Goal: Task Accomplishment & Management: Use online tool/utility

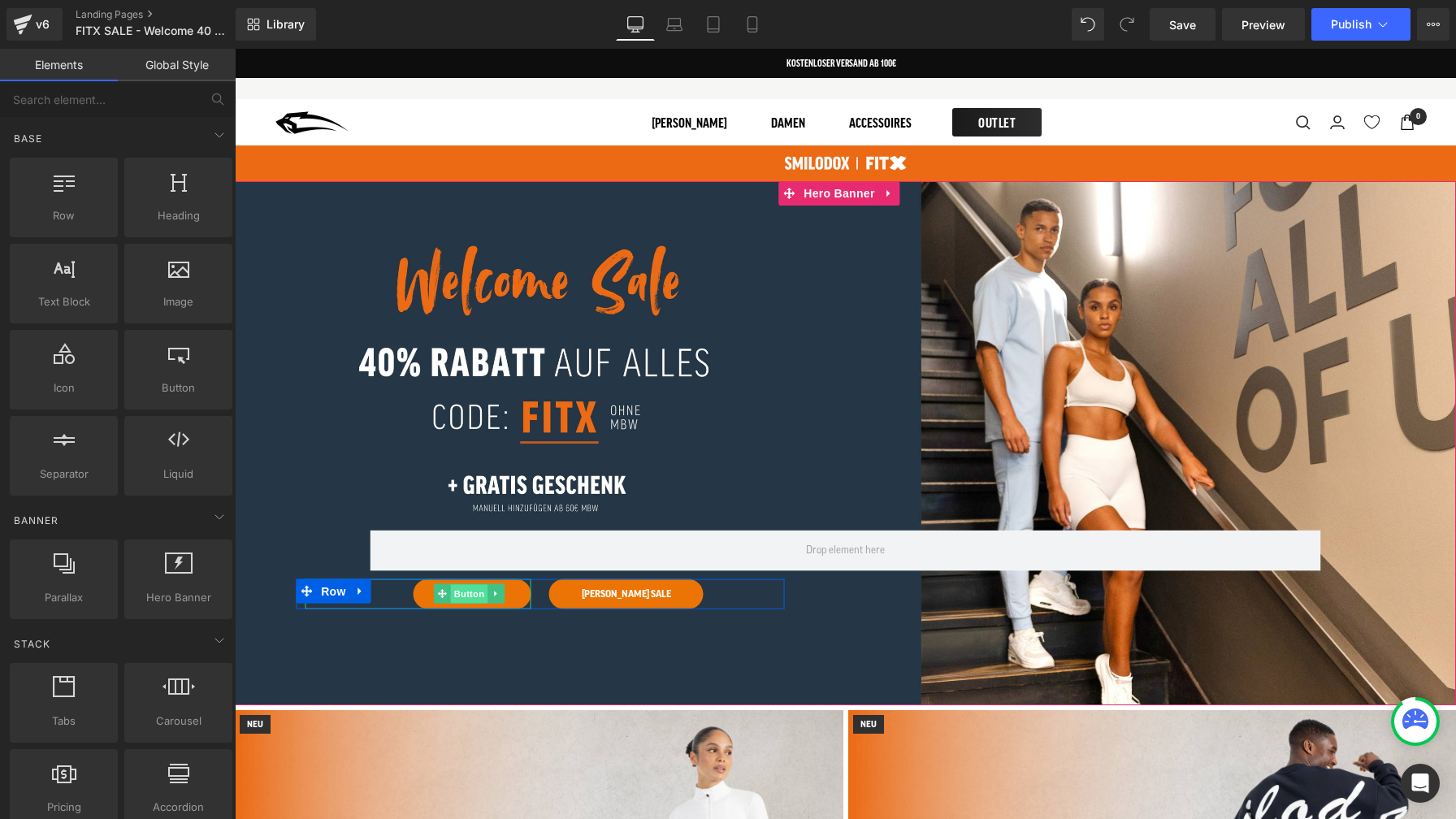
click at [467, 593] on span "Button" at bounding box center [469, 595] width 37 height 20
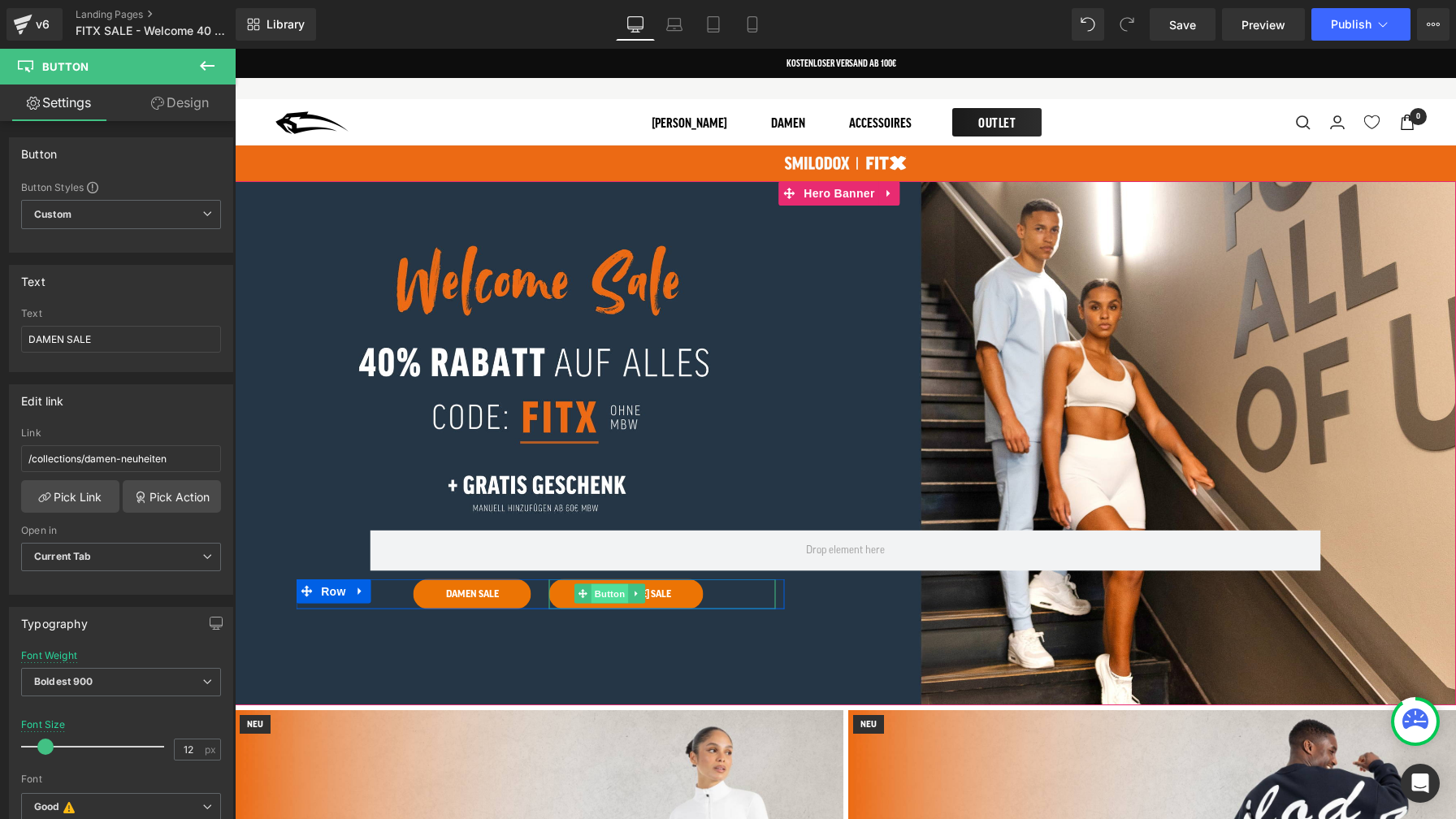
click at [611, 592] on span "Button" at bounding box center [610, 594] width 37 height 20
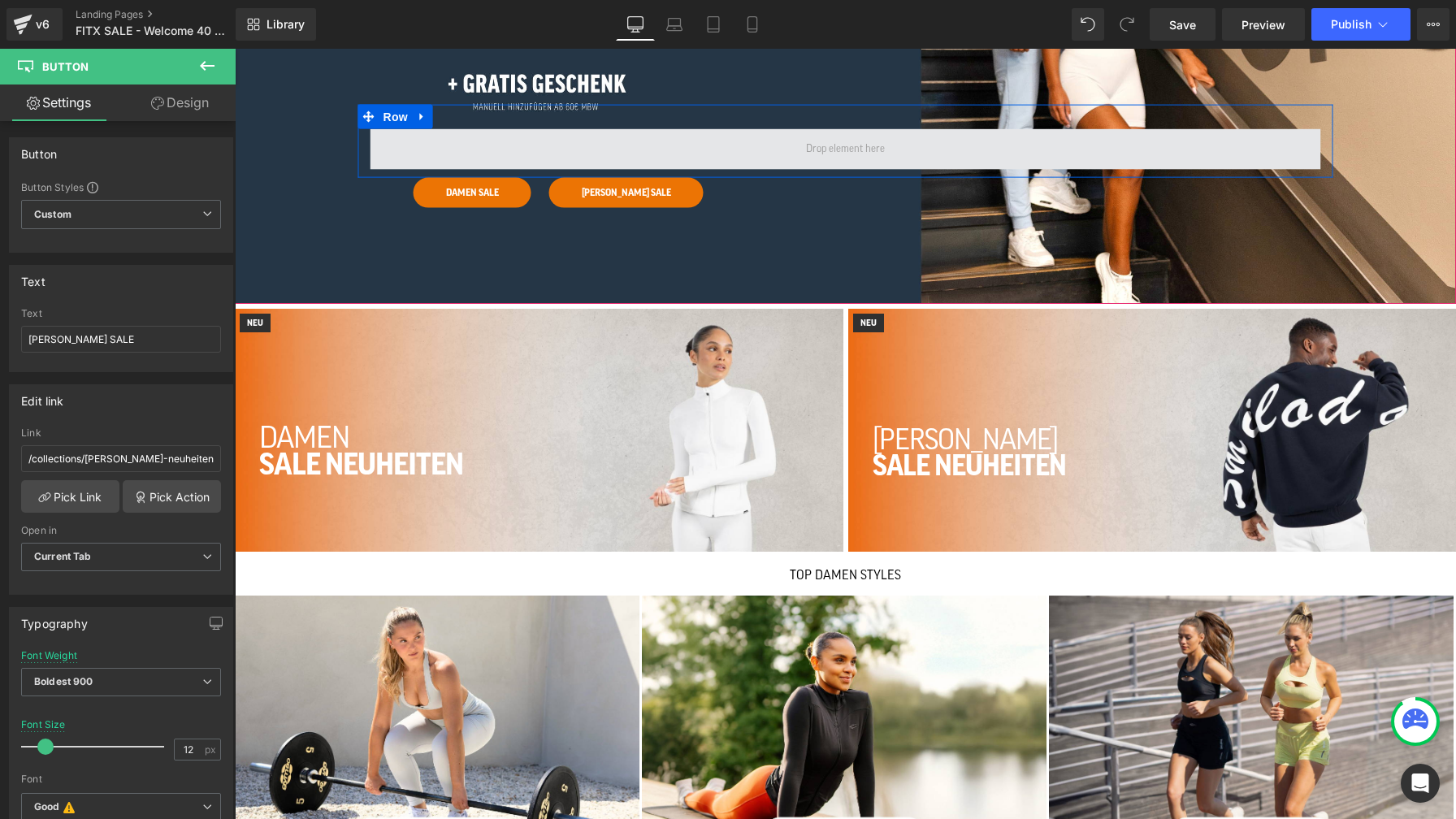
scroll to position [402, 0]
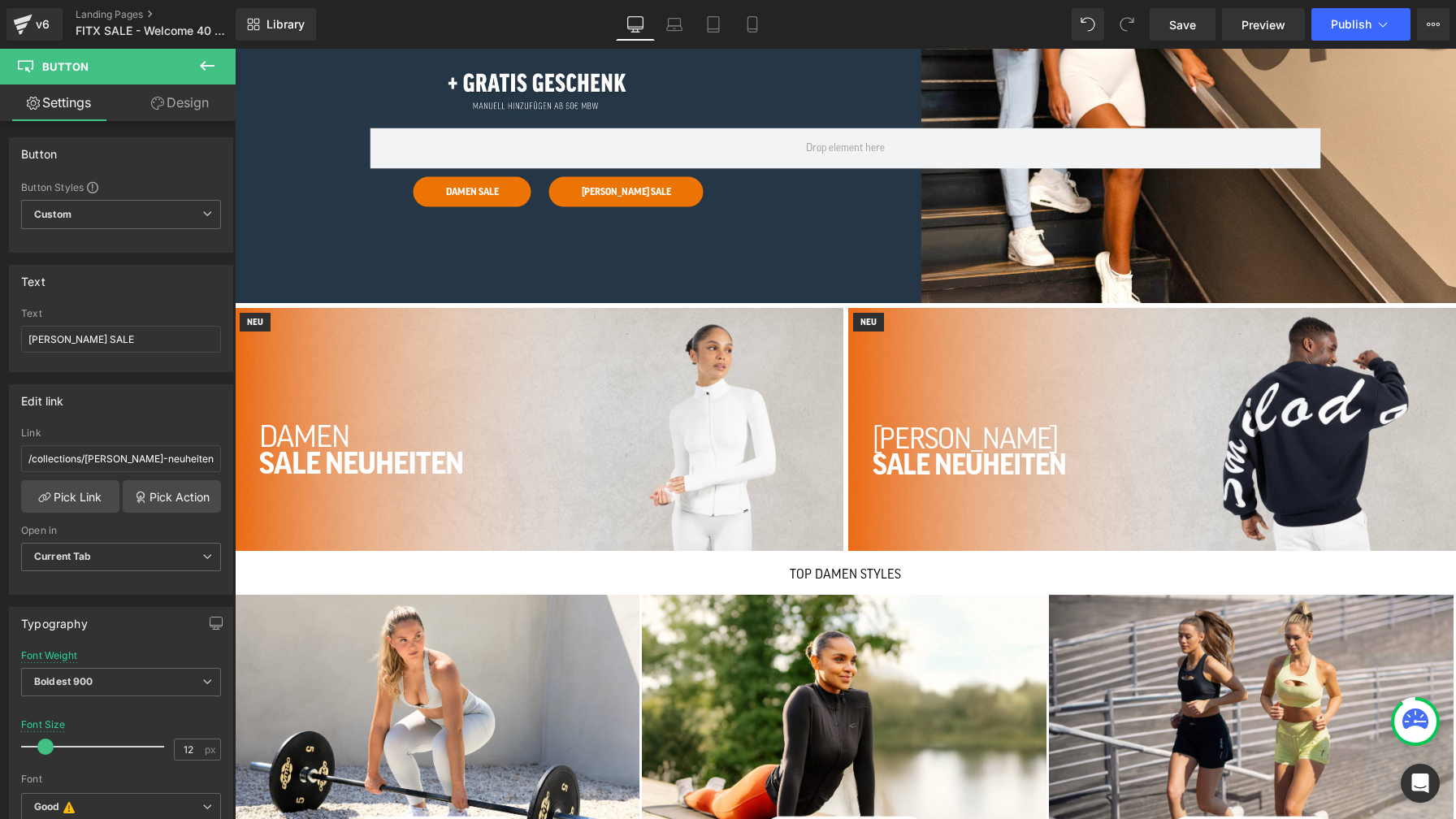
click at [453, 413] on div "damen SALE NEUHEITEN Heading Heading" at bounding box center [539, 429] width 608 height 243
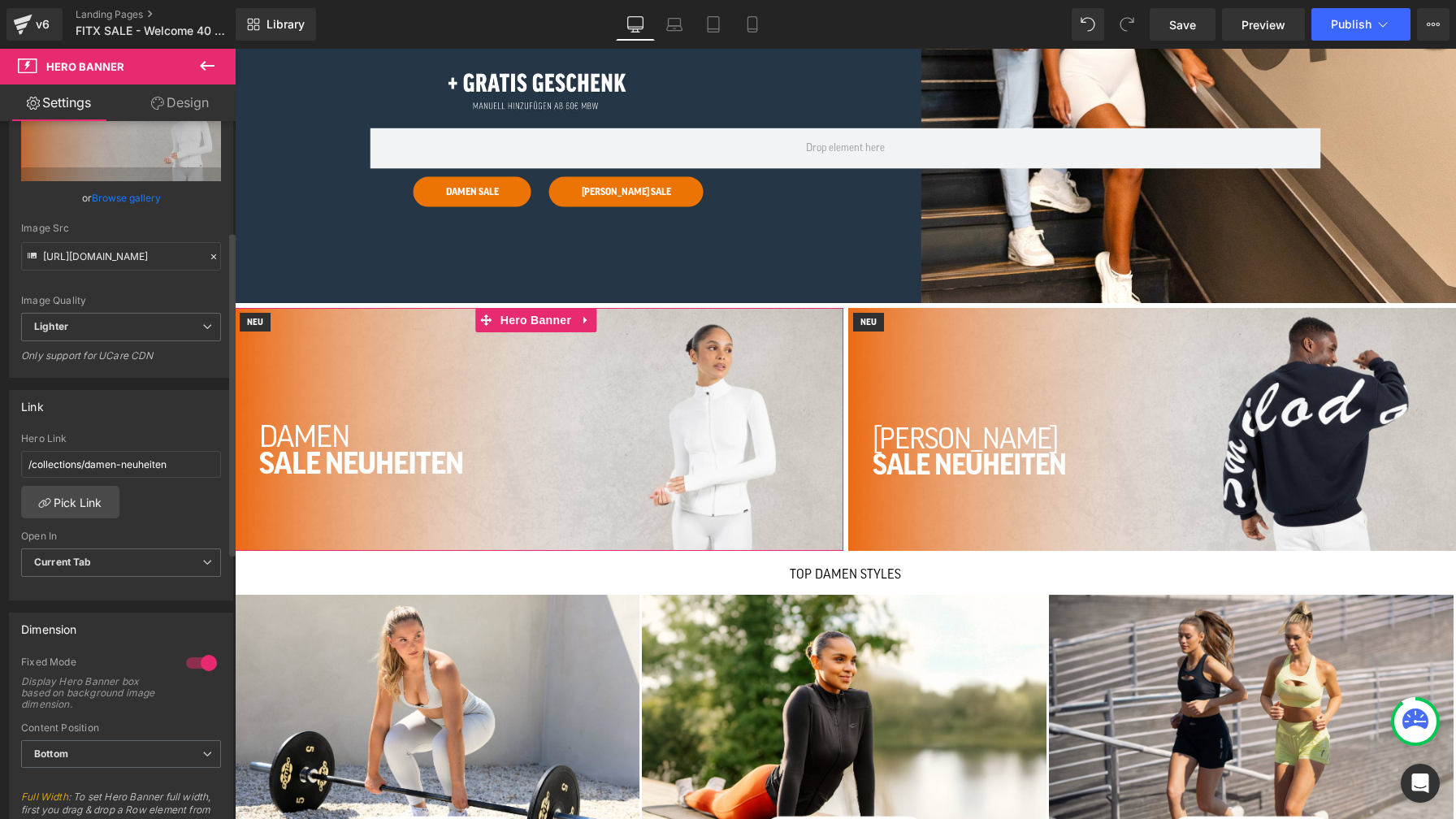
scroll to position [240, 0]
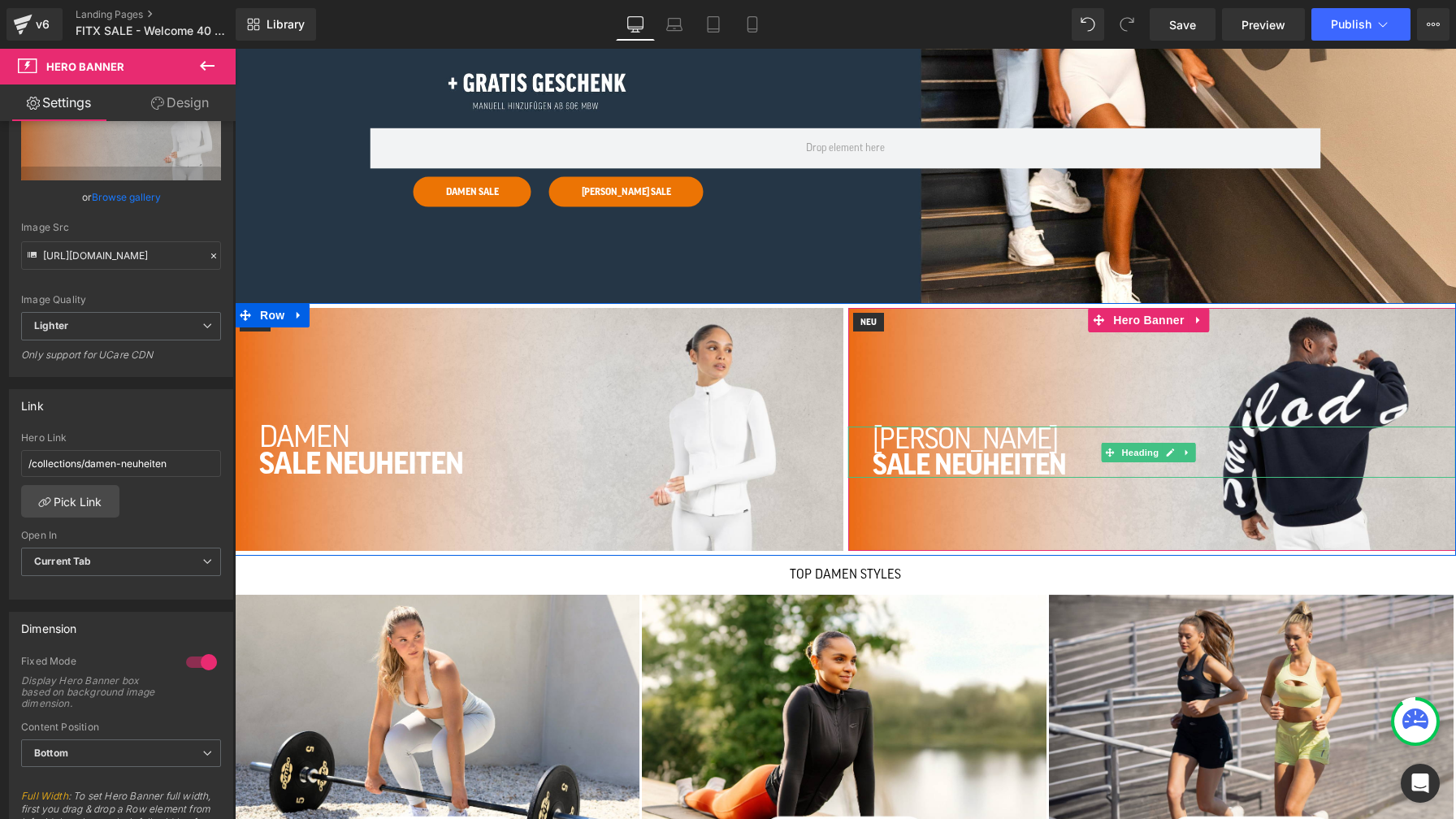
click at [1004, 463] on span "SALE NEUHEITEN" at bounding box center [969, 465] width 194 height 29
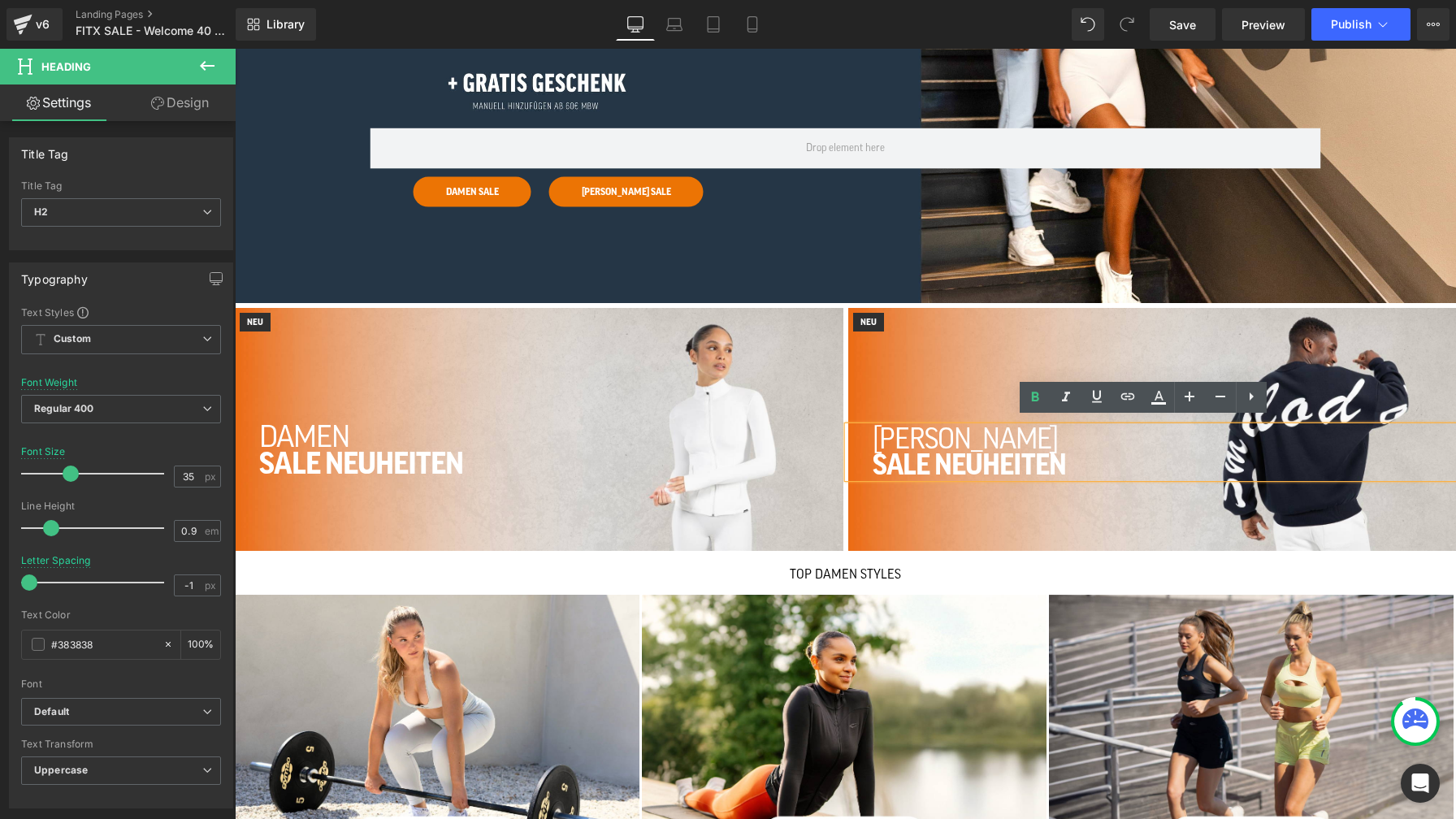
click at [965, 351] on div "[PERSON_NAME] SALE NEUHEITEN Heading Heading" at bounding box center [1153, 429] width 608 height 243
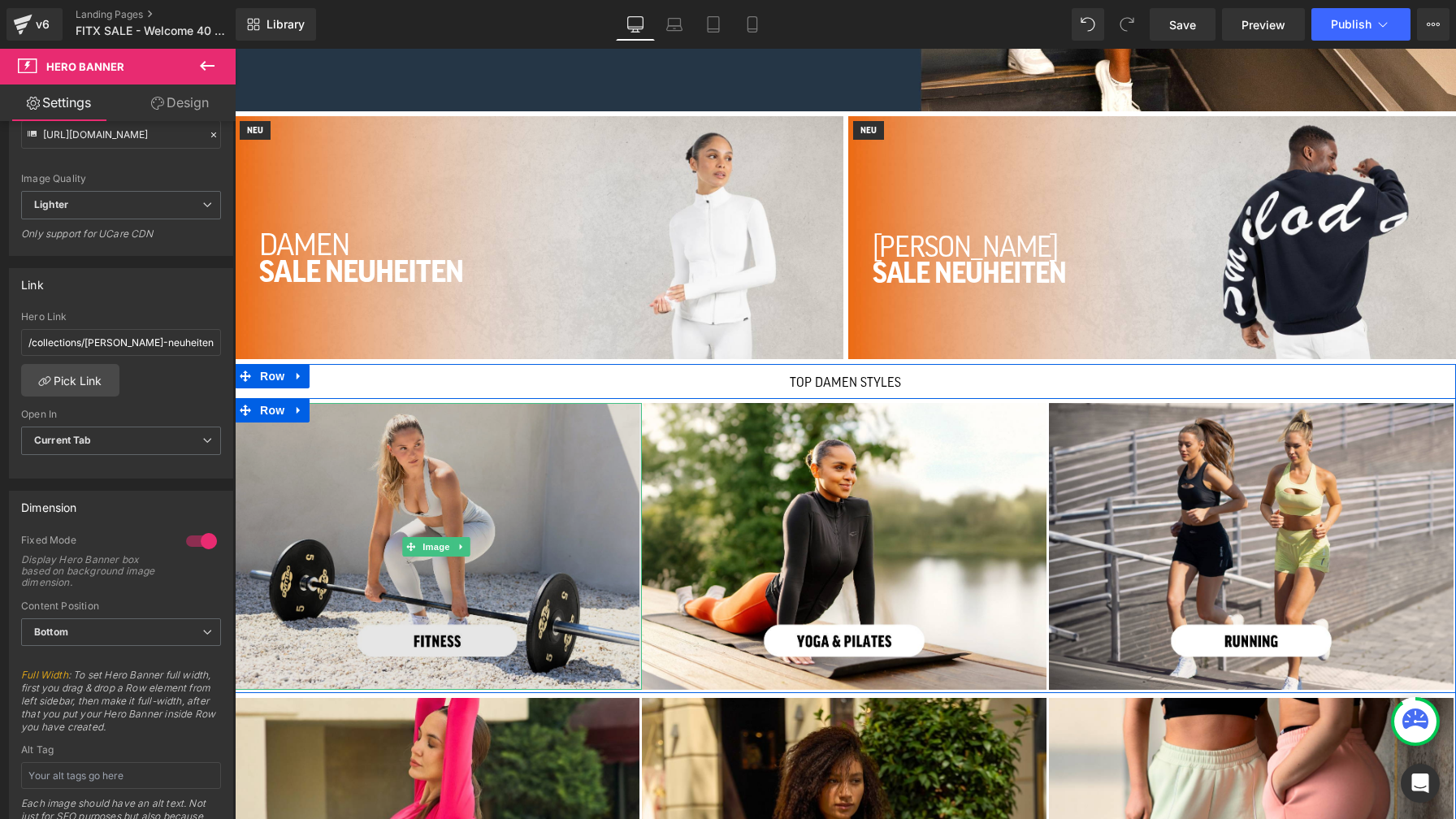
scroll to position [628, 0]
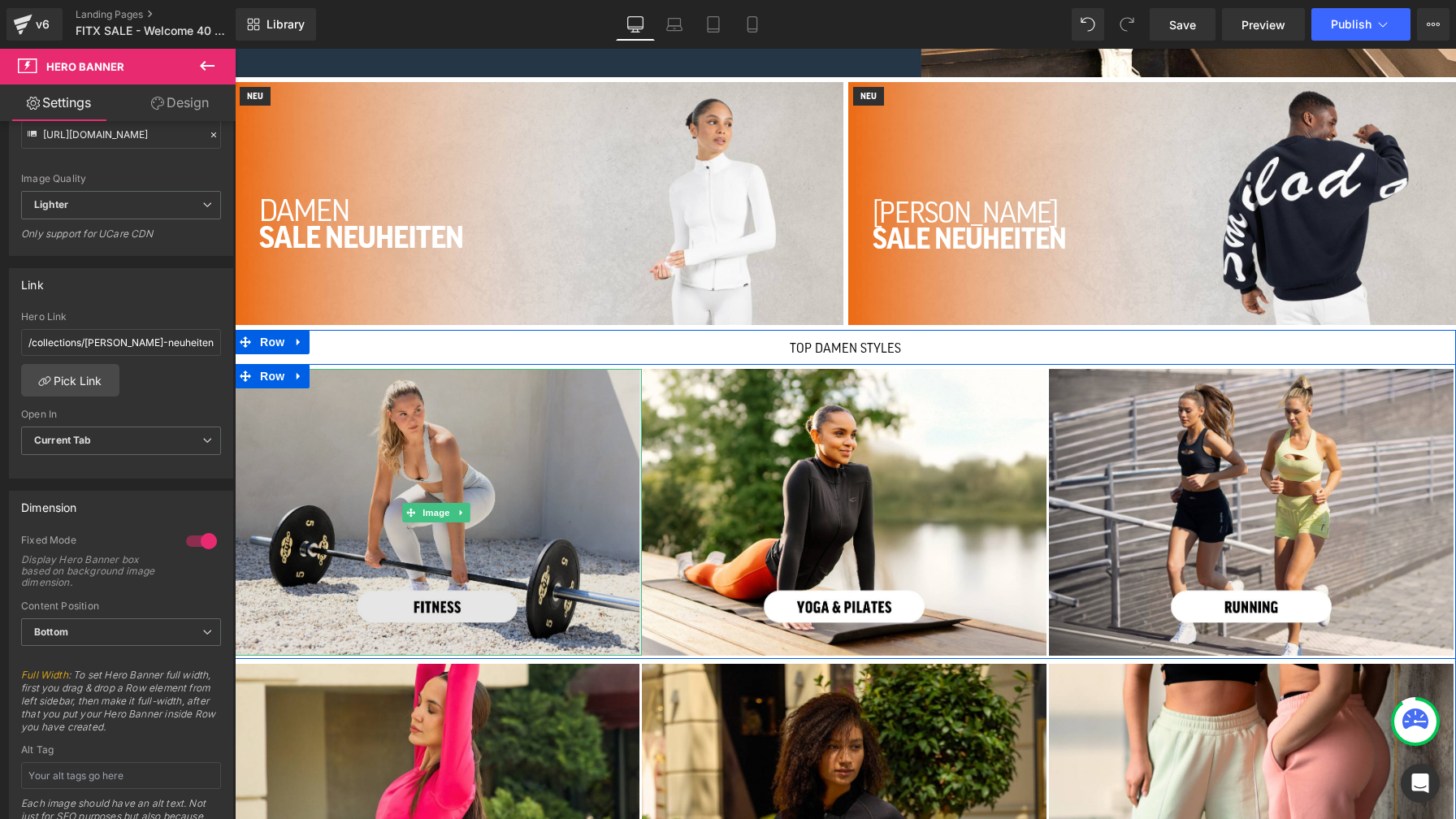
click at [504, 475] on img at bounding box center [438, 511] width 407 height 286
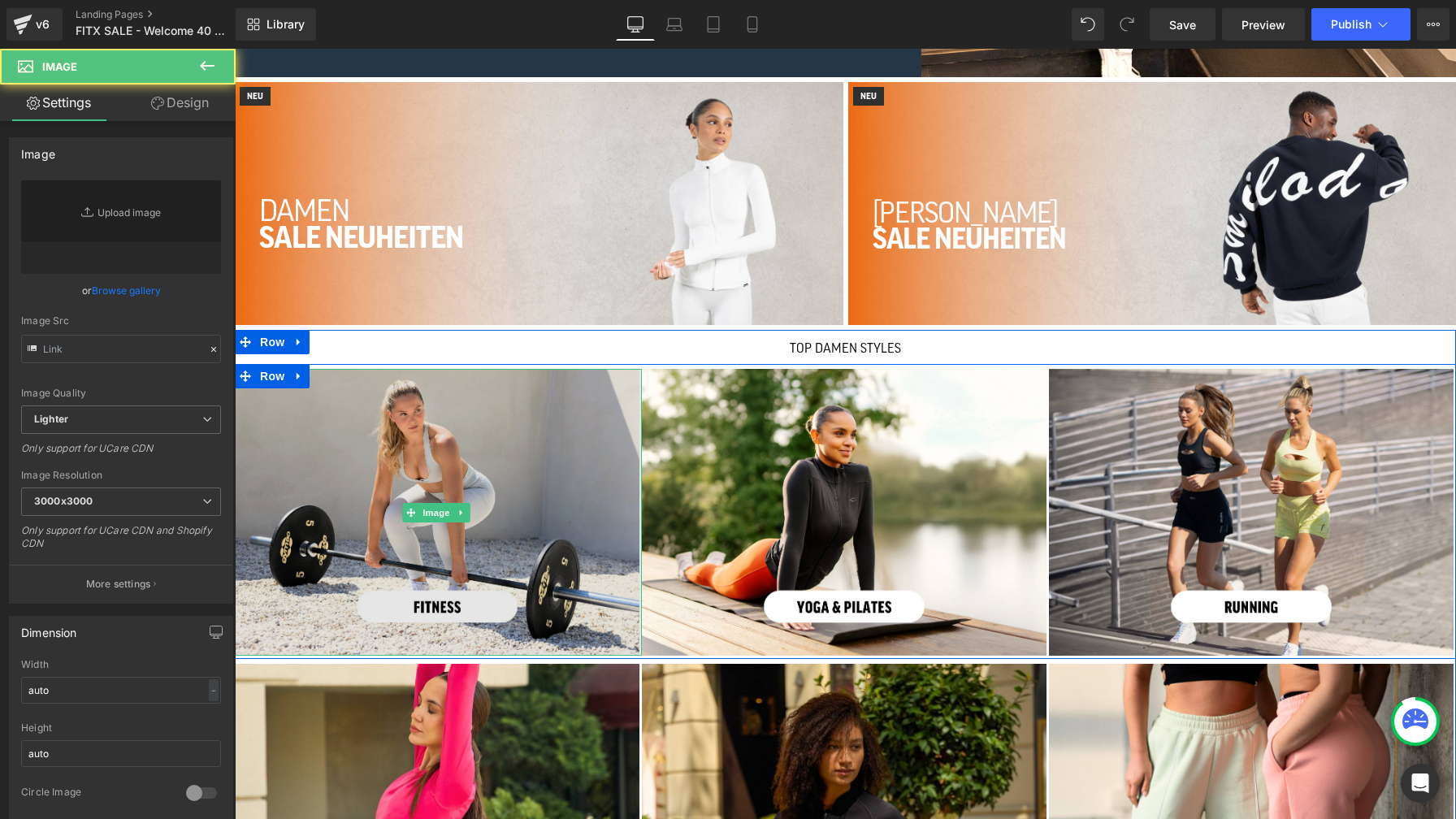
type input "[URL][DOMAIN_NAME]"
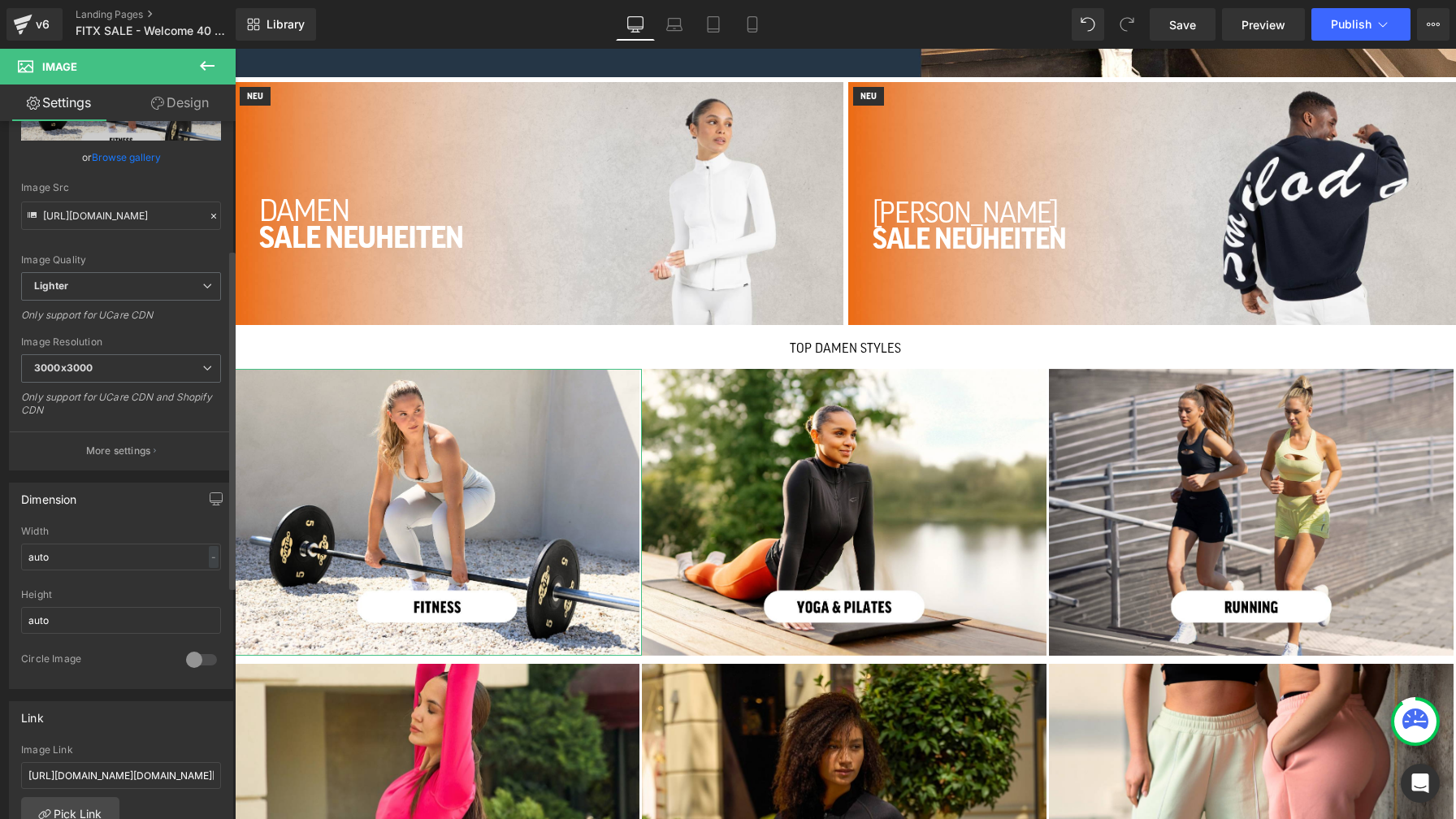
scroll to position [325, 0]
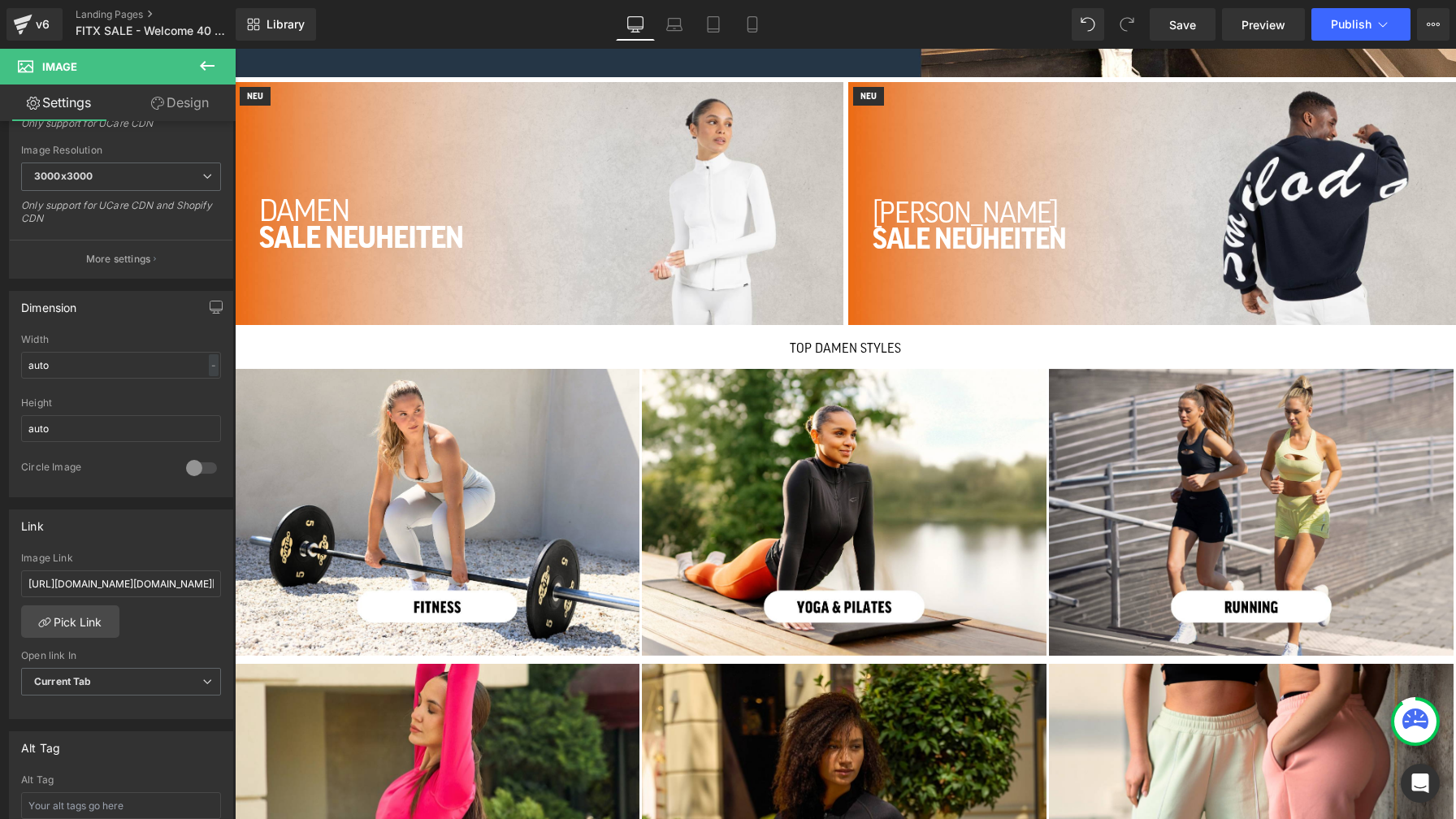
drag, startPoint x: 128, startPoint y: 582, endPoint x: -12, endPoint y: 576, distance: 140.1
click at [0, 576] on html "Button You are previewing how the will restyle your page. You can not edit Elem…" at bounding box center [728, 410] width 1456 height 819
type input "collections/damen-neuheiten?sort_by=manual&[DOMAIN_NAME]_[DOMAIN_NAME]=Leggings…"
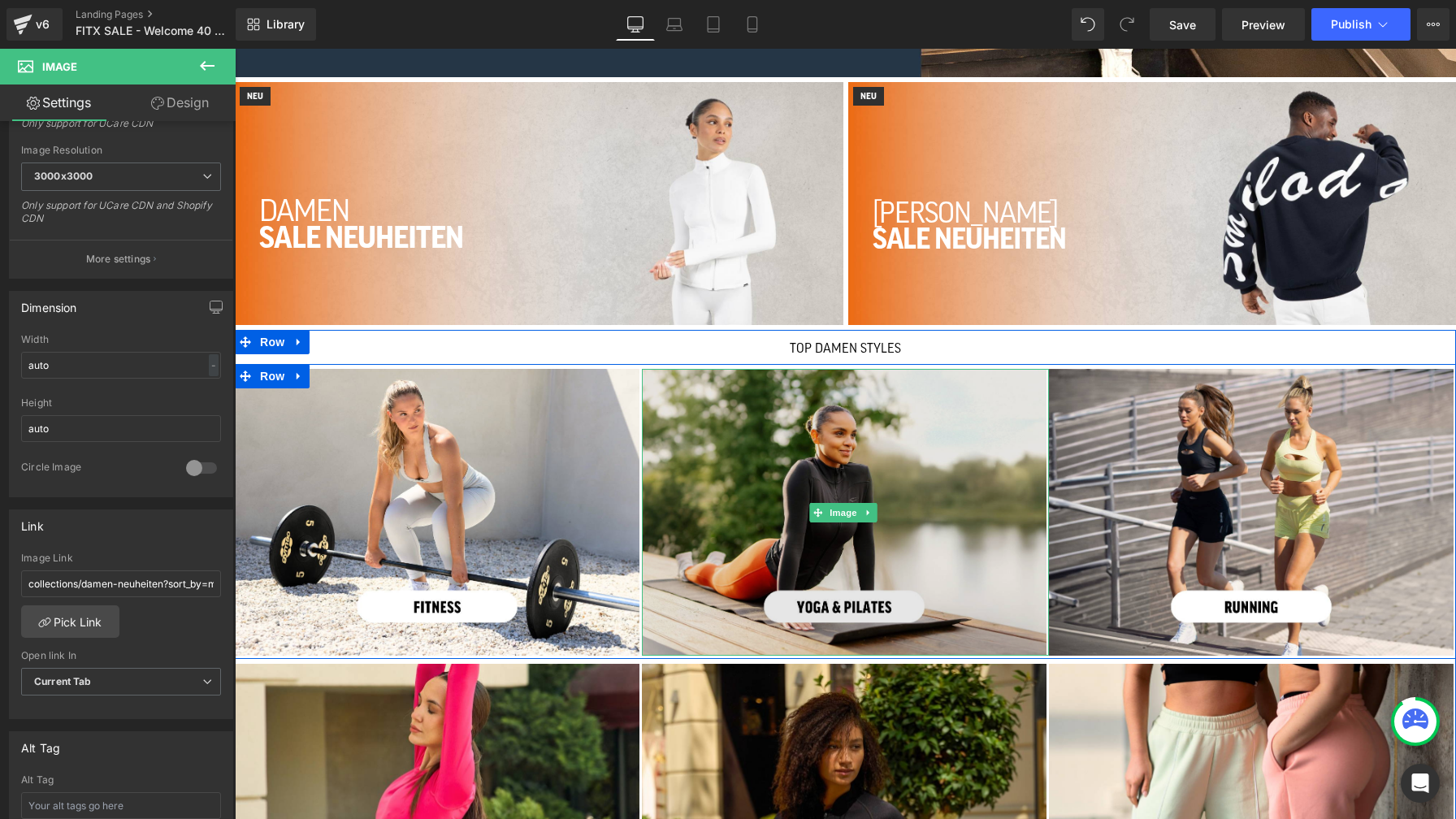
click at [815, 476] on img at bounding box center [845, 511] width 407 height 286
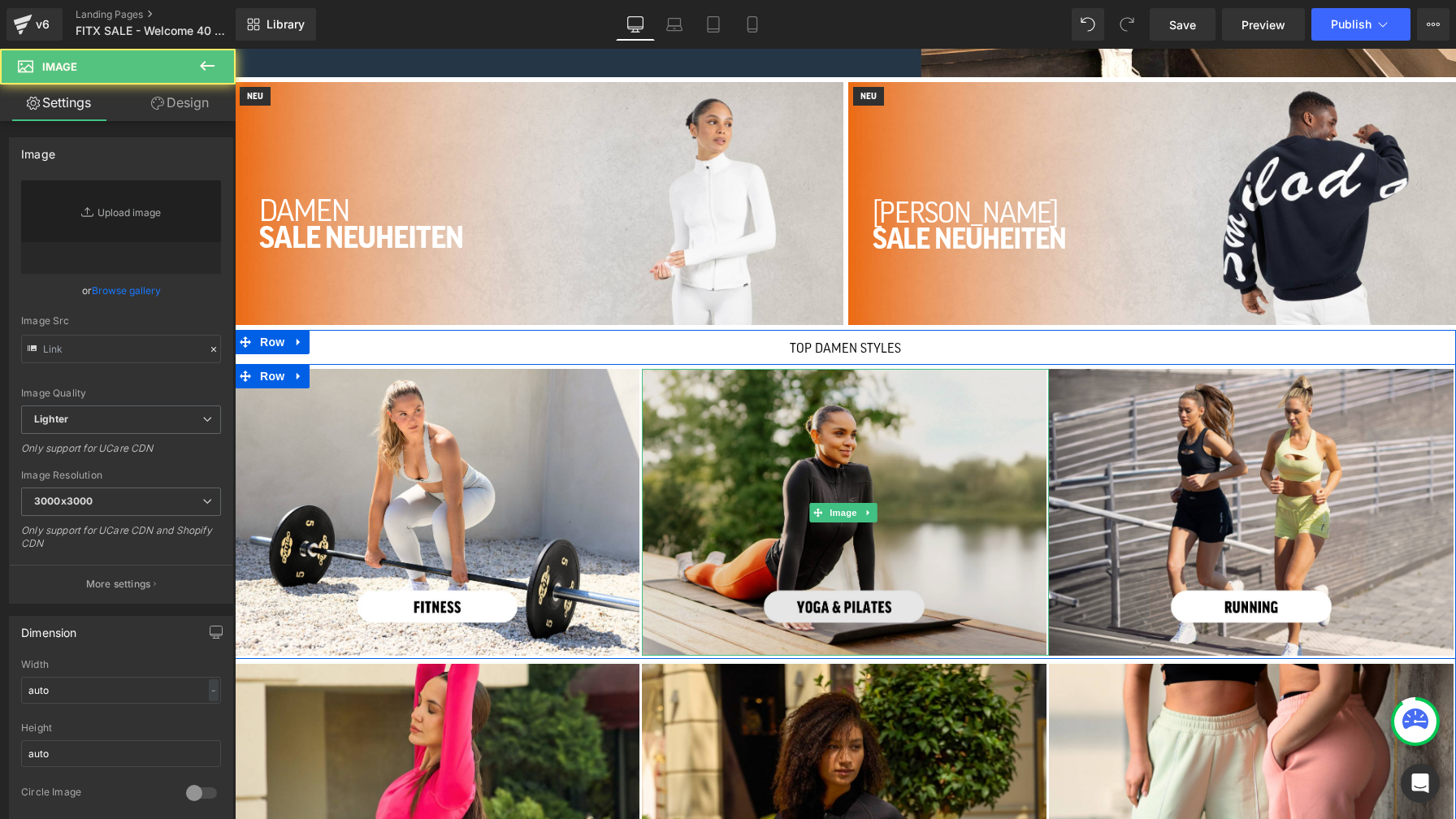
type input "[URL][DOMAIN_NAME]"
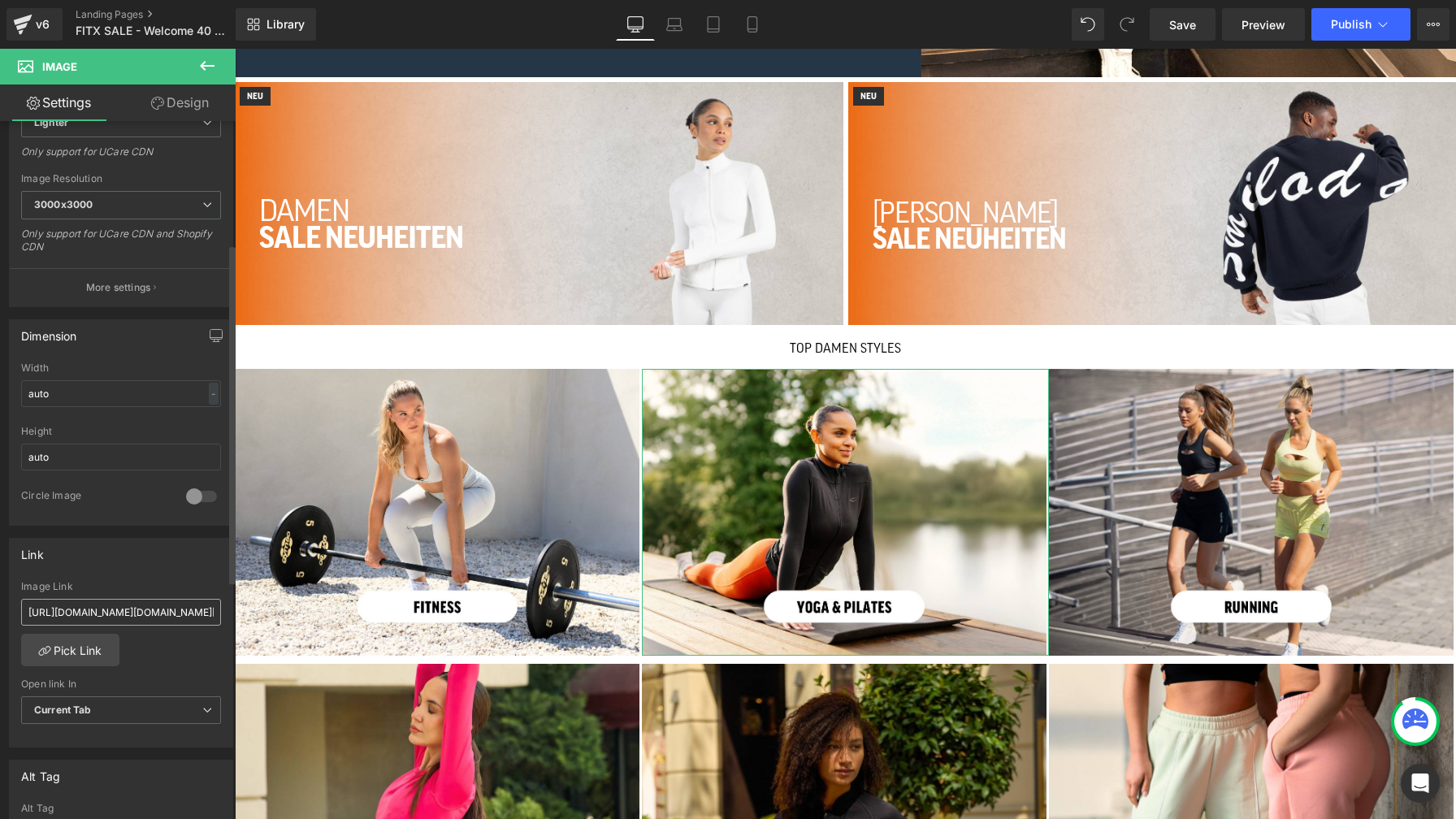
scroll to position [401, 0]
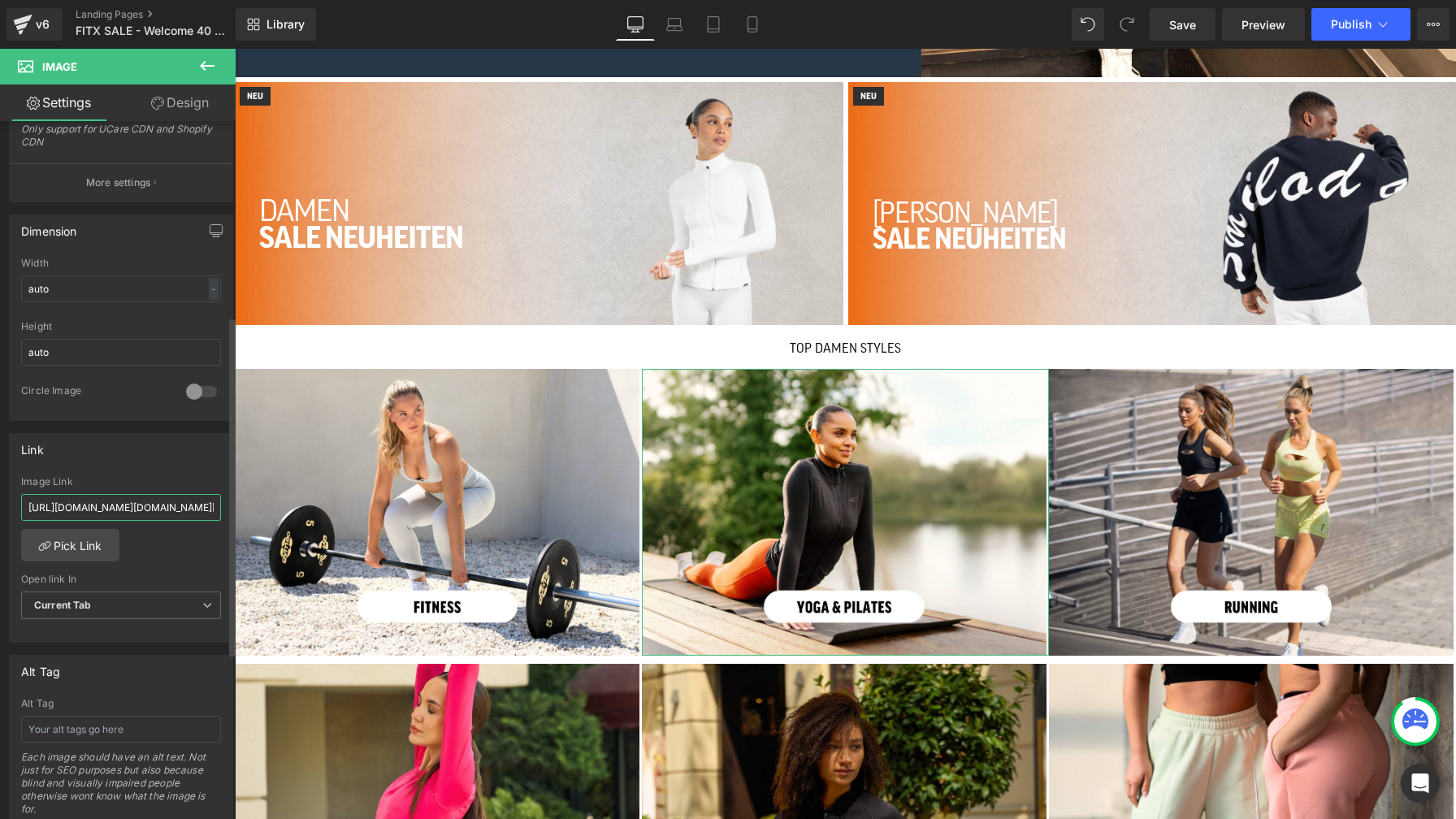
drag, startPoint x: 126, startPoint y: 504, endPoint x: 20, endPoint y: 505, distance: 106.0
click at [20, 505] on div "[URL][DOMAIN_NAME][DOMAIN_NAME][DOMAIN_NAME][DOMAIN_NAME][DOMAIN_NAME][DOMAIN_N…" at bounding box center [120, 559] width 222 height 167
type input "/collections/damen-neuheiten?sort_by=manual&[DOMAIN_NAME]_[DOMAIN_NAME]=Jacke&[…"
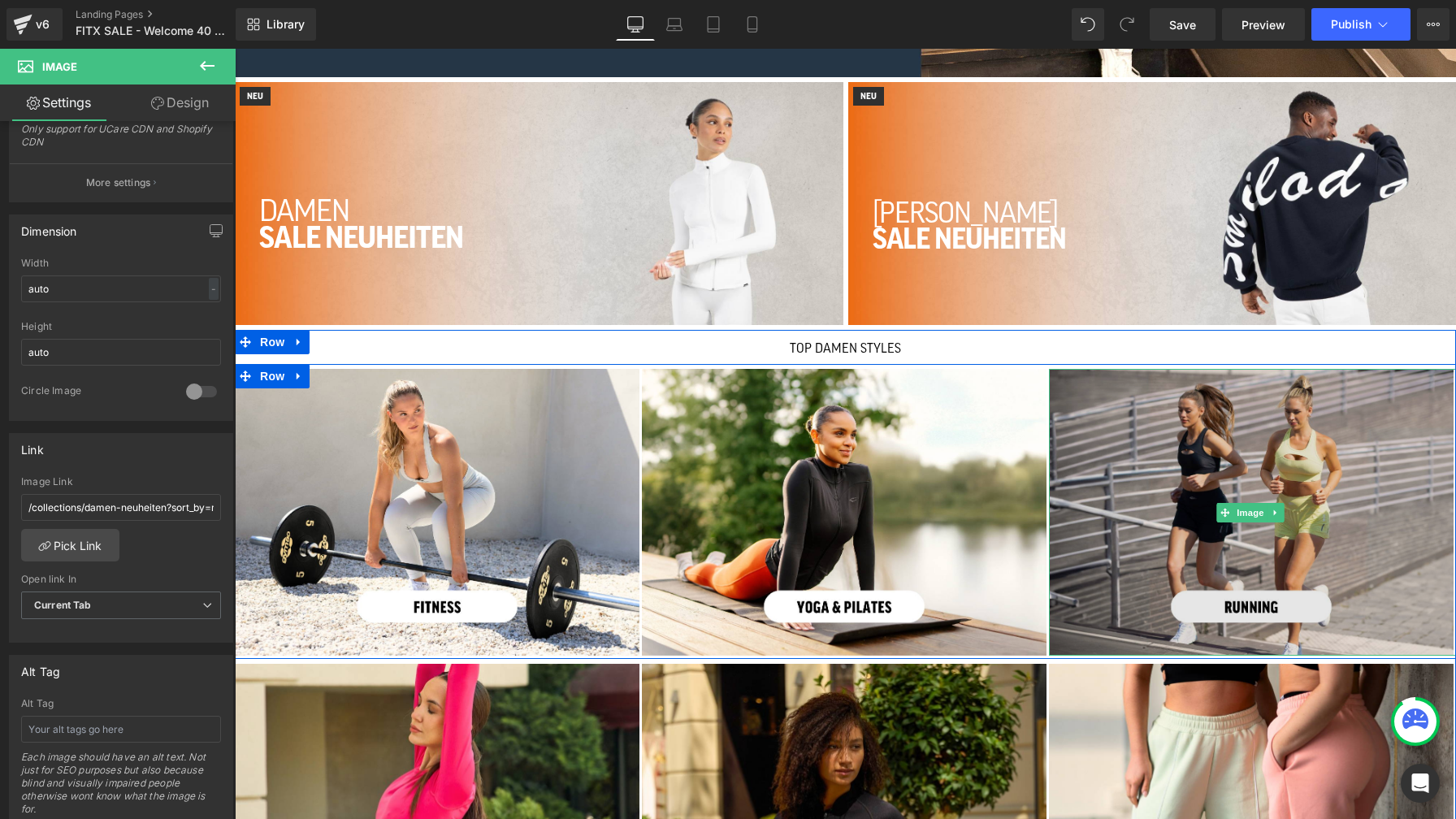
click at [1206, 499] on img at bounding box center [1253, 511] width 407 height 286
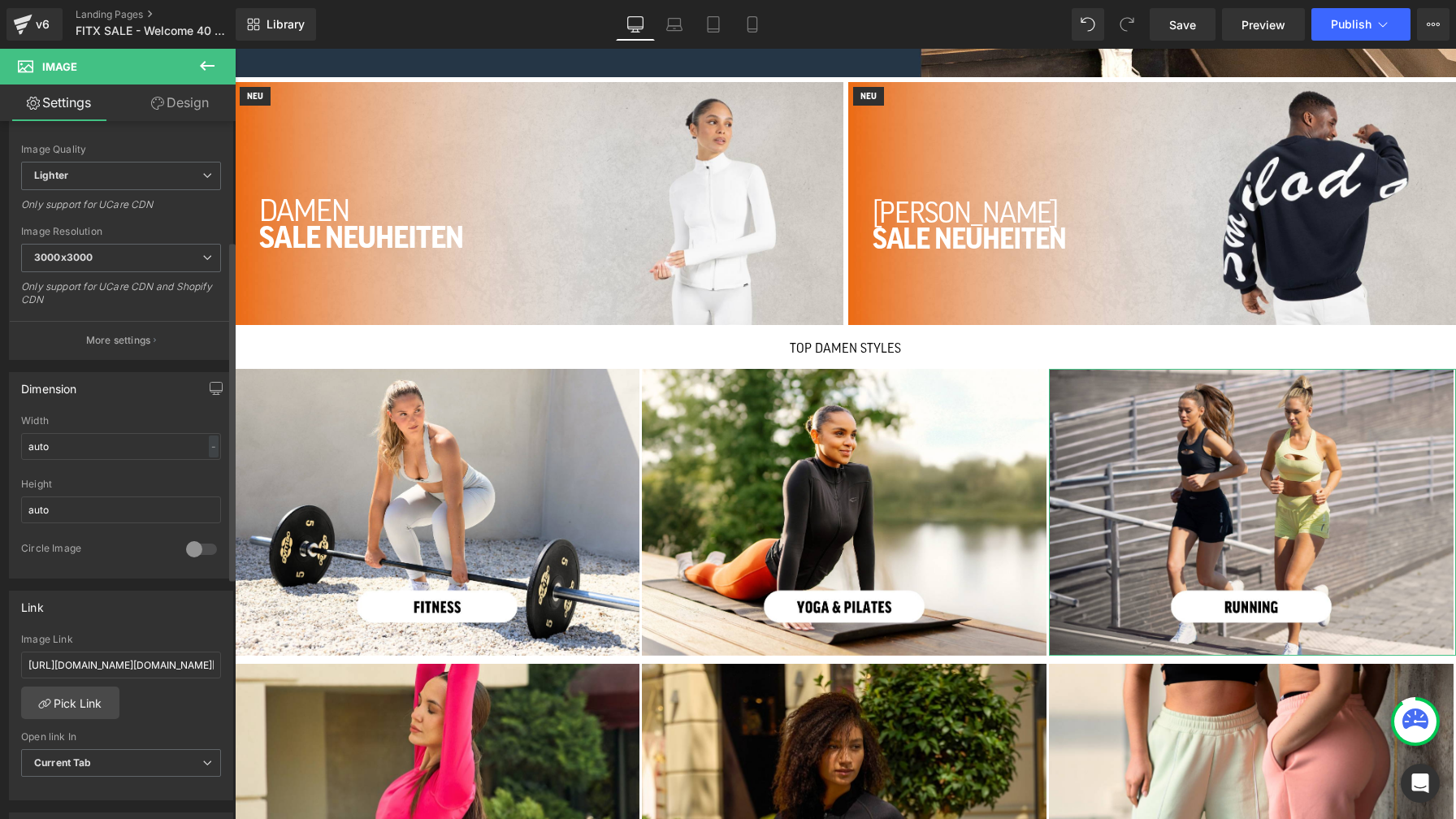
scroll to position [246, 0]
drag, startPoint x: 126, startPoint y: 659, endPoint x: 33, endPoint y: 654, distance: 93.1
click at [33, 654] on input "[URL][DOMAIN_NAME][DOMAIN_NAME][DOMAIN_NAME][DOMAIN_NAME][DOMAIN_NAME][DOMAIN_N…" at bounding box center [121, 663] width 200 height 27
type input "/collections/damen-neuheiten?sort_by=manual&[DOMAIN_NAME]_[DOMAIN_NAME]=Shorts&…"
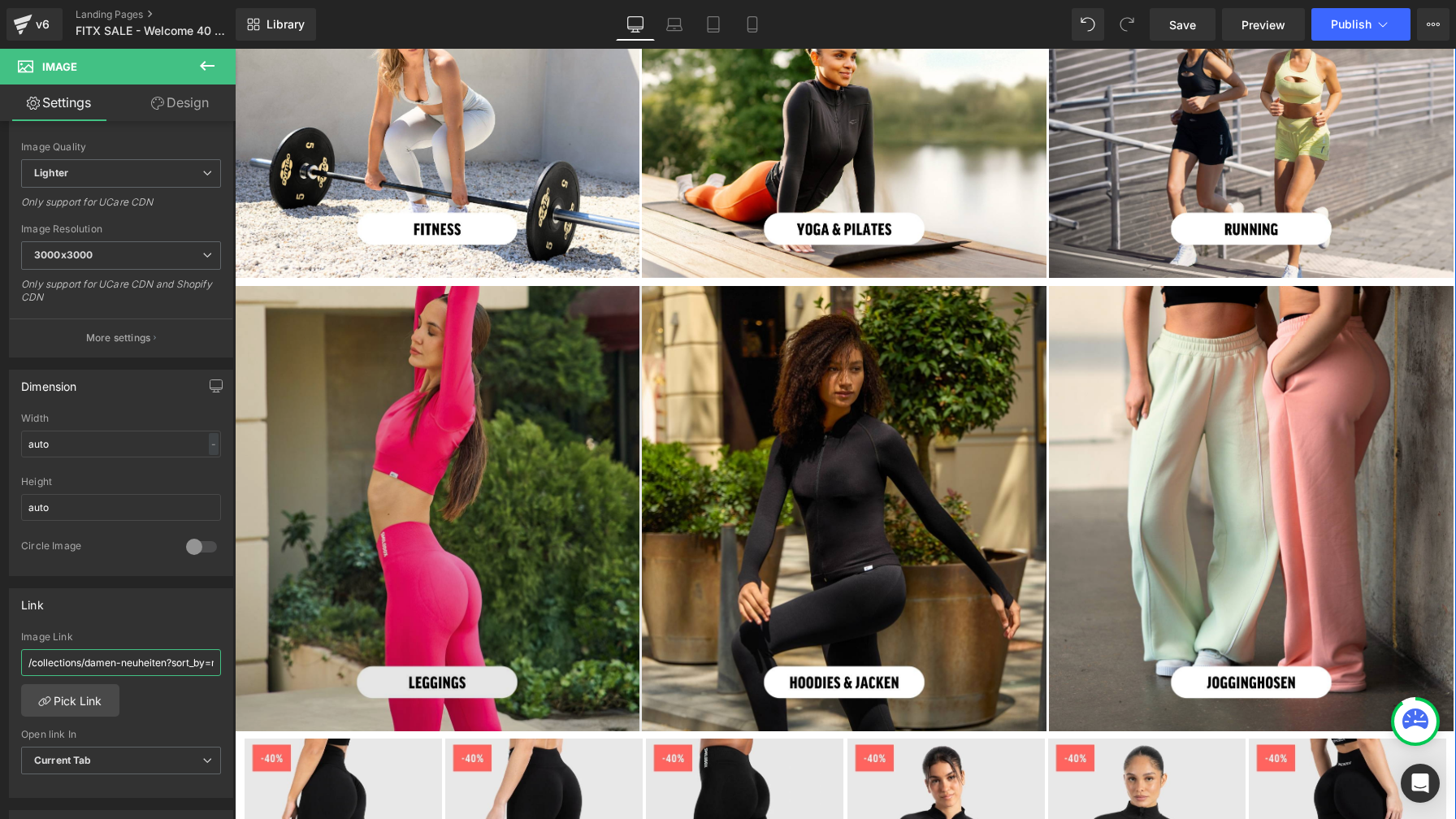
scroll to position [1033, 0]
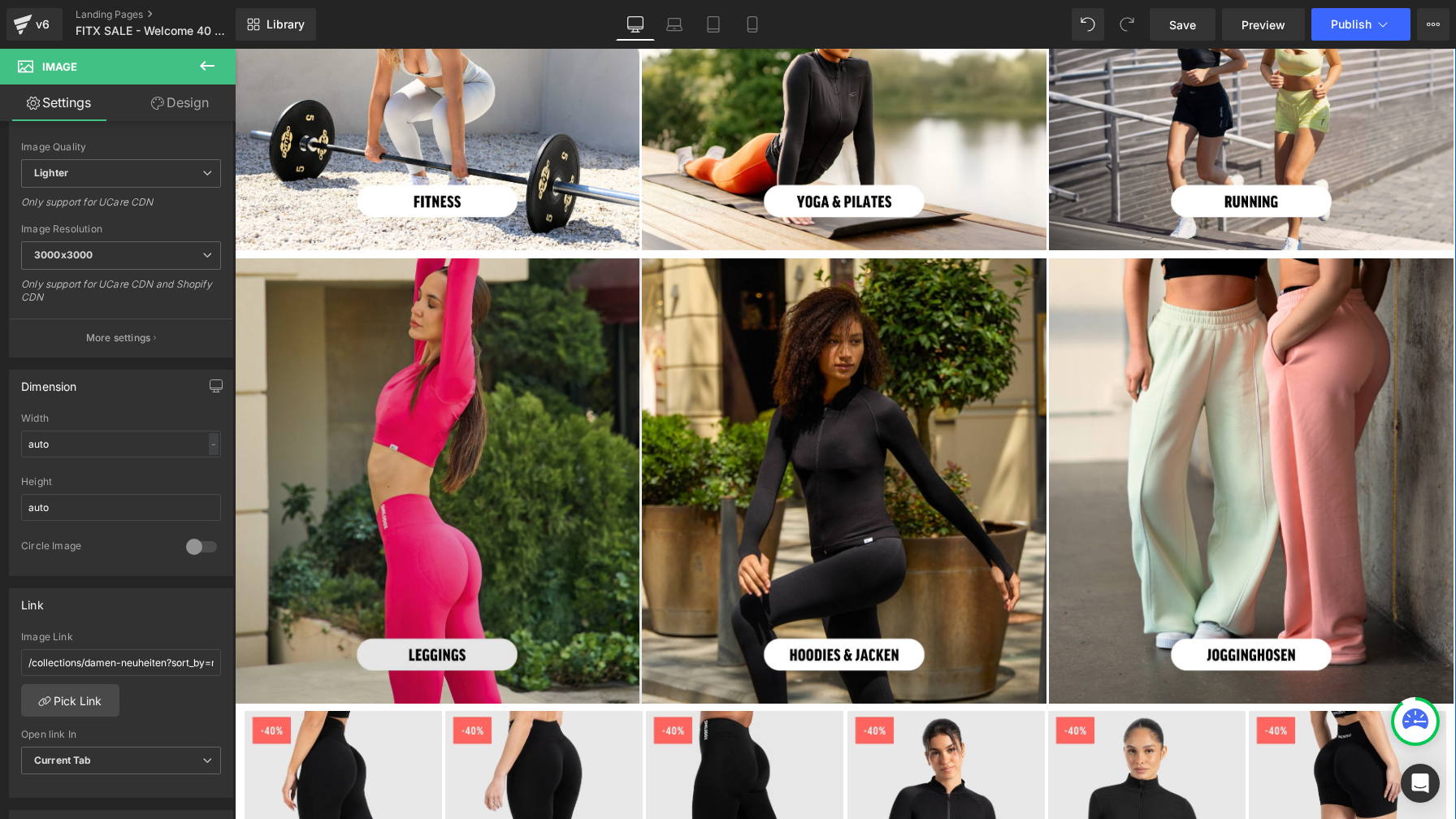
click at [445, 492] on img at bounding box center [438, 481] width 407 height 445
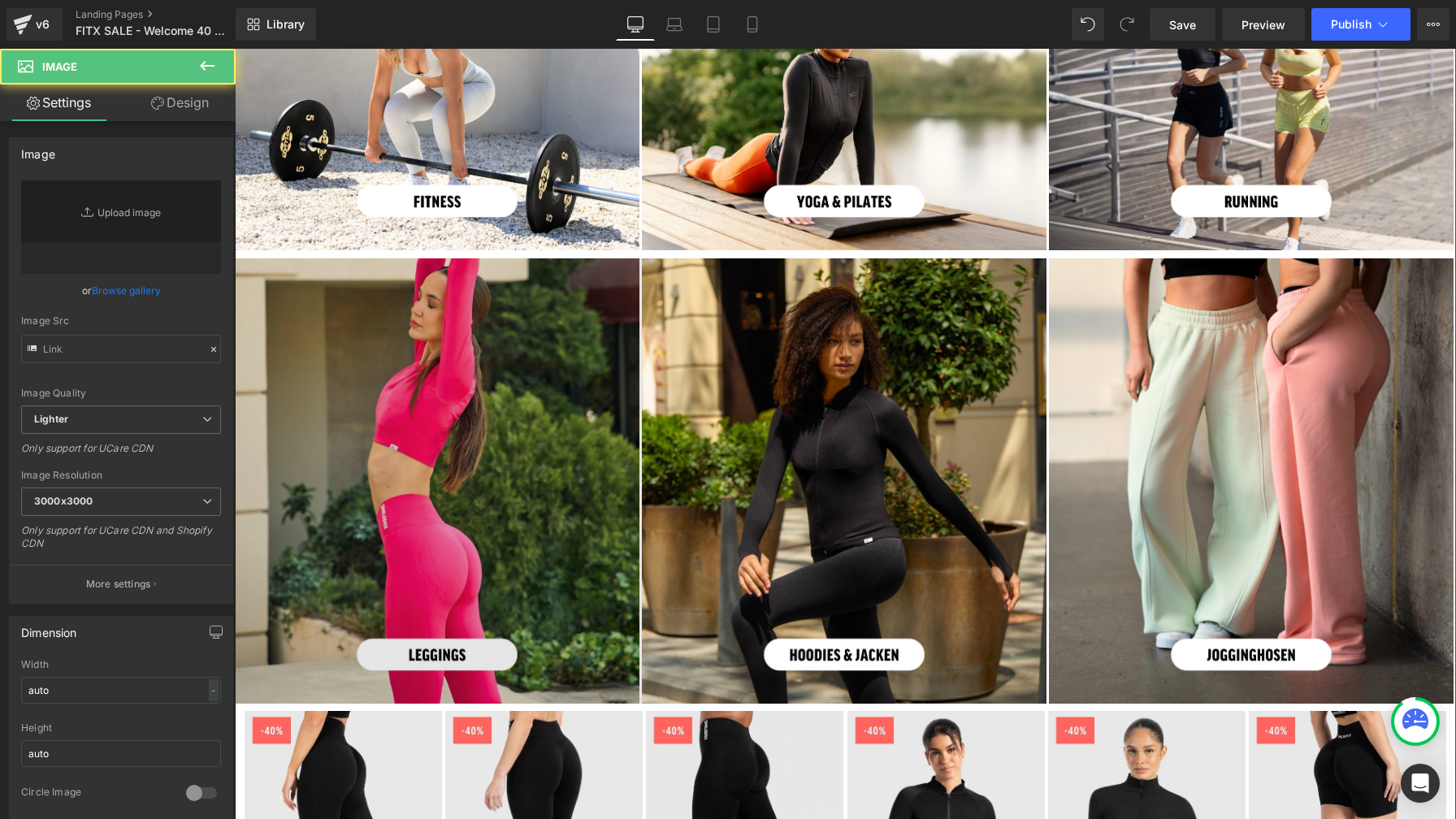
type input "[URL][DOMAIN_NAME]"
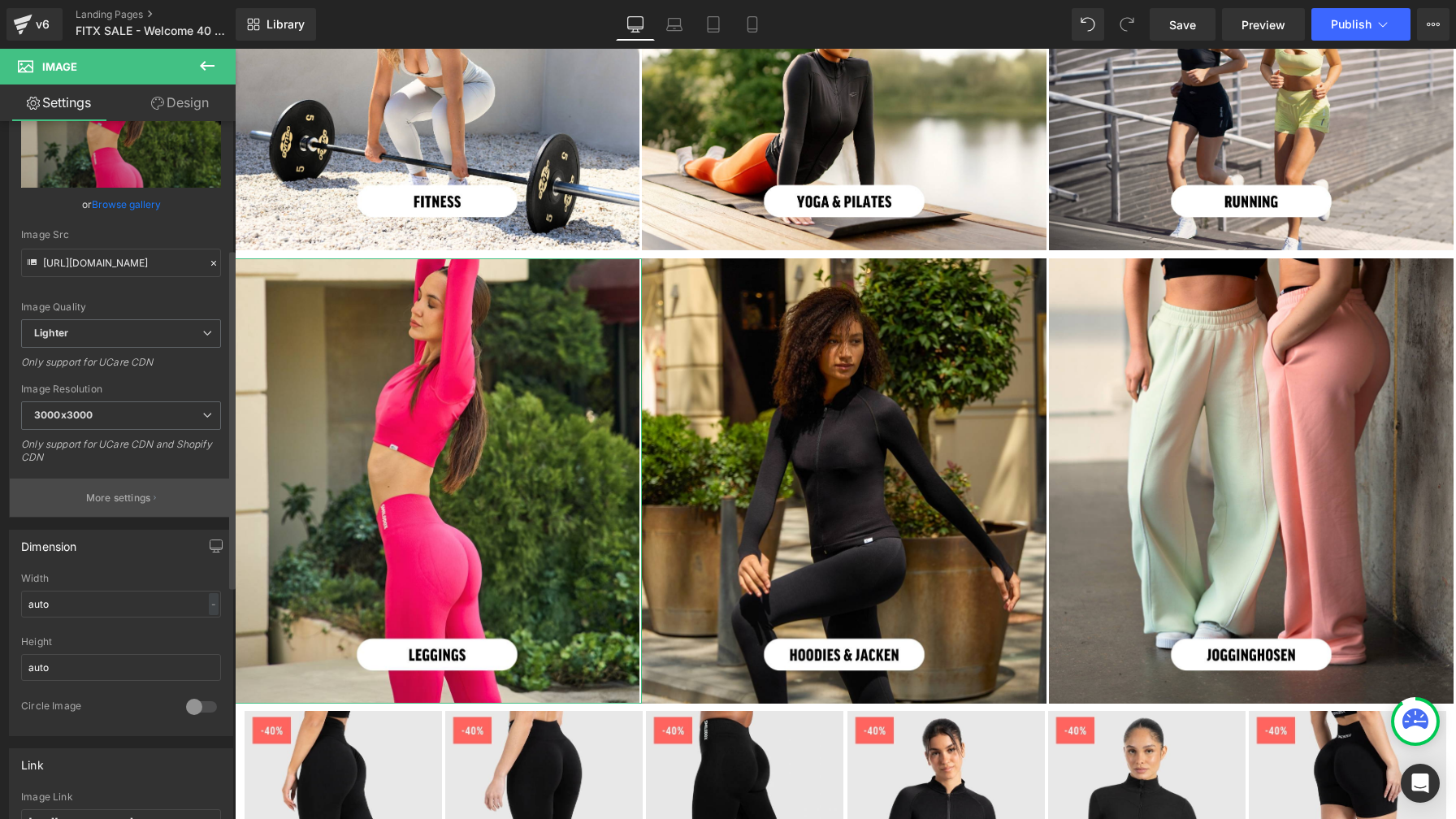
scroll to position [269, 0]
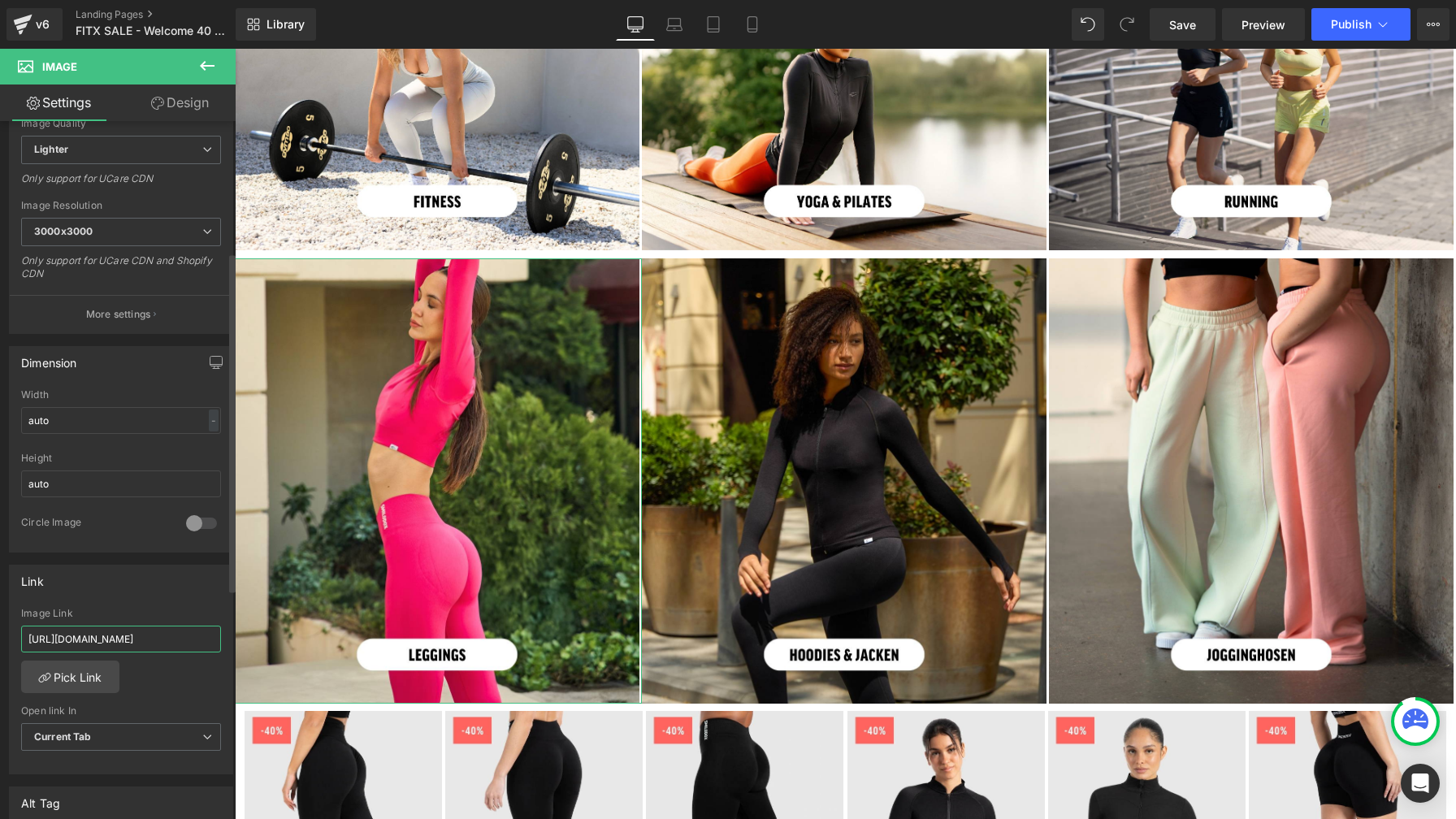
drag, startPoint x: 125, startPoint y: 637, endPoint x: 2, endPoint y: 635, distance: 123.0
click at [2, 635] on div "Link [URL][DOMAIN_NAME] Image Link [URL][DOMAIN_NAME] Pick Link Current Tab New…" at bounding box center [121, 663] width 243 height 222
type input "/collections/damen-leggings"
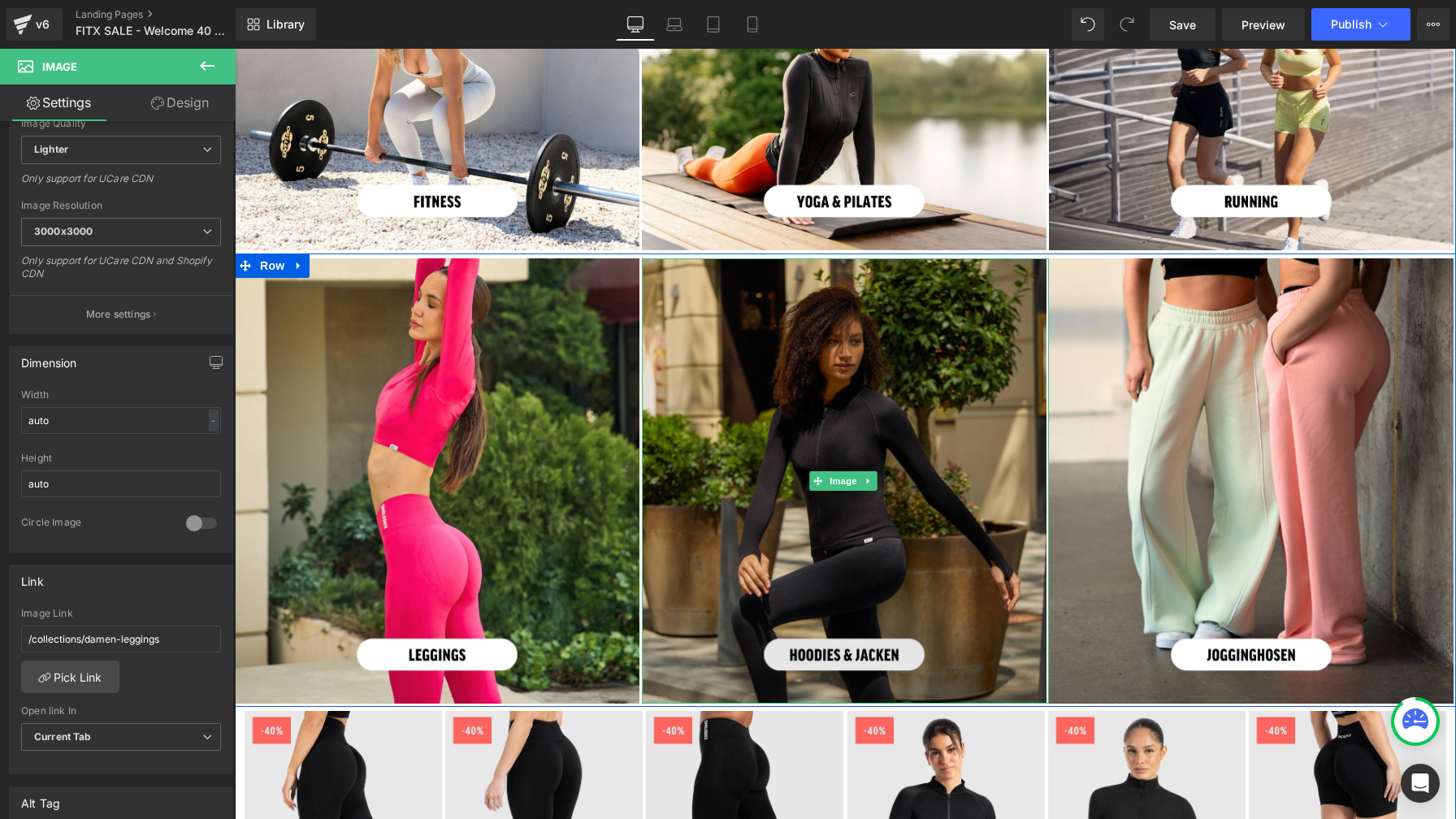
click at [782, 501] on img at bounding box center [845, 481] width 407 height 445
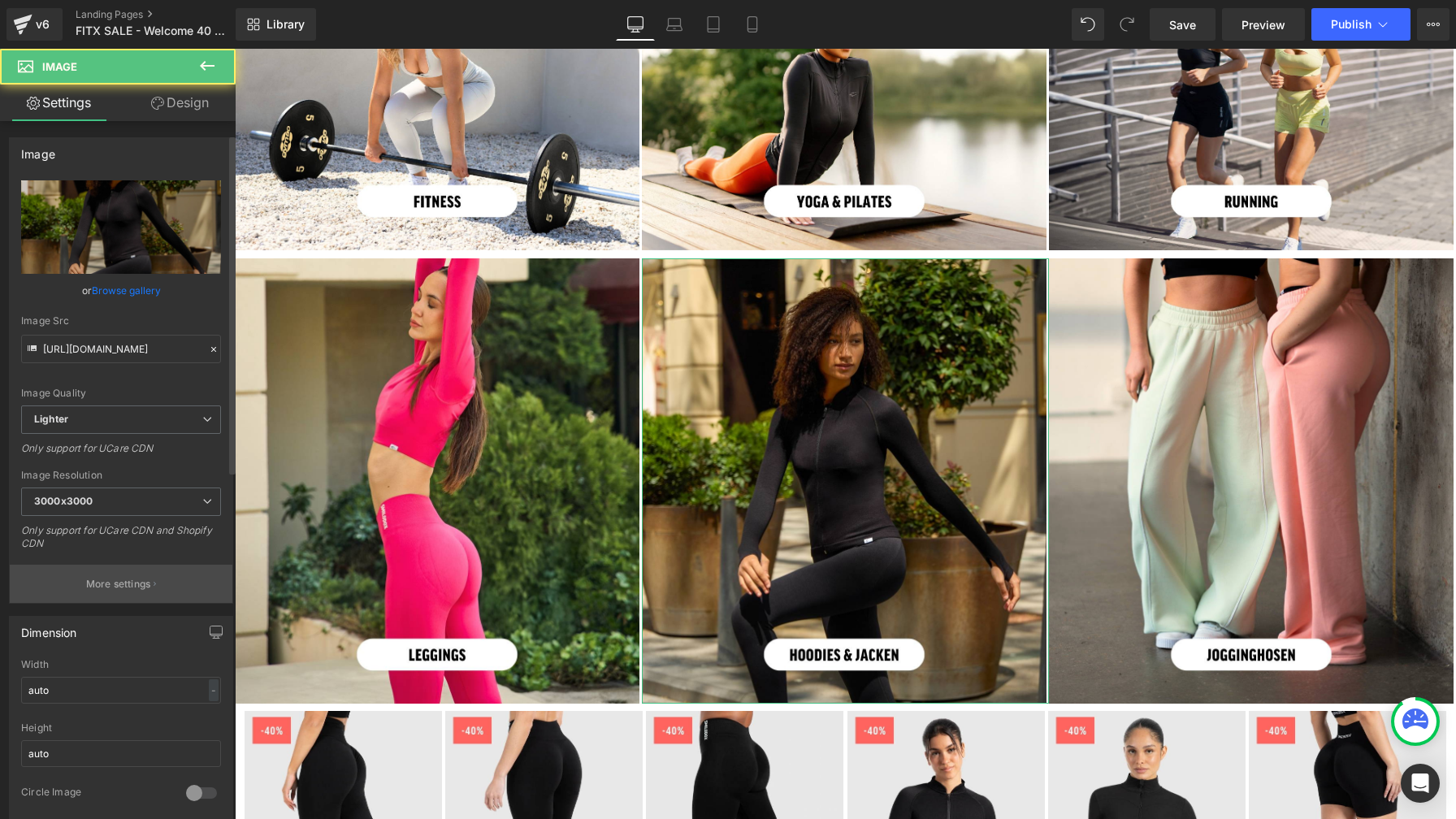
scroll to position [258, 0]
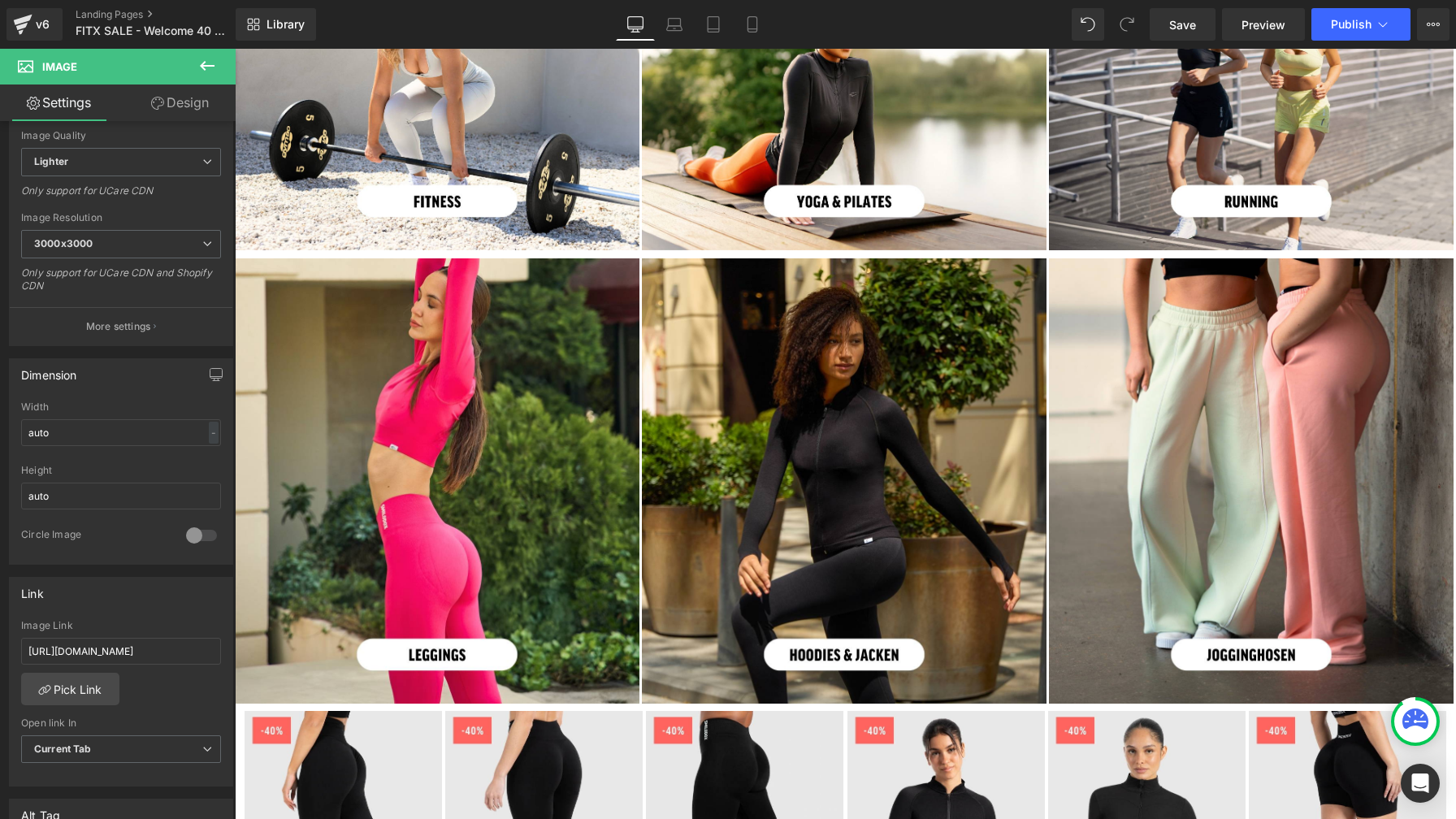
drag, startPoint x: 124, startPoint y: 649, endPoint x: -4, endPoint y: 648, distance: 128.0
click at [0, 648] on html "Button You are previewing how the will restyle your page. You can not edit Elem…" at bounding box center [728, 410] width 1456 height 819
type input "/collections/damen-hoodies-jacken"
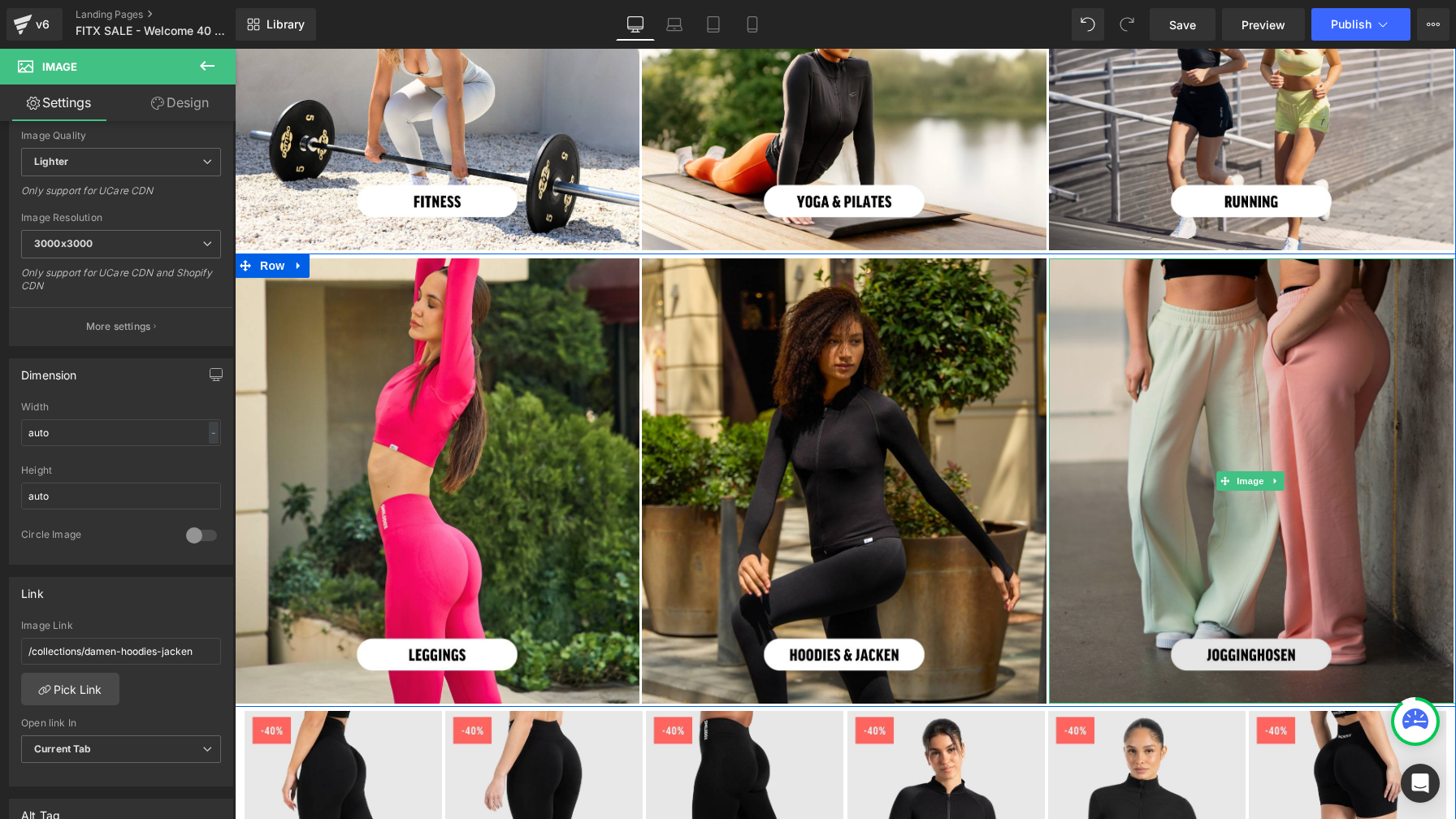
click at [1159, 474] on img at bounding box center [1253, 481] width 407 height 445
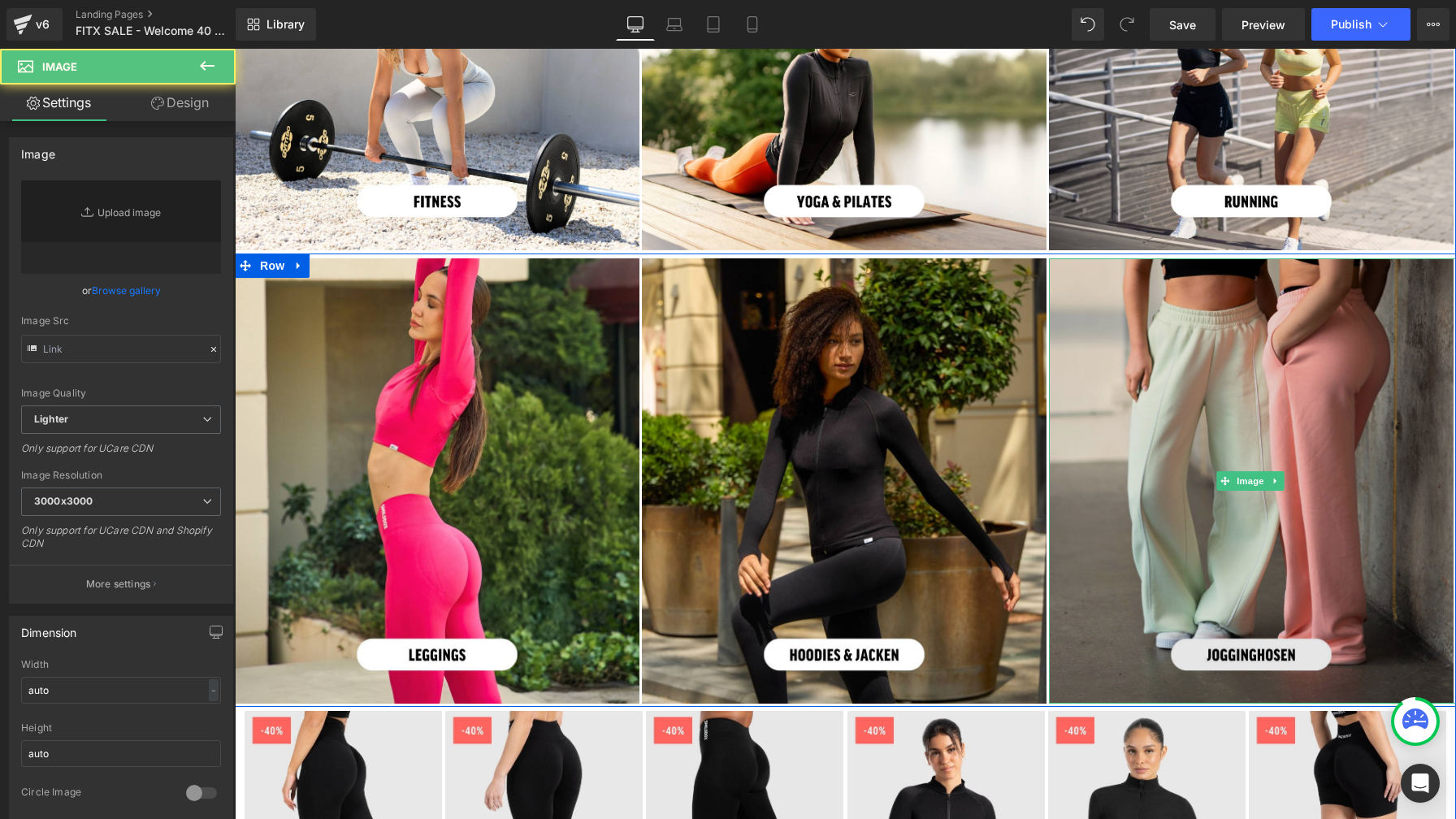
type input "[URL][DOMAIN_NAME]"
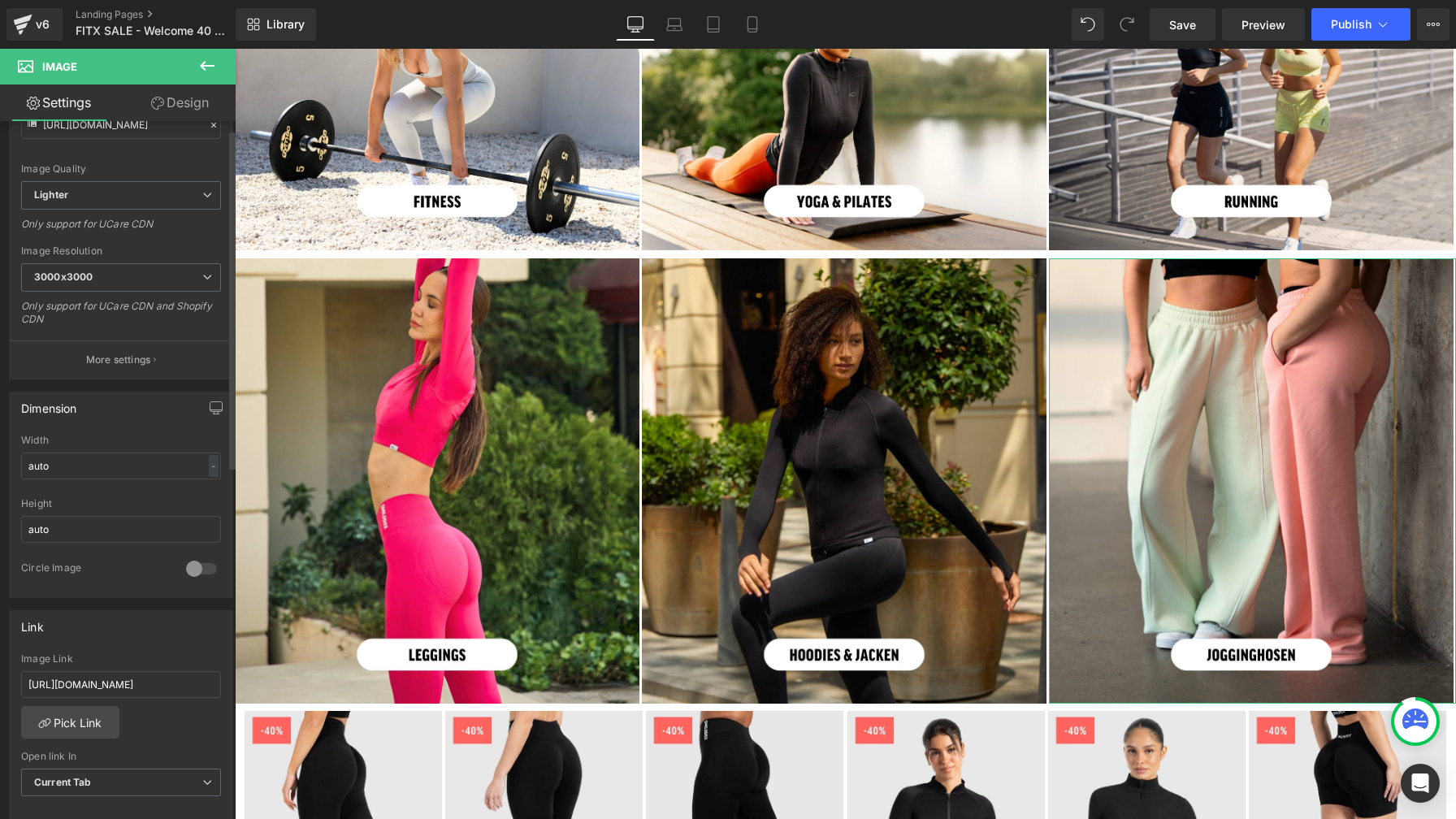
scroll to position [344, 0]
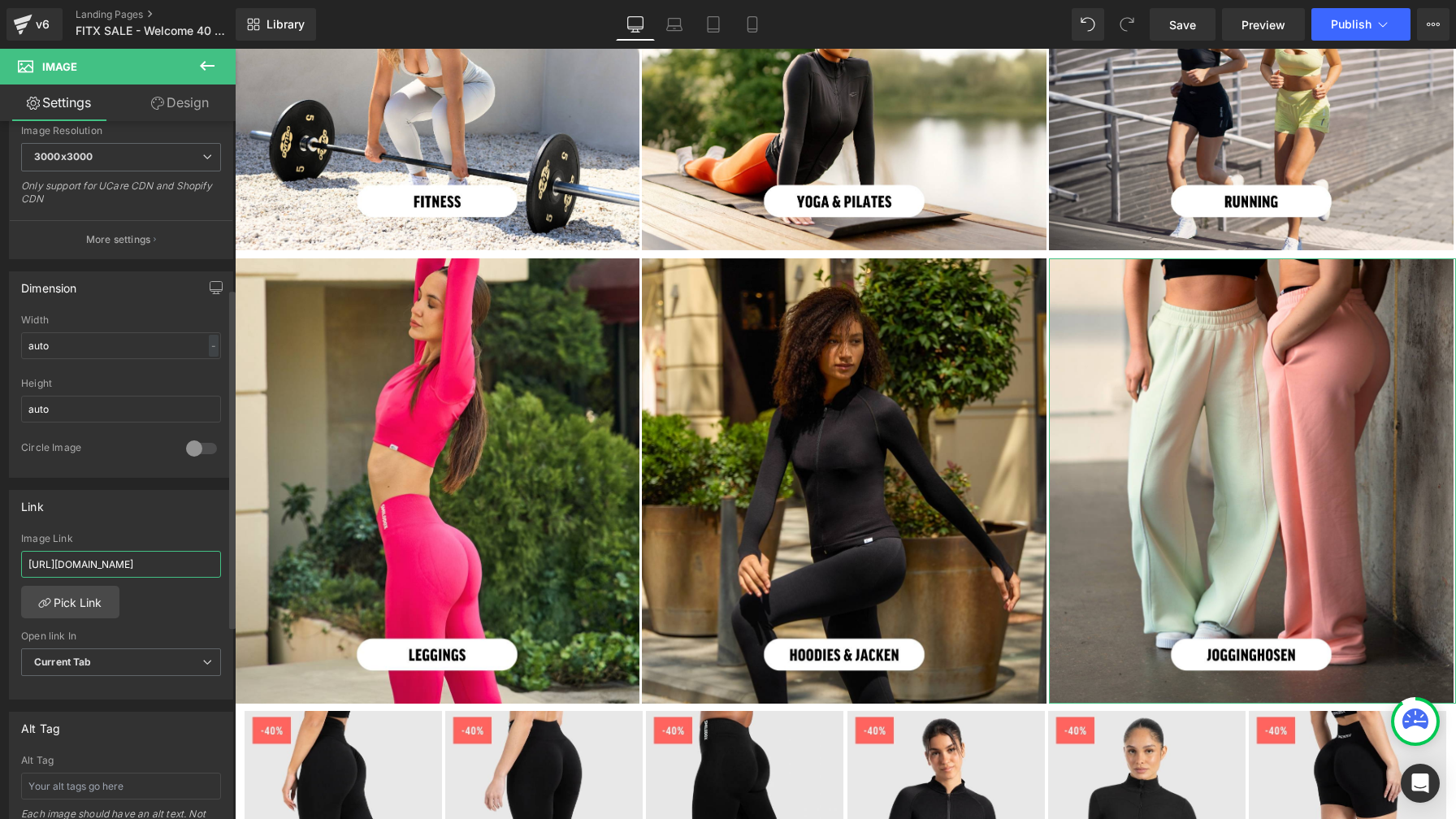
drag, startPoint x: 124, startPoint y: 558, endPoint x: 12, endPoint y: 562, distance: 112.1
click at [12, 562] on div "[URL][DOMAIN_NAME] Image Link [URL][DOMAIN_NAME] Pick Link Current Tab New Tab …" at bounding box center [120, 616] width 222 height 167
type input "/collections/damen-hosen"
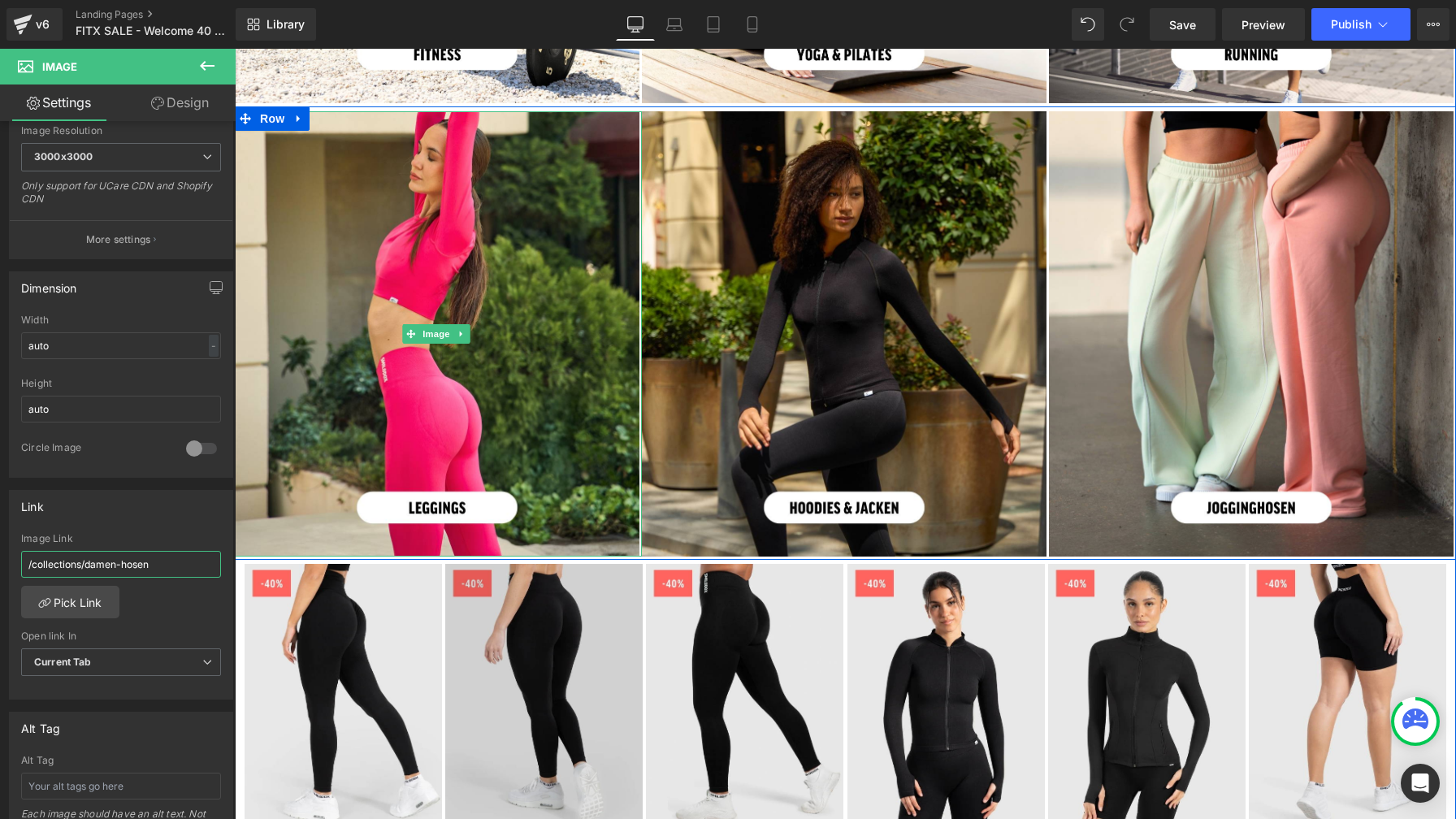
scroll to position [1250, 0]
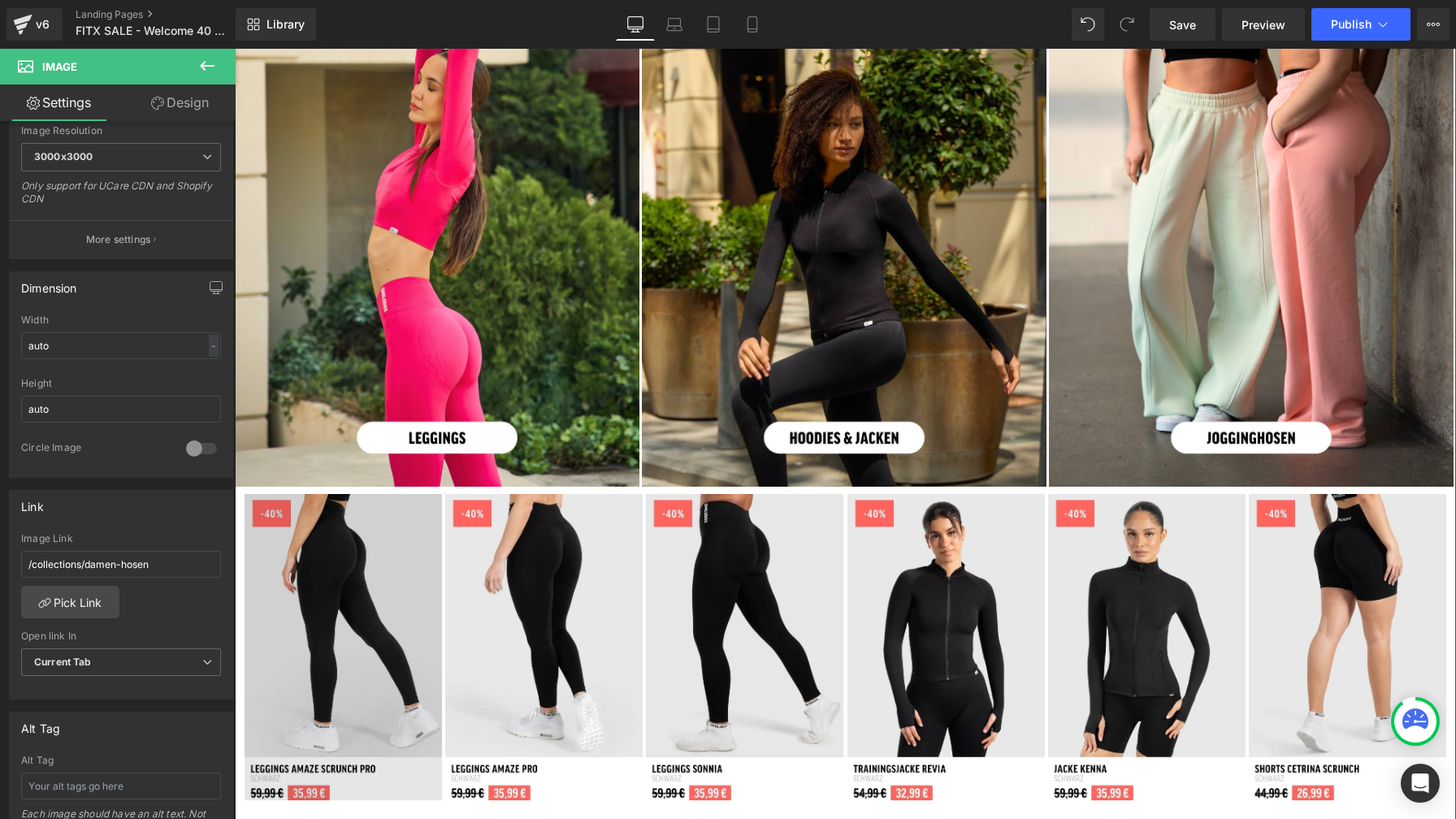
click at [371, 595] on img at bounding box center [343, 648] width 197 height 307
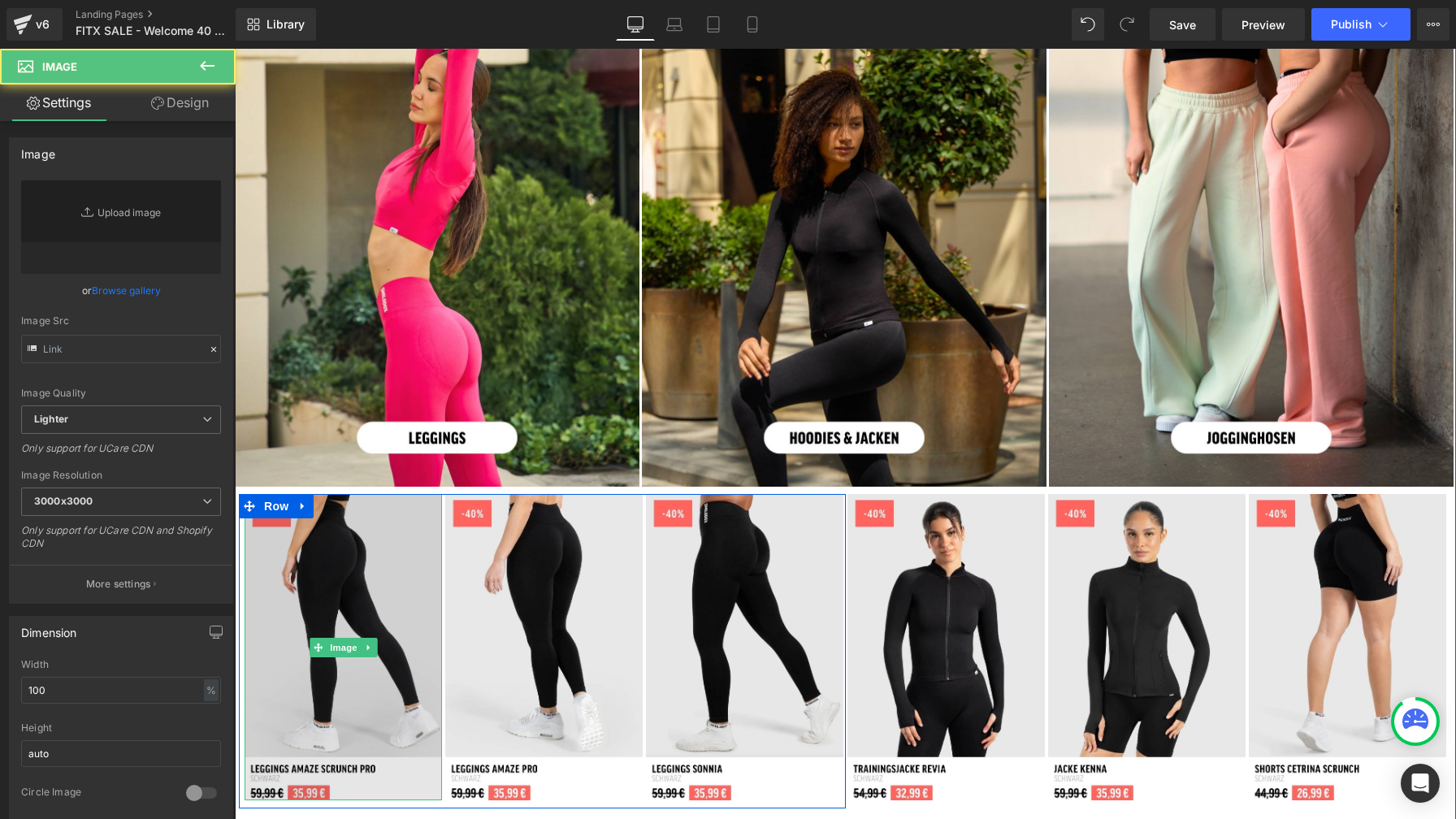
type input "[URL][DOMAIN_NAME]"
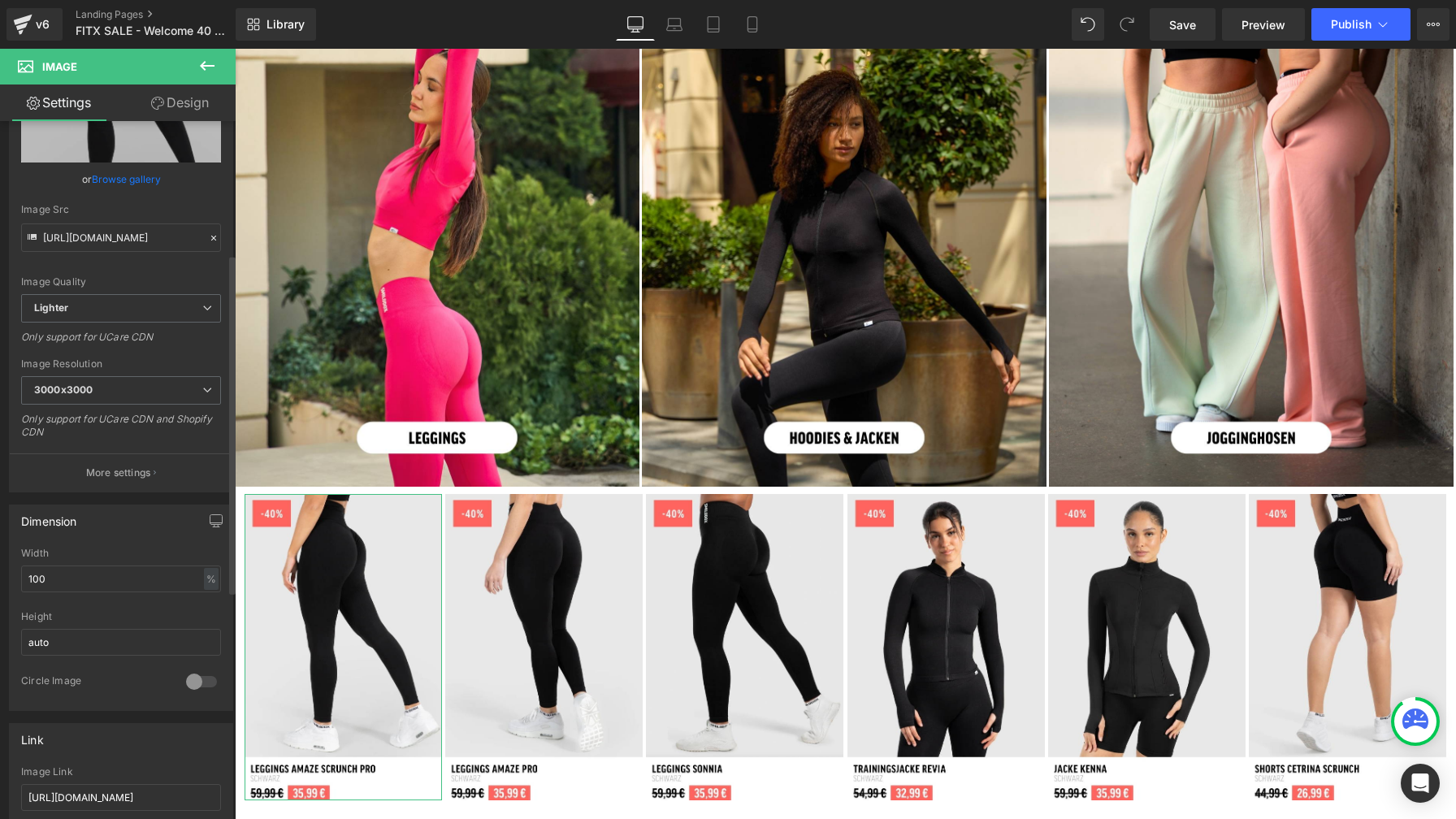
scroll to position [273, 0]
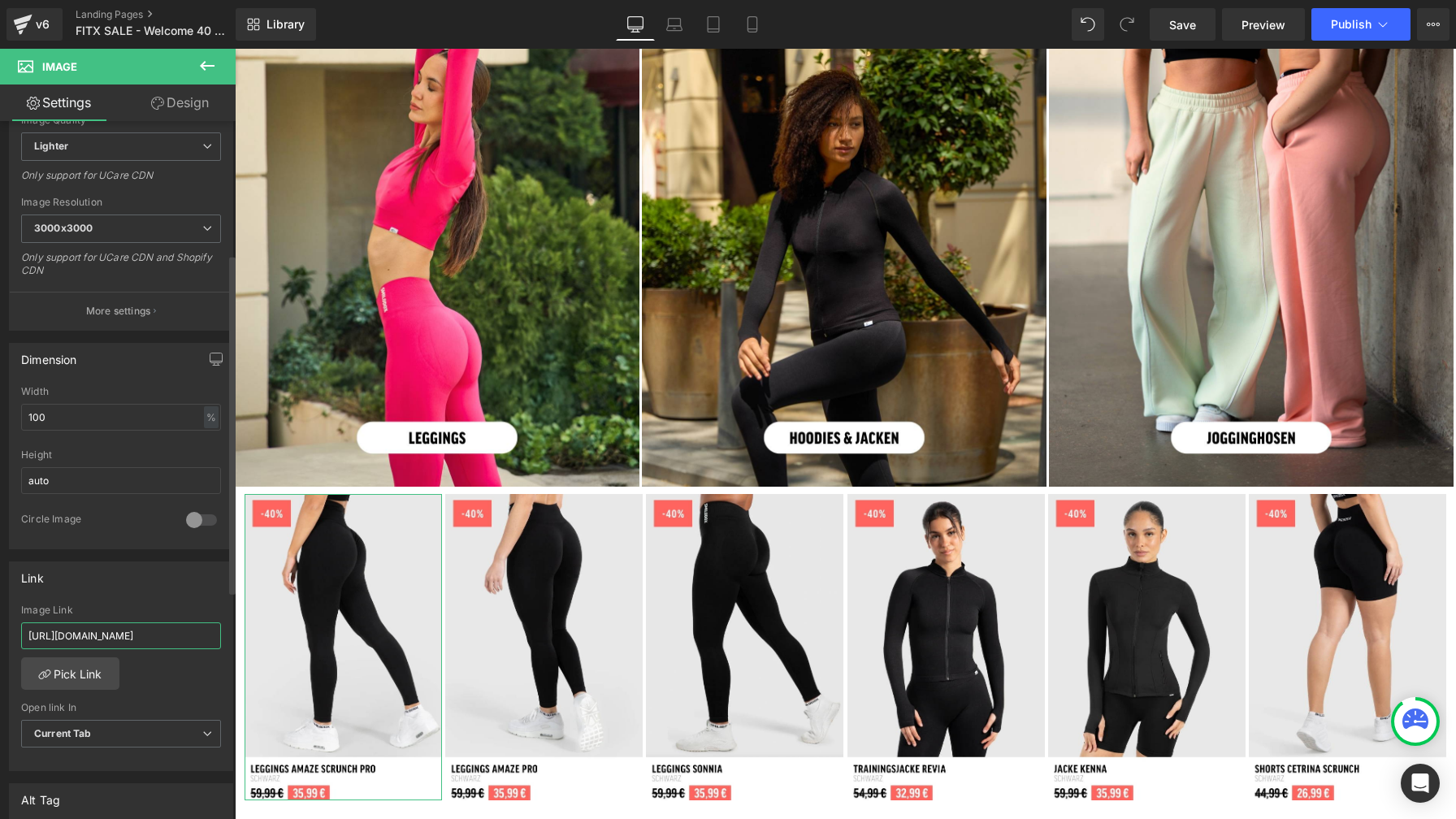
drag, startPoint x: 124, startPoint y: 636, endPoint x: 4, endPoint y: 631, distance: 120.1
click at [4, 631] on div "Link [URL][DOMAIN_NAME] Image Link [URL][DOMAIN_NAME] Pick Link Current Tab New…" at bounding box center [121, 660] width 243 height 222
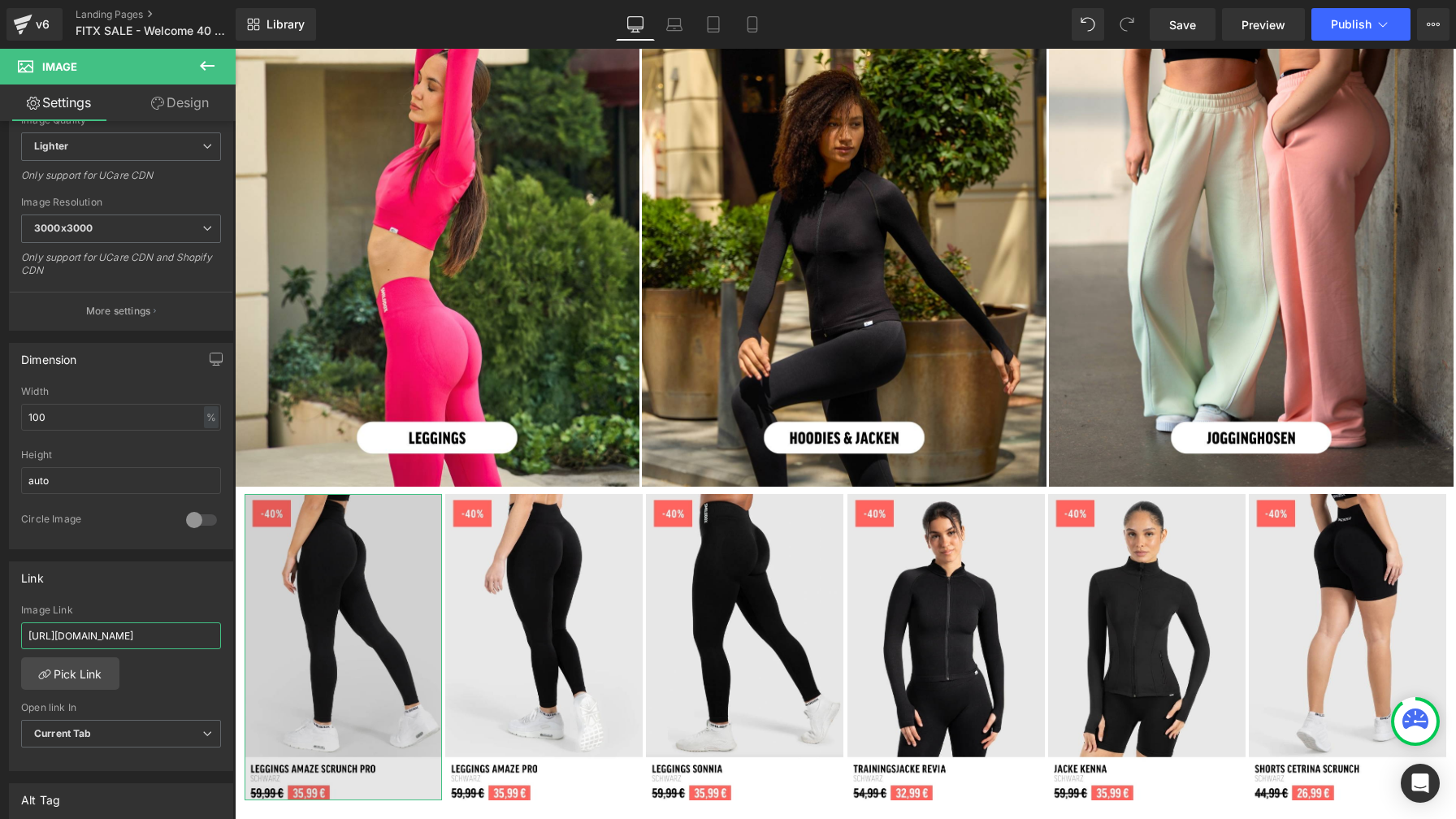
type input "/products/leggings-amaze-scrunch?variant=43692441927947"
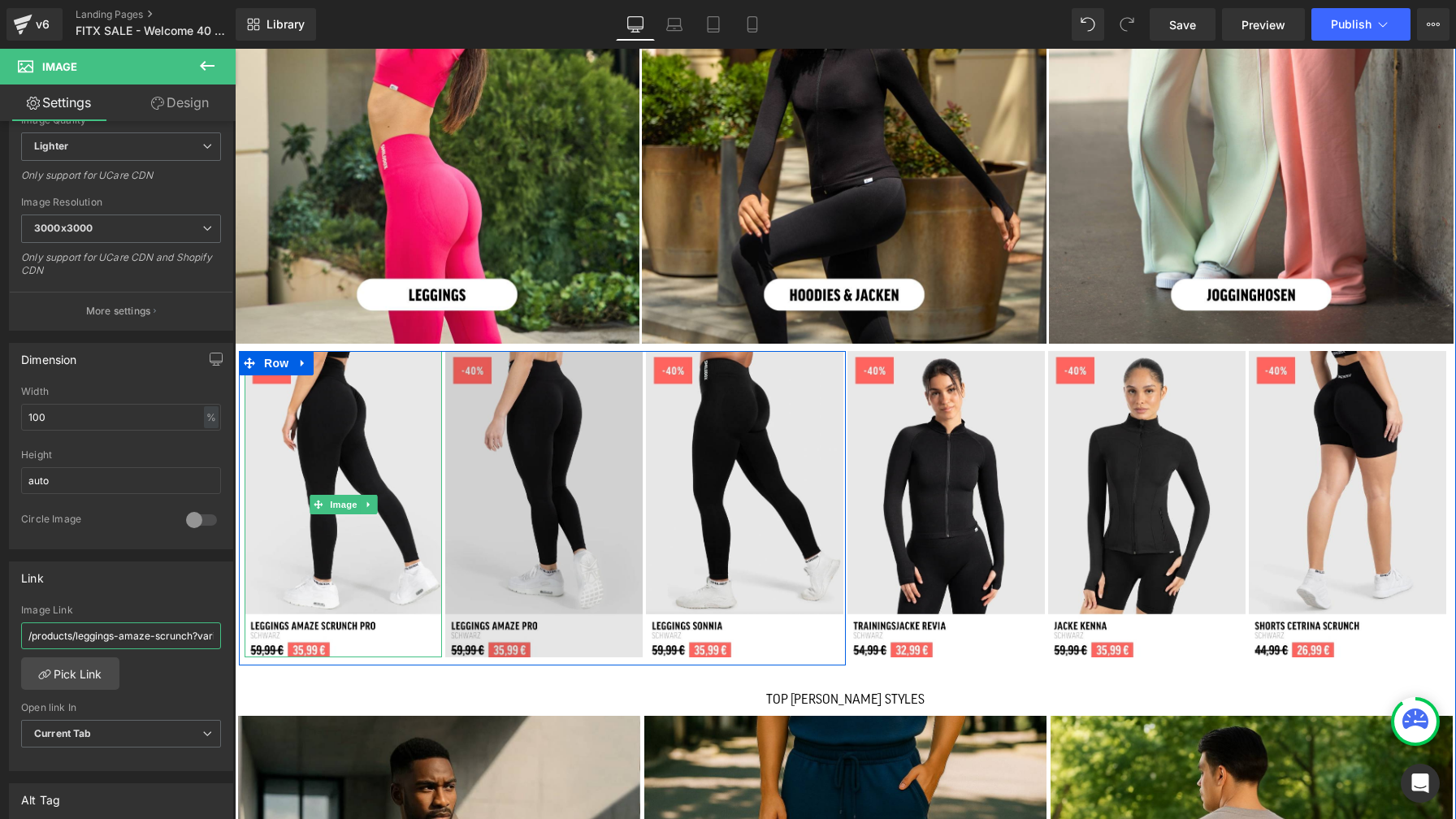
scroll to position [1430, 0]
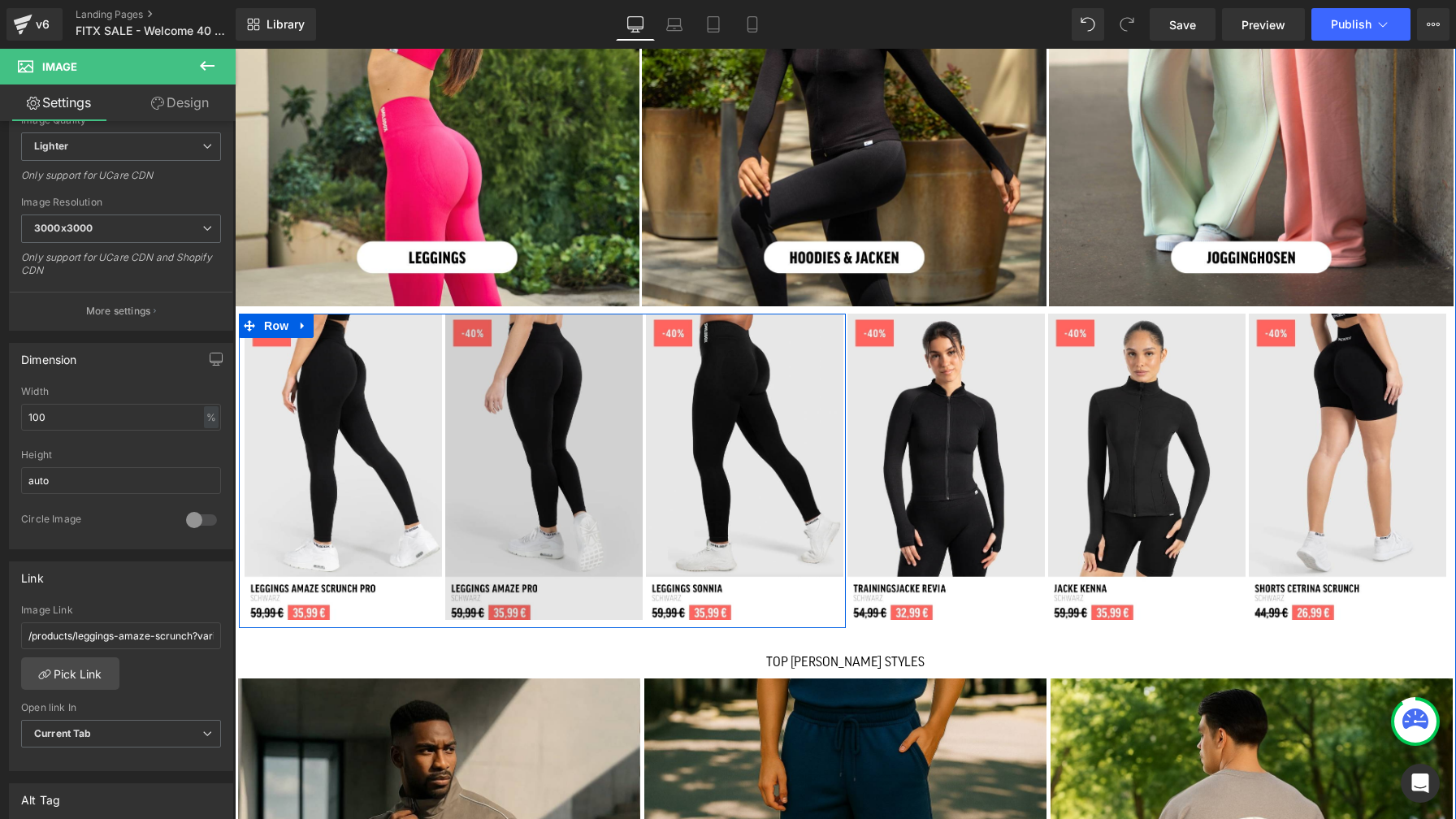
click at [569, 457] on div "Image" at bounding box center [543, 467] width 197 height 307
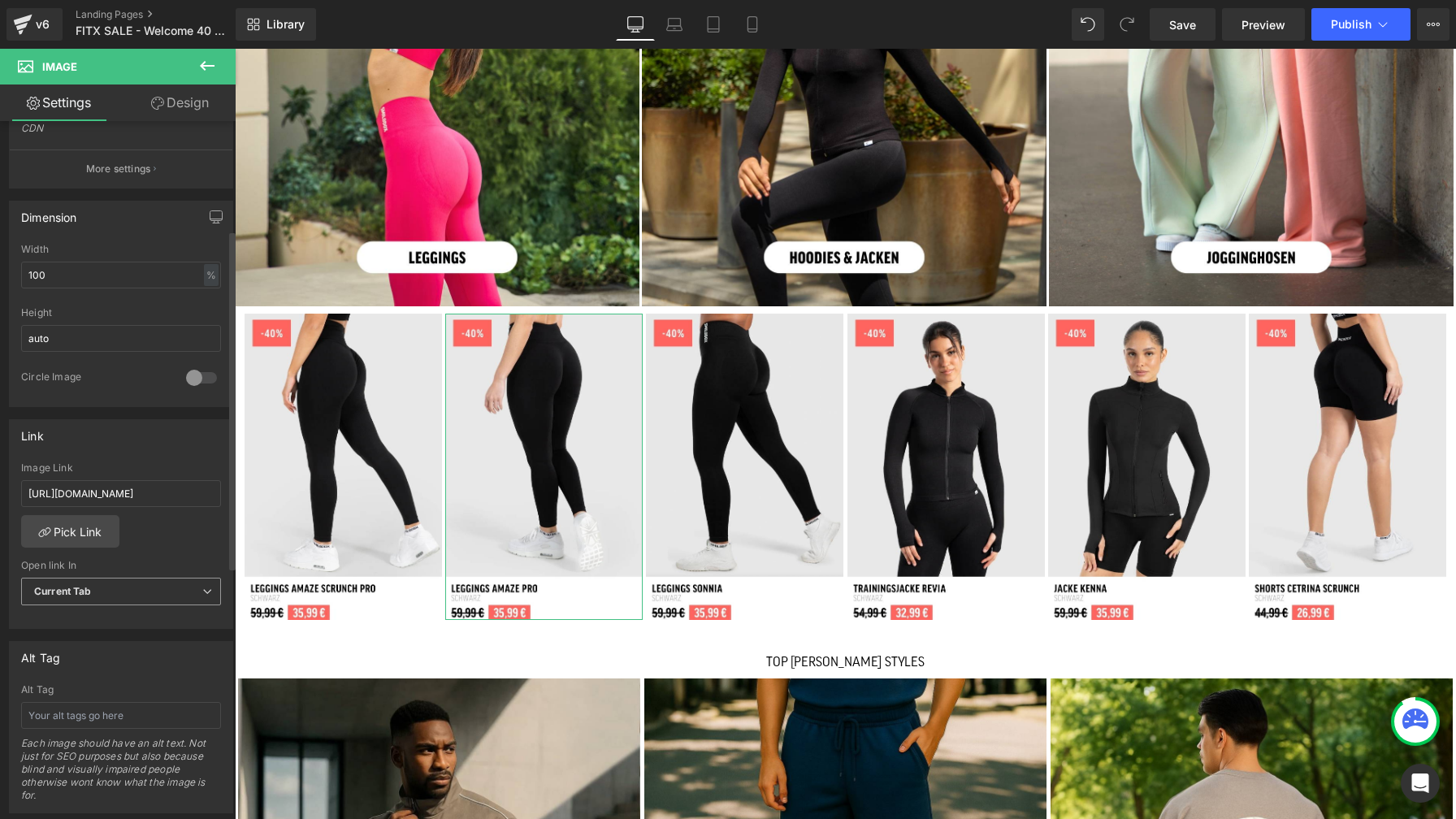
scroll to position [434, 0]
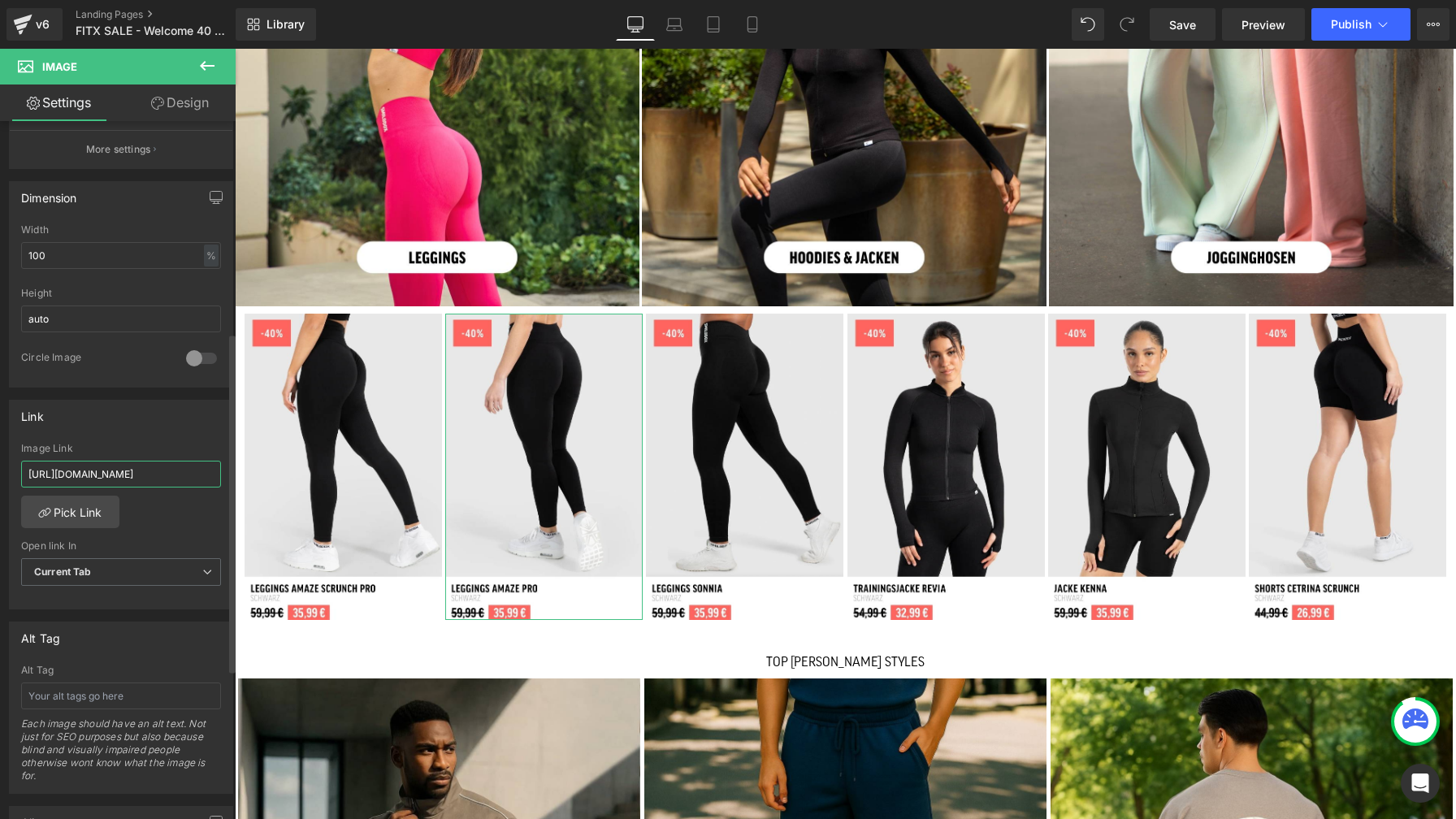
drag, startPoint x: 124, startPoint y: 471, endPoint x: 21, endPoint y: 474, distance: 103.0
click at [19, 476] on div "[URL][DOMAIN_NAME] Image Link [URL][DOMAIN_NAME] Pick Link Current Tab New Tab …" at bounding box center [120, 525] width 222 height 167
type input "/products/leggings-amaze?variant=43638420242699"
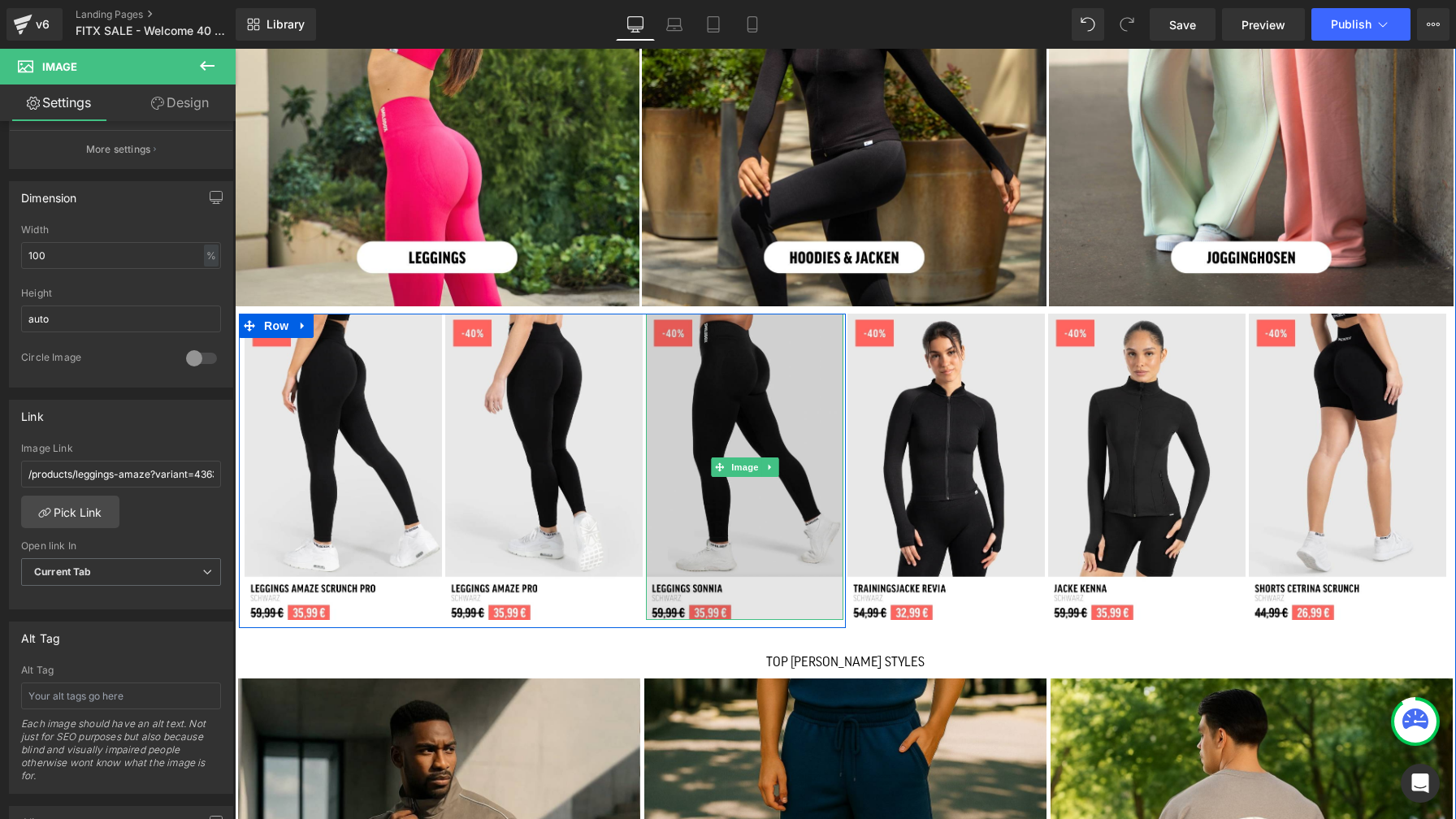
click at [738, 390] on img at bounding box center [744, 467] width 197 height 307
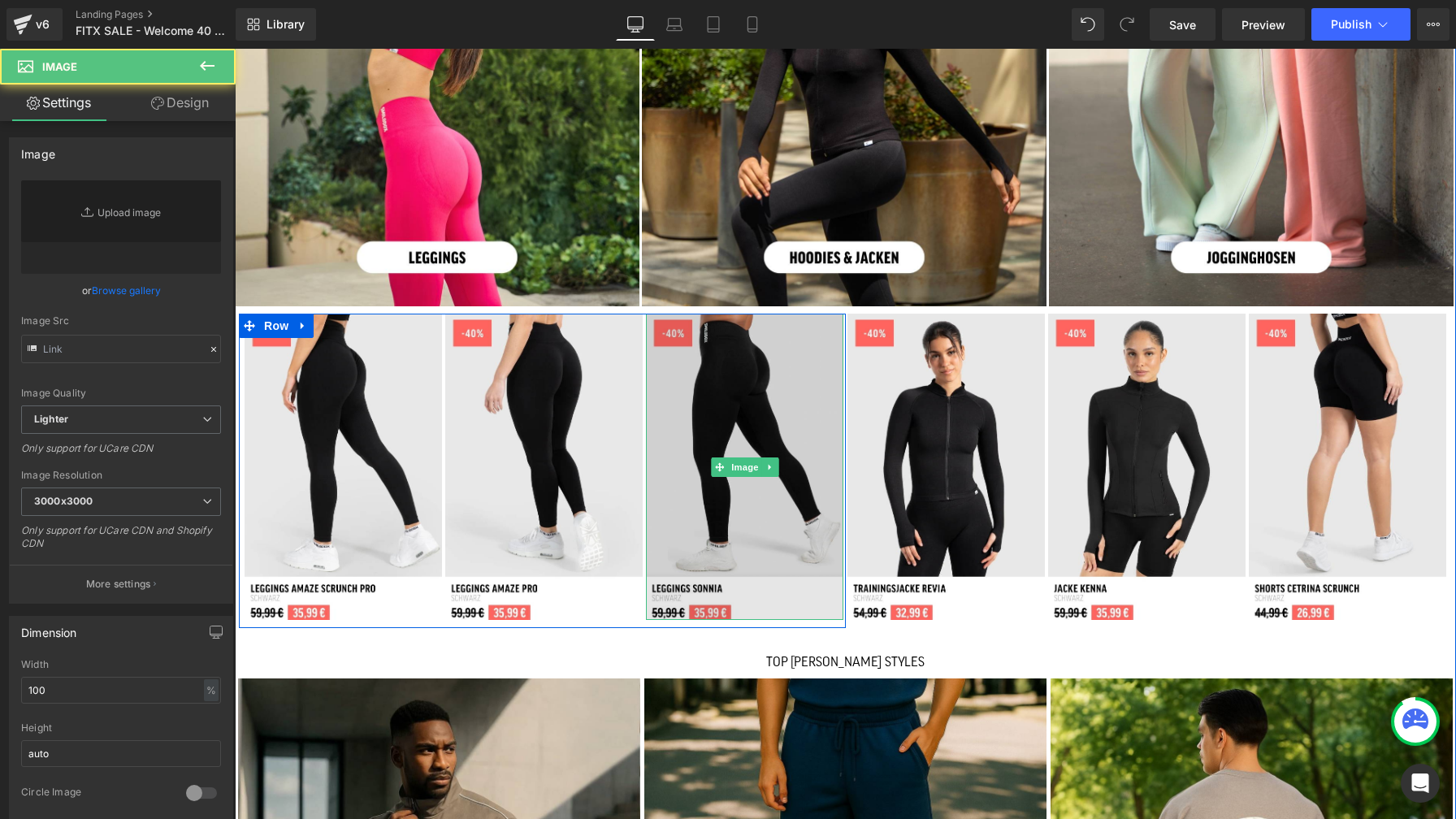
type input "[URL][DOMAIN_NAME]"
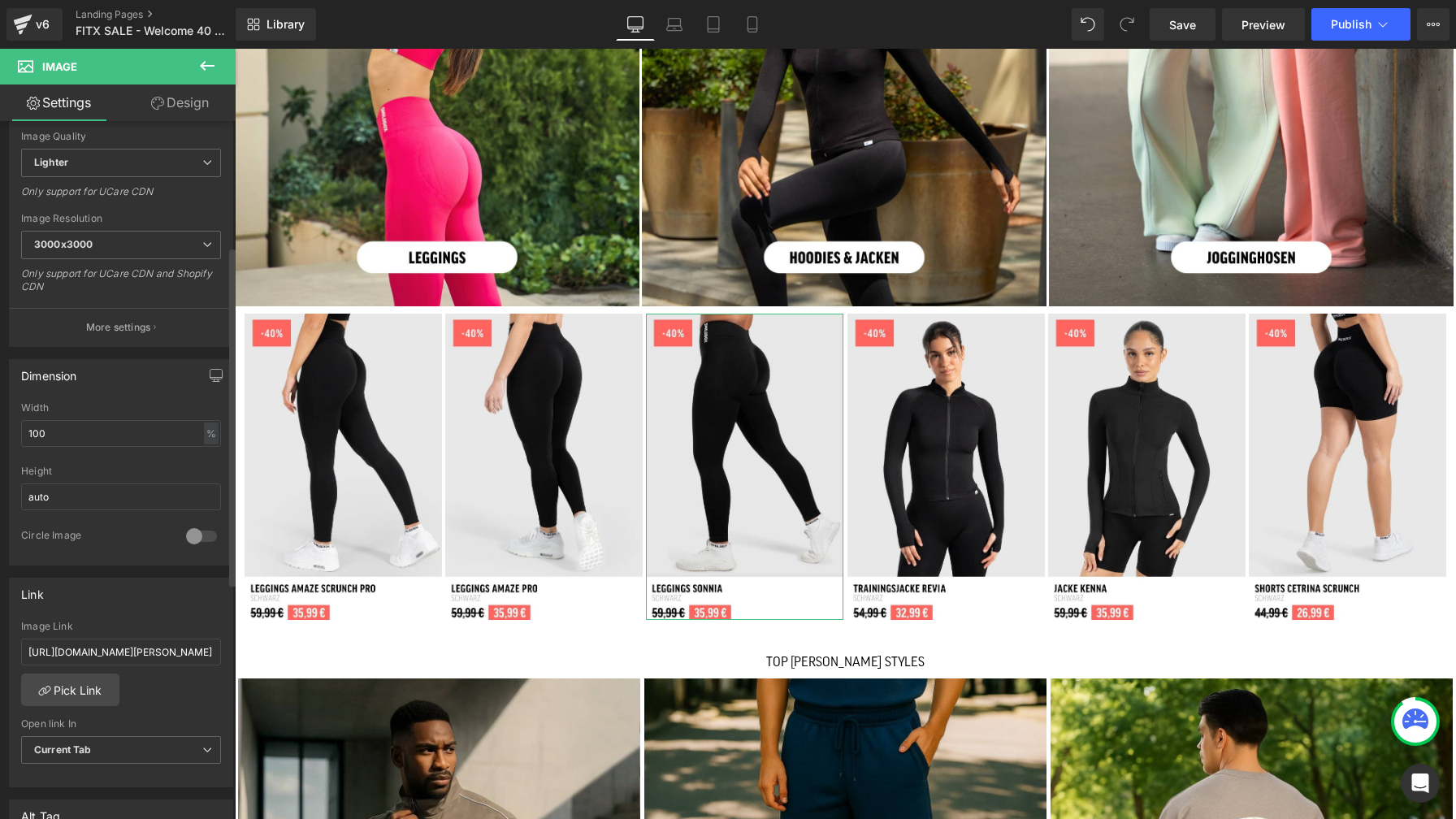
scroll to position [258, 0]
drag, startPoint x: 126, startPoint y: 649, endPoint x: 21, endPoint y: 647, distance: 105.0
click at [21, 647] on div "[URL][DOMAIN_NAME][PERSON_NAME] Image Link [URL][DOMAIN_NAME][PERSON_NAME] Pick…" at bounding box center [120, 703] width 222 height 167
type input "/products/leggings-[PERSON_NAME]?variant=51246859256075"
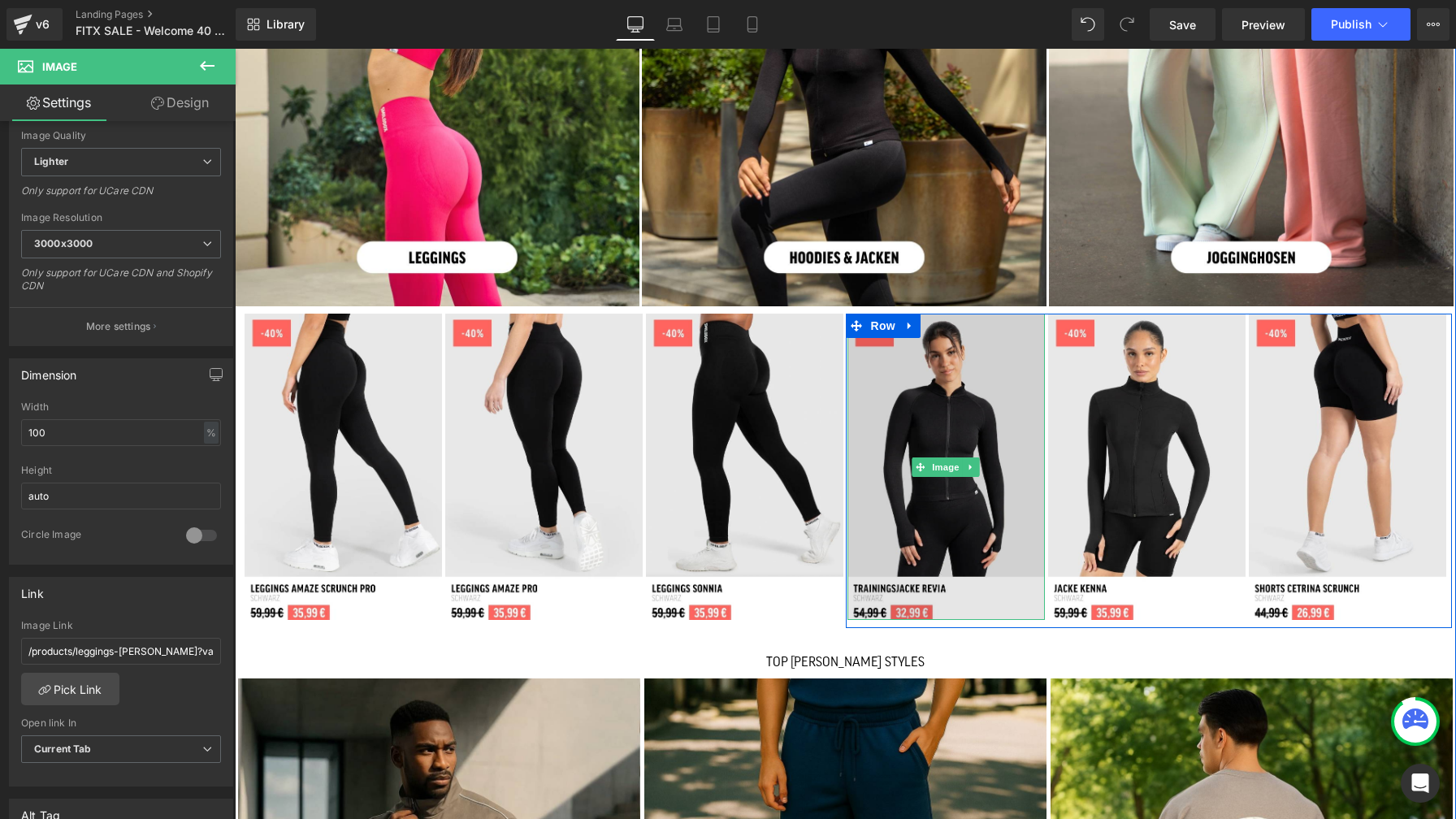
click at [956, 418] on img at bounding box center [946, 467] width 197 height 307
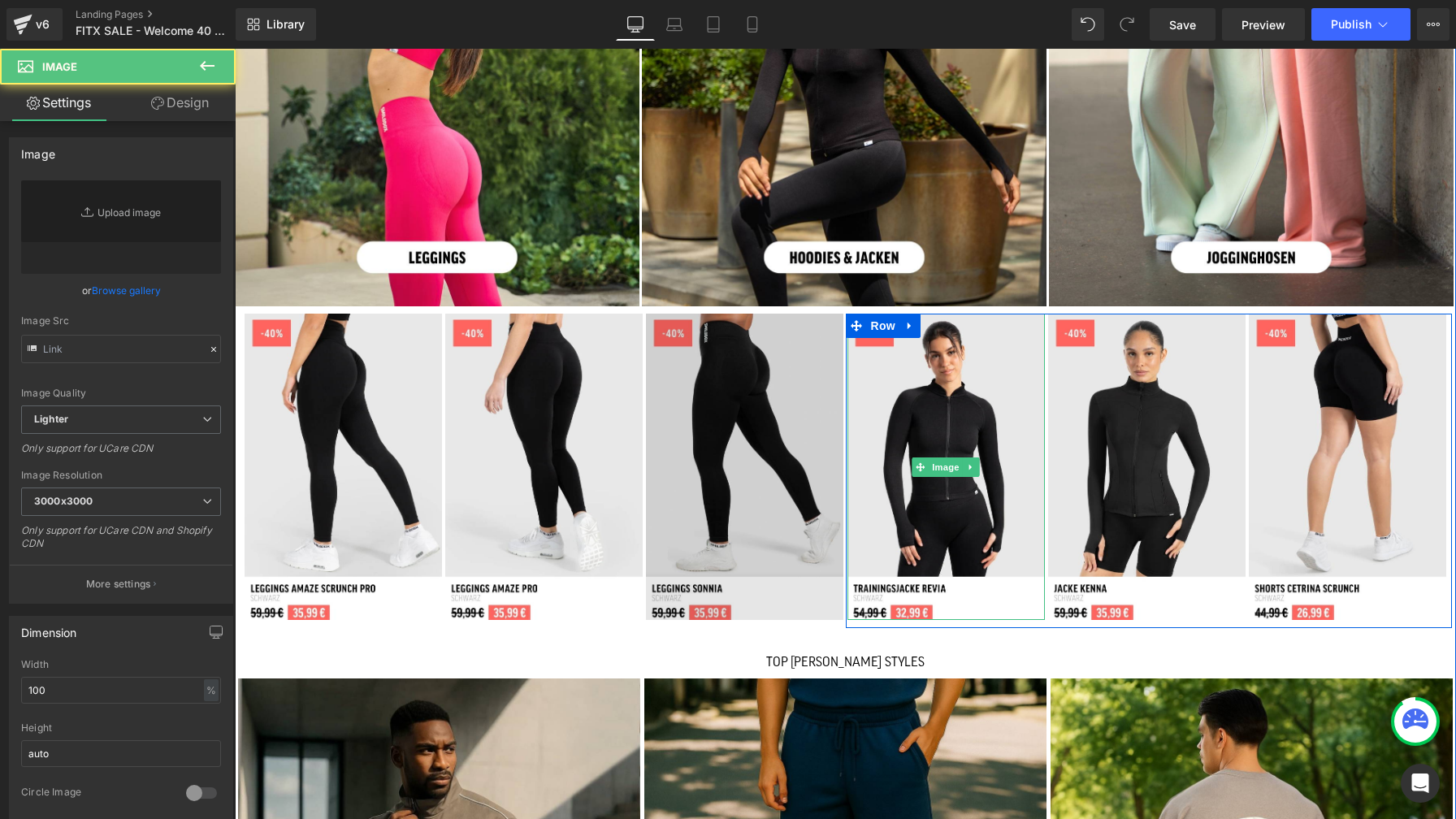
type input "[URL][DOMAIN_NAME]"
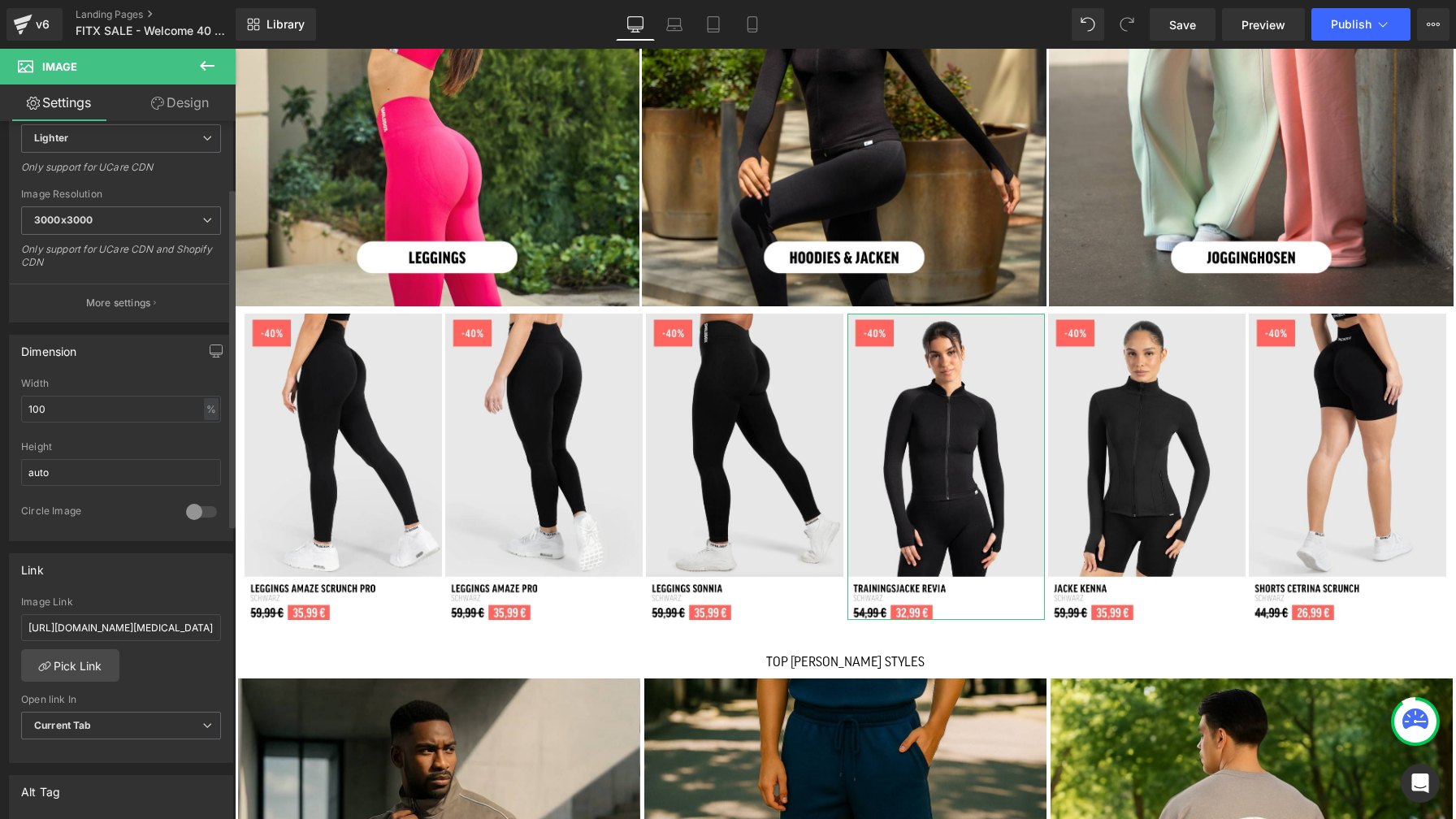
scroll to position [317, 0]
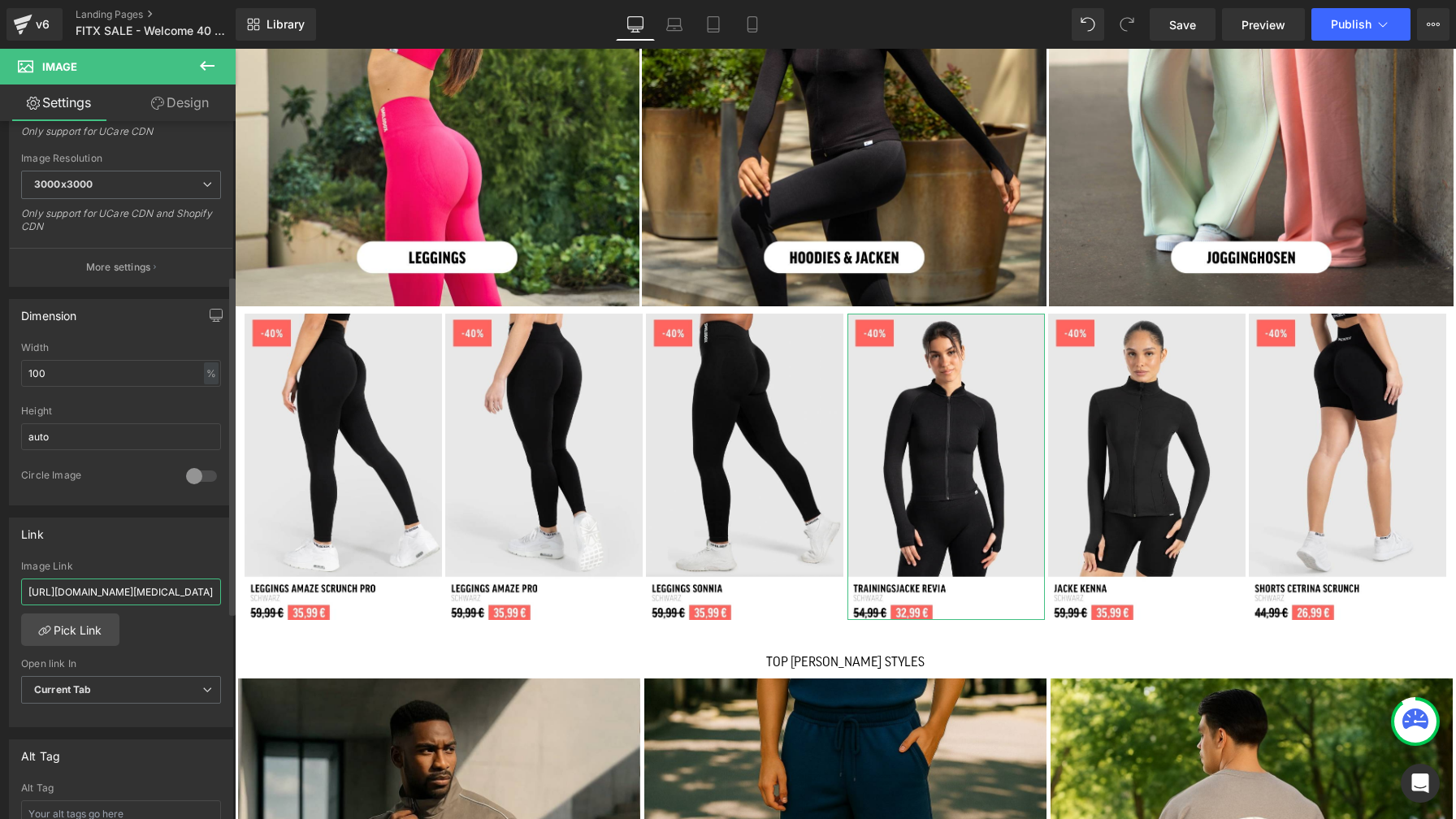
drag, startPoint x: 123, startPoint y: 592, endPoint x: 12, endPoint y: 595, distance: 111.0
click at [13, 595] on div "[URL][DOMAIN_NAME][MEDICAL_DATA] Image Link [URL][DOMAIN_NAME][MEDICAL_DATA] Pi…" at bounding box center [120, 643] width 222 height 167
type input "/products/trainingsjacke-[MEDICAL_DATA]?variant=51248251470091"
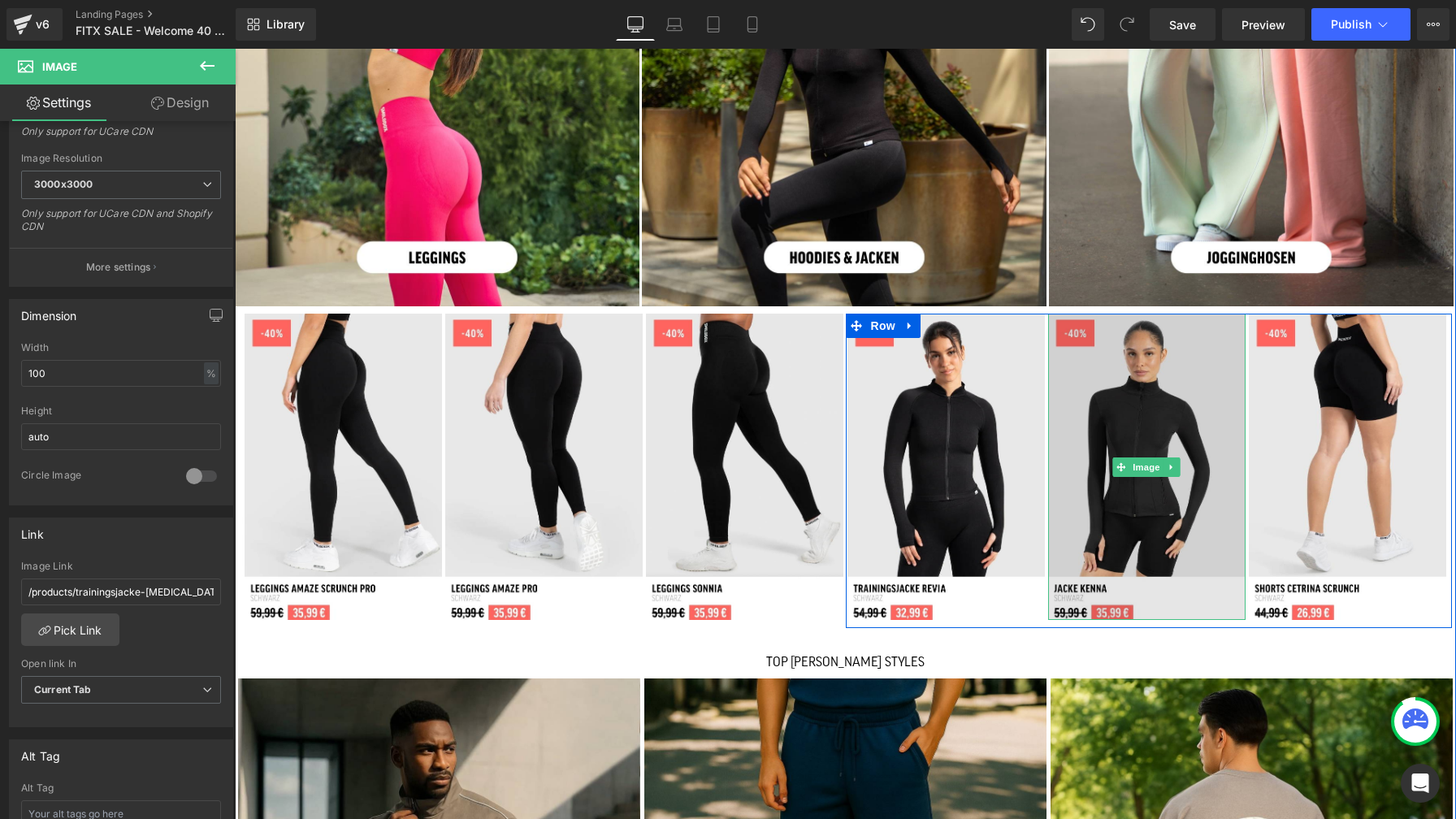
click at [1134, 404] on img at bounding box center [1146, 467] width 197 height 307
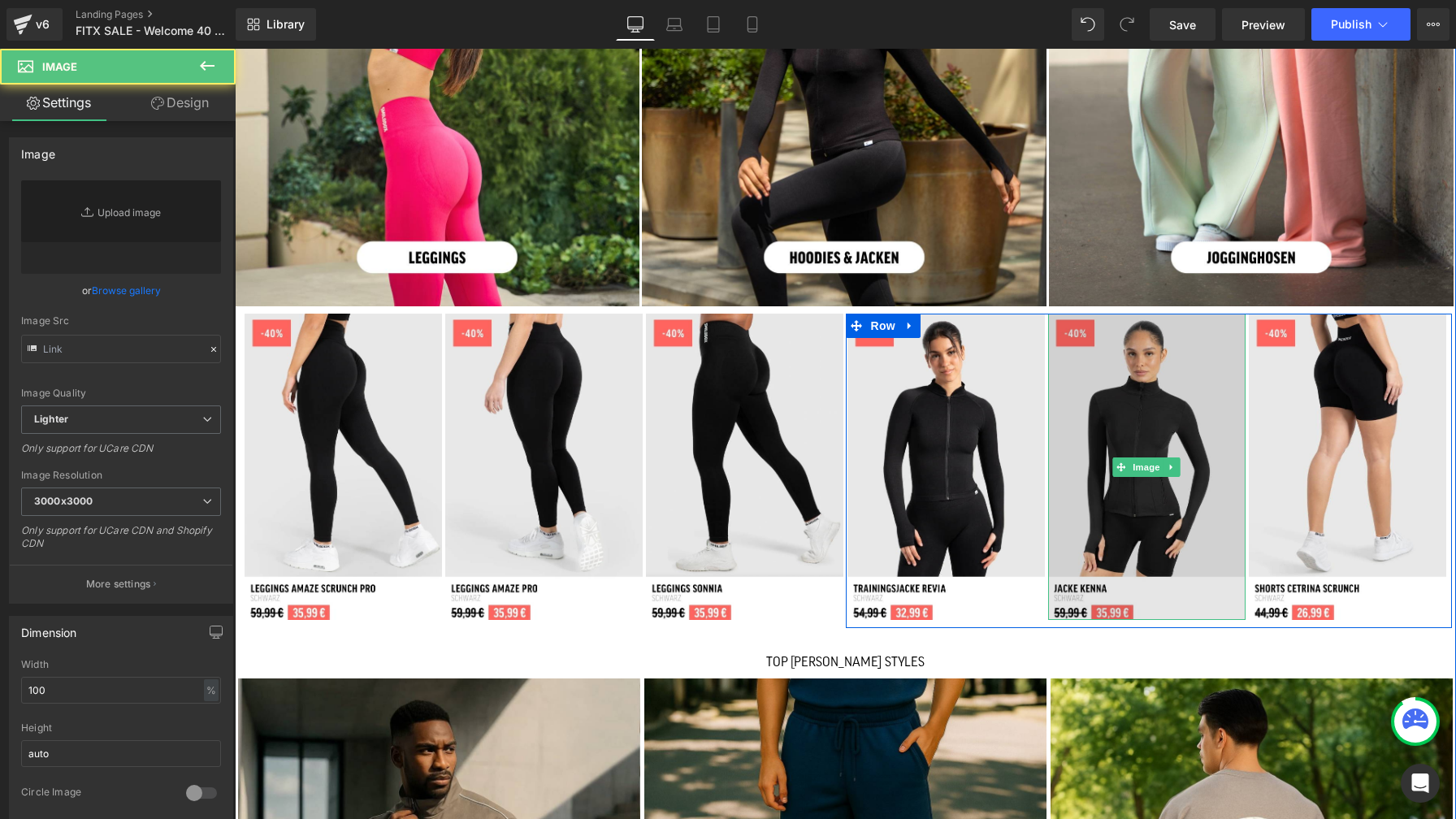
type input "[URL][DOMAIN_NAME]"
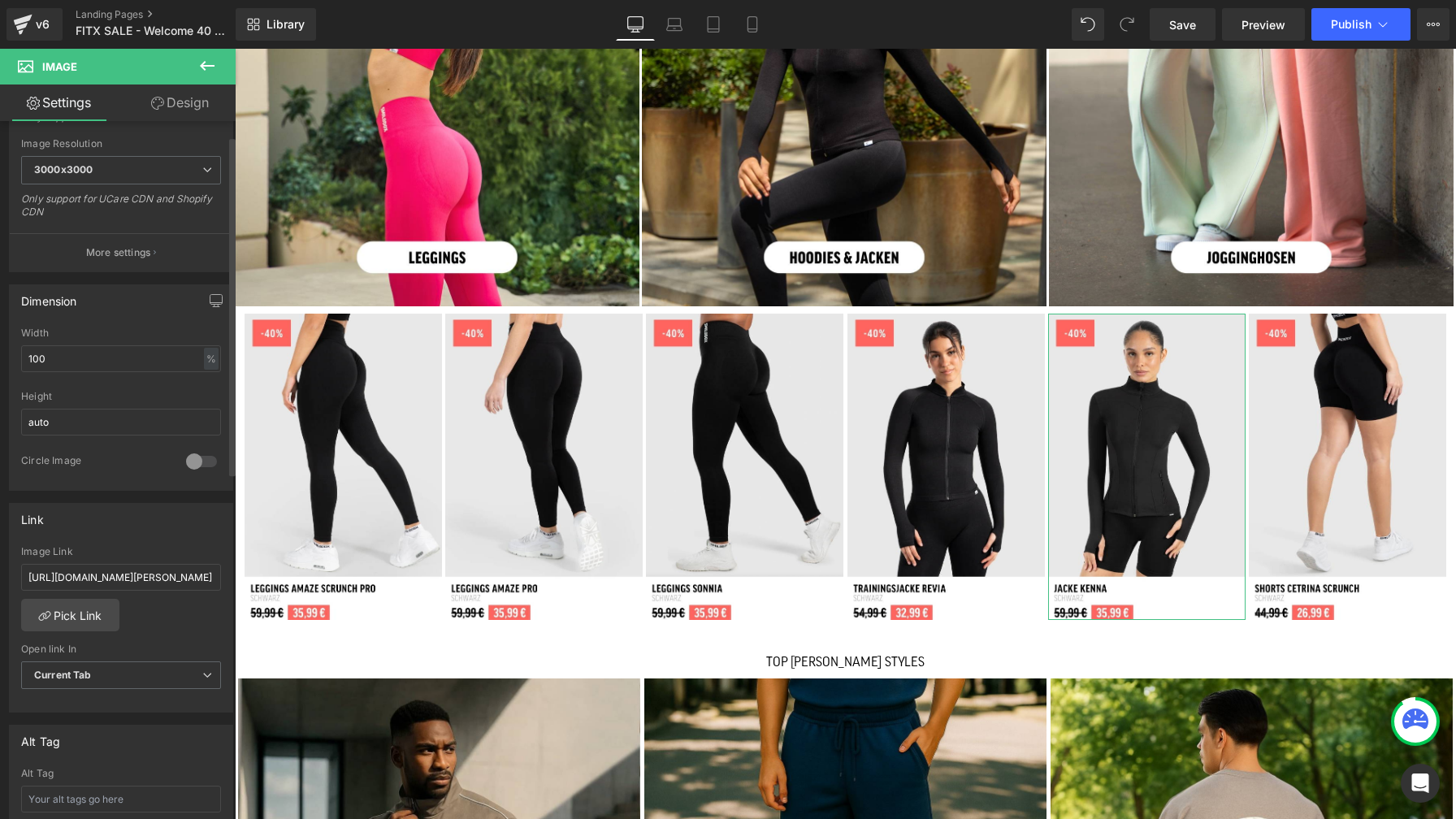
scroll to position [379, 0]
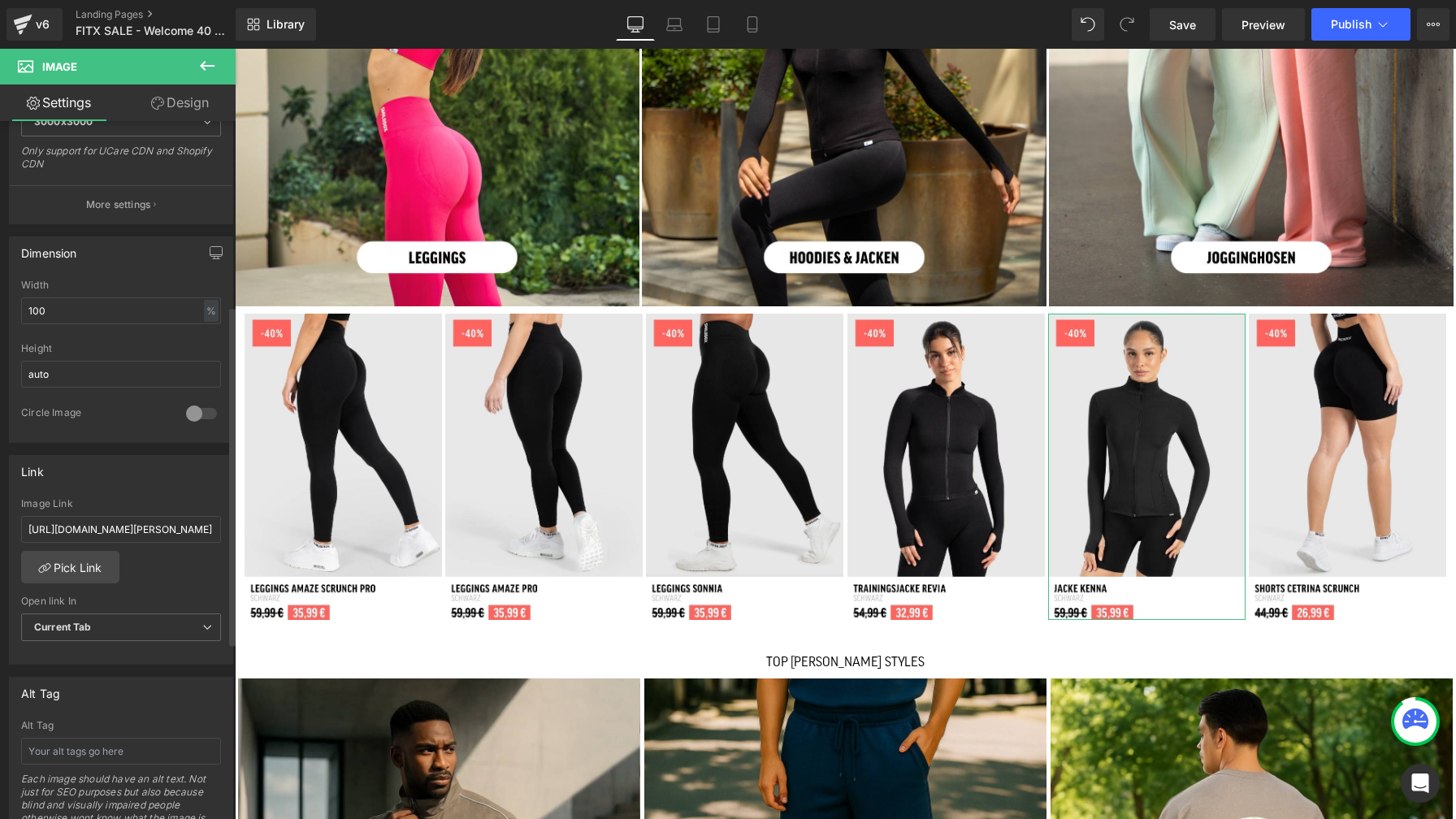
drag, startPoint x: 125, startPoint y: 527, endPoint x: 15, endPoint y: 534, distance: 110.2
click at [15, 534] on div "[URL][DOMAIN_NAME][PERSON_NAME] Image Link [URL][DOMAIN_NAME][PERSON_NAME] Pick…" at bounding box center [120, 581] width 222 height 167
drag, startPoint x: 29, startPoint y: 530, endPoint x: 124, endPoint y: 525, distance: 95.1
click at [124, 525] on input "[URL][DOMAIN_NAME][PERSON_NAME]" at bounding box center [121, 529] width 200 height 27
type input "/products/[PERSON_NAME]?variant=51146652778763"
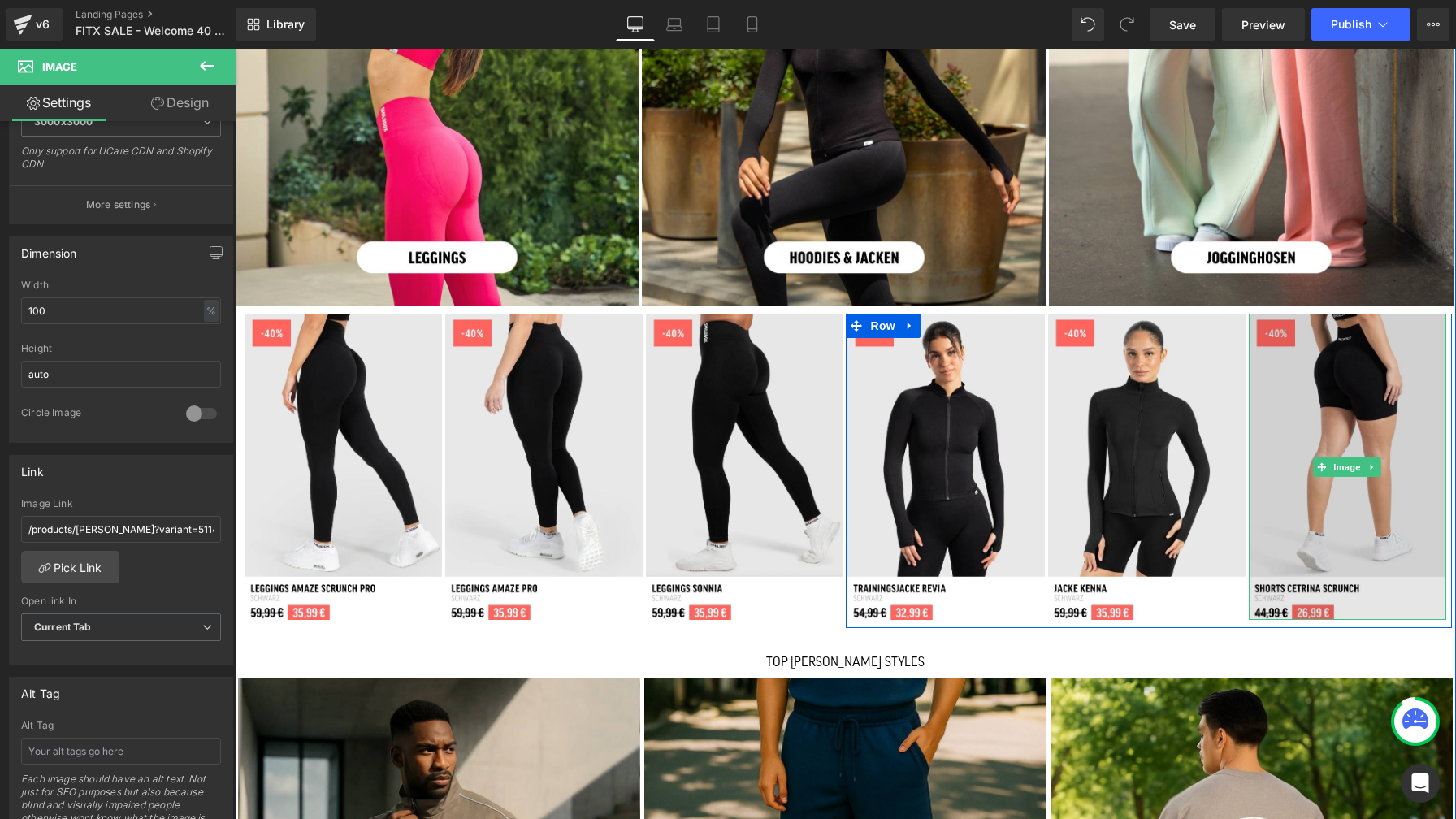
click at [1329, 388] on img at bounding box center [1347, 467] width 197 height 307
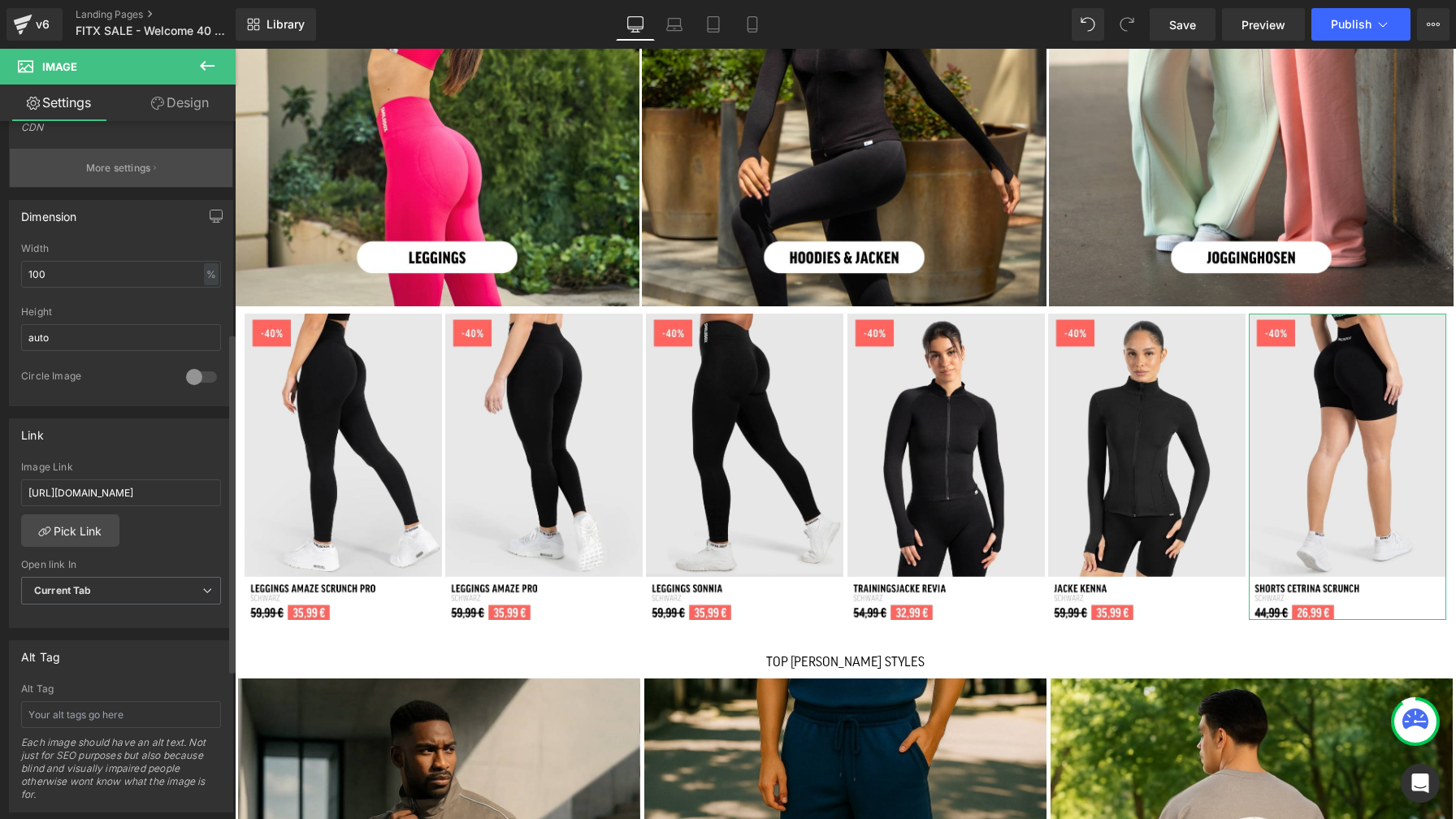
scroll to position [435, 0]
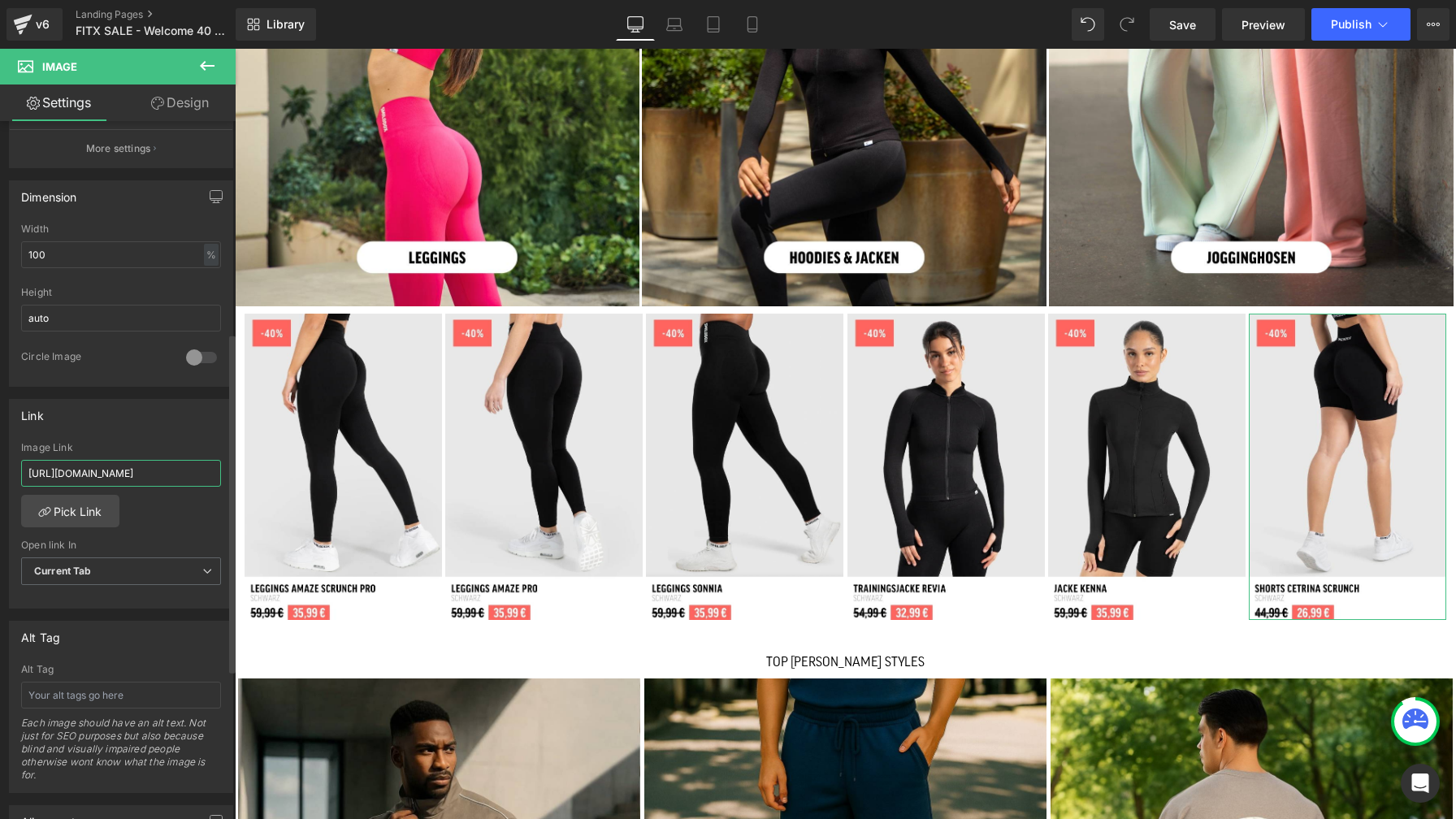
drag, startPoint x: 124, startPoint y: 474, endPoint x: 4, endPoint y: 467, distance: 120.2
click at [4, 467] on div "Link [URL][DOMAIN_NAME] Image Link [URL][DOMAIN_NAME] Pick Link Current Tab New…" at bounding box center [121, 497] width 243 height 222
type input "/products/shorts-cetrina-pro"
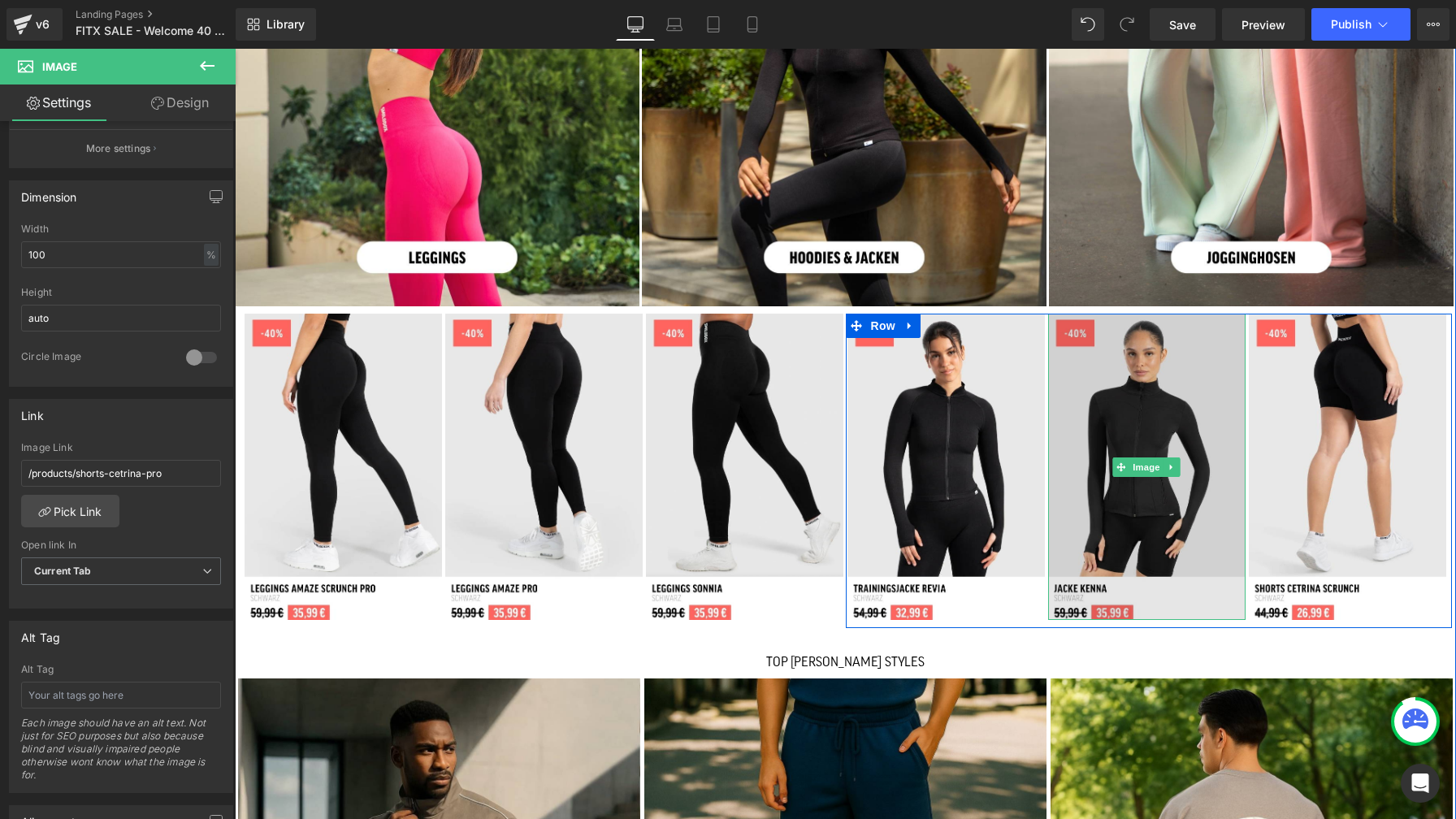
click at [1139, 422] on img at bounding box center [1146, 467] width 197 height 307
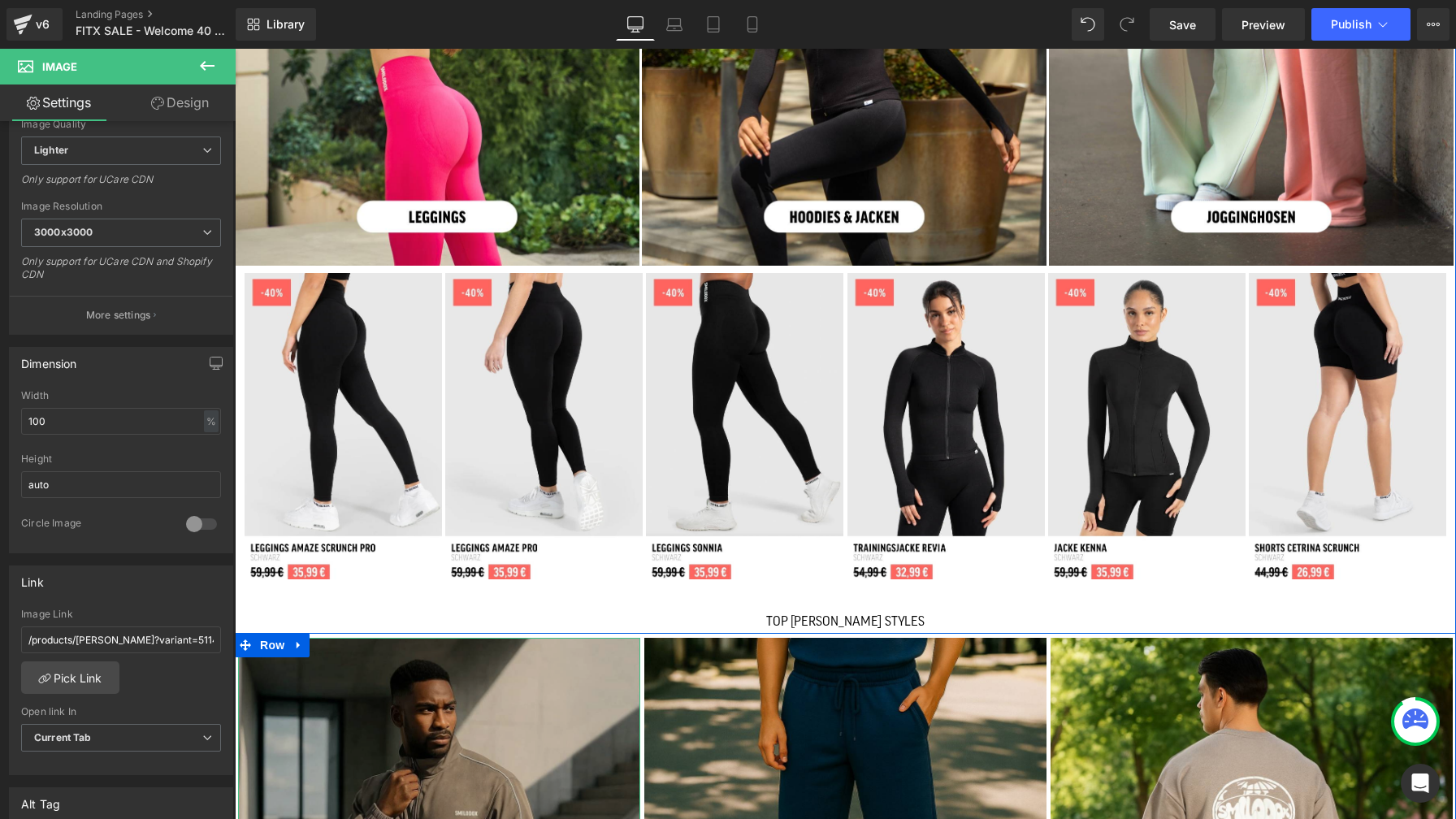
scroll to position [1677, 0]
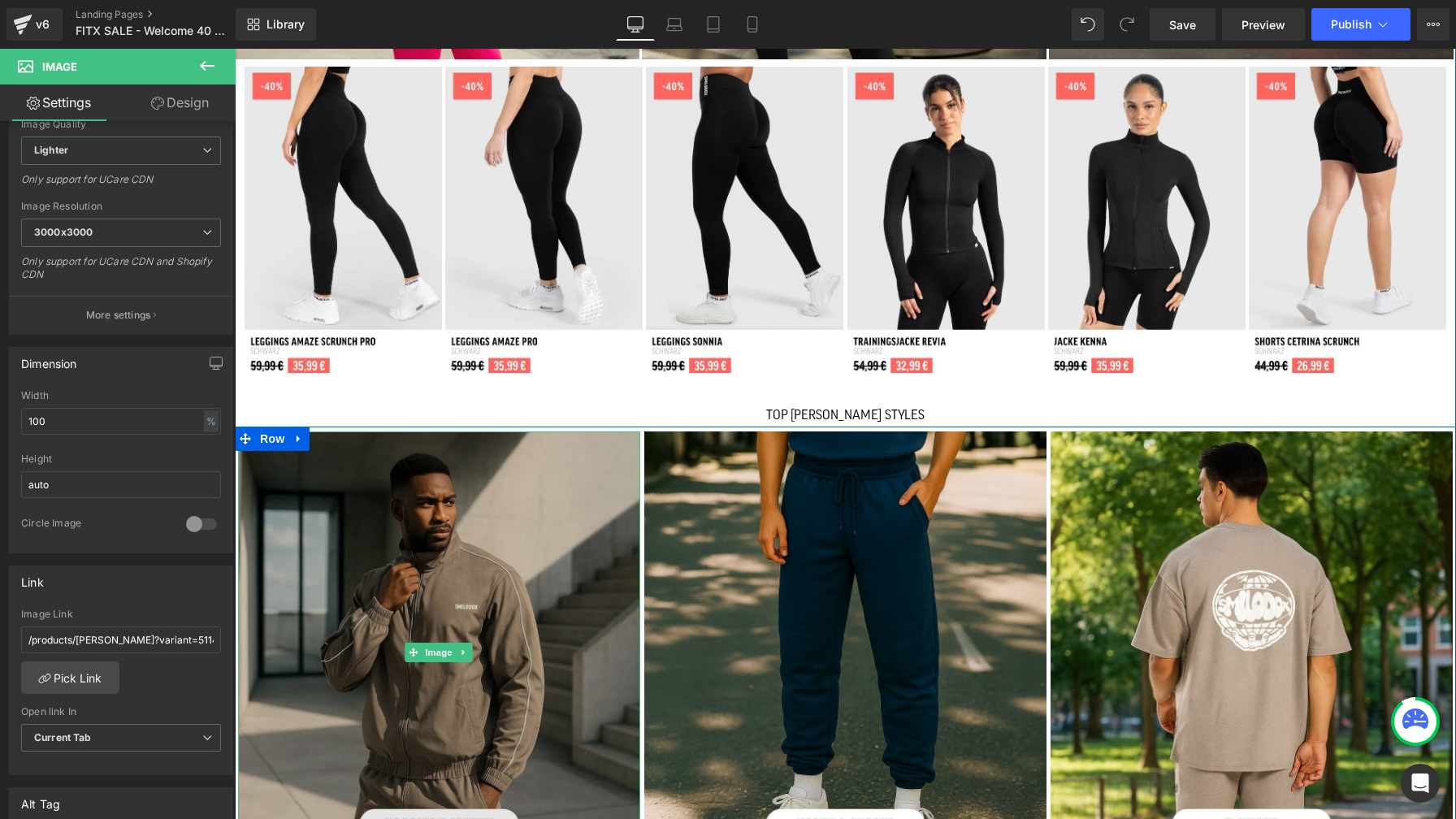
click at [492, 529] on img at bounding box center [439, 651] width 402 height 442
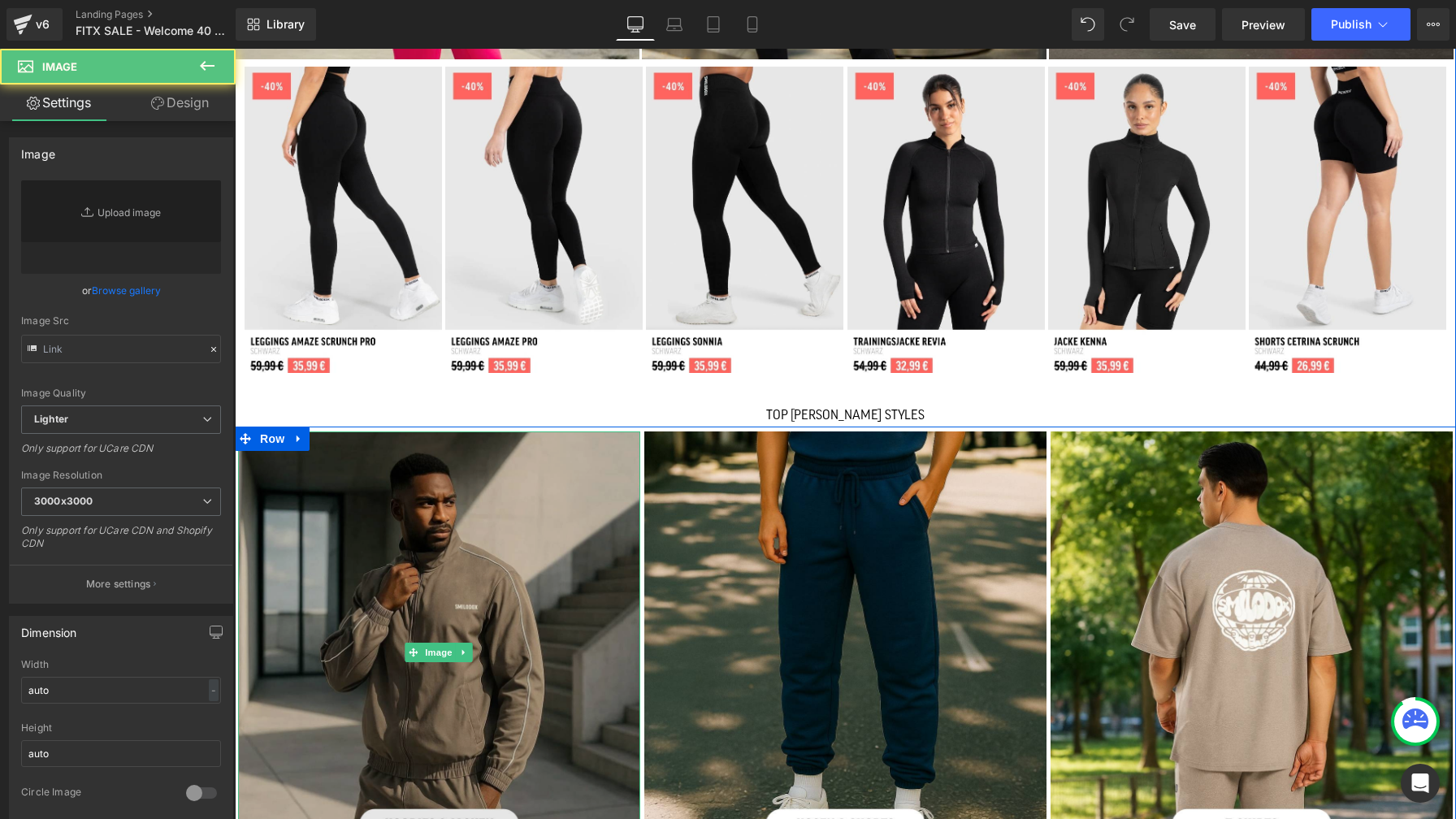
type input "[URL][DOMAIN_NAME]"
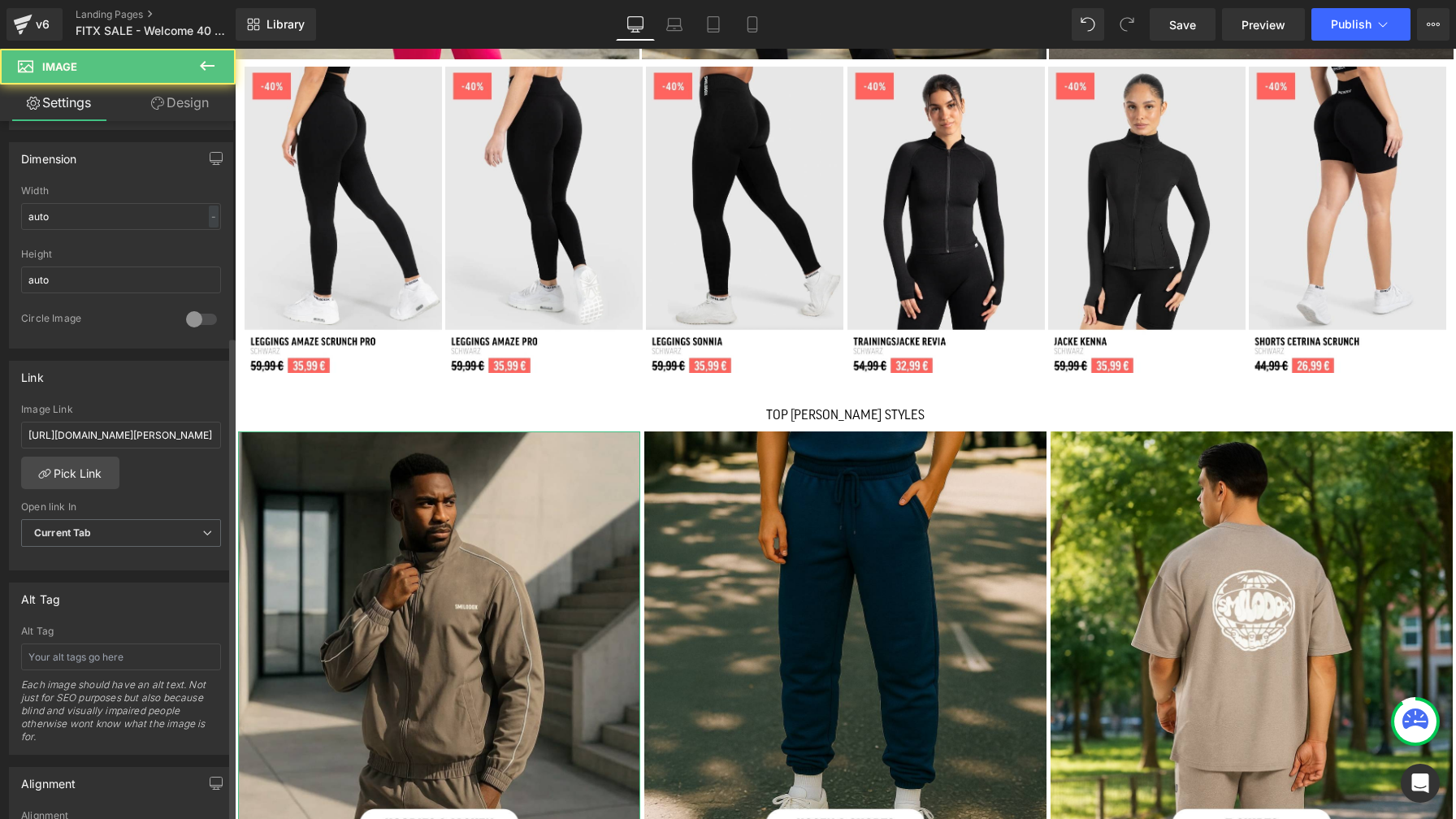
scroll to position [476, 0]
drag, startPoint x: 125, startPoint y: 432, endPoint x: 26, endPoint y: 434, distance: 99.0
click at [26, 434] on input "[URL][DOMAIN_NAME][PERSON_NAME]" at bounding box center [121, 434] width 200 height 27
type input "/collections/[PERSON_NAME]-hoodies-sweatshirts"
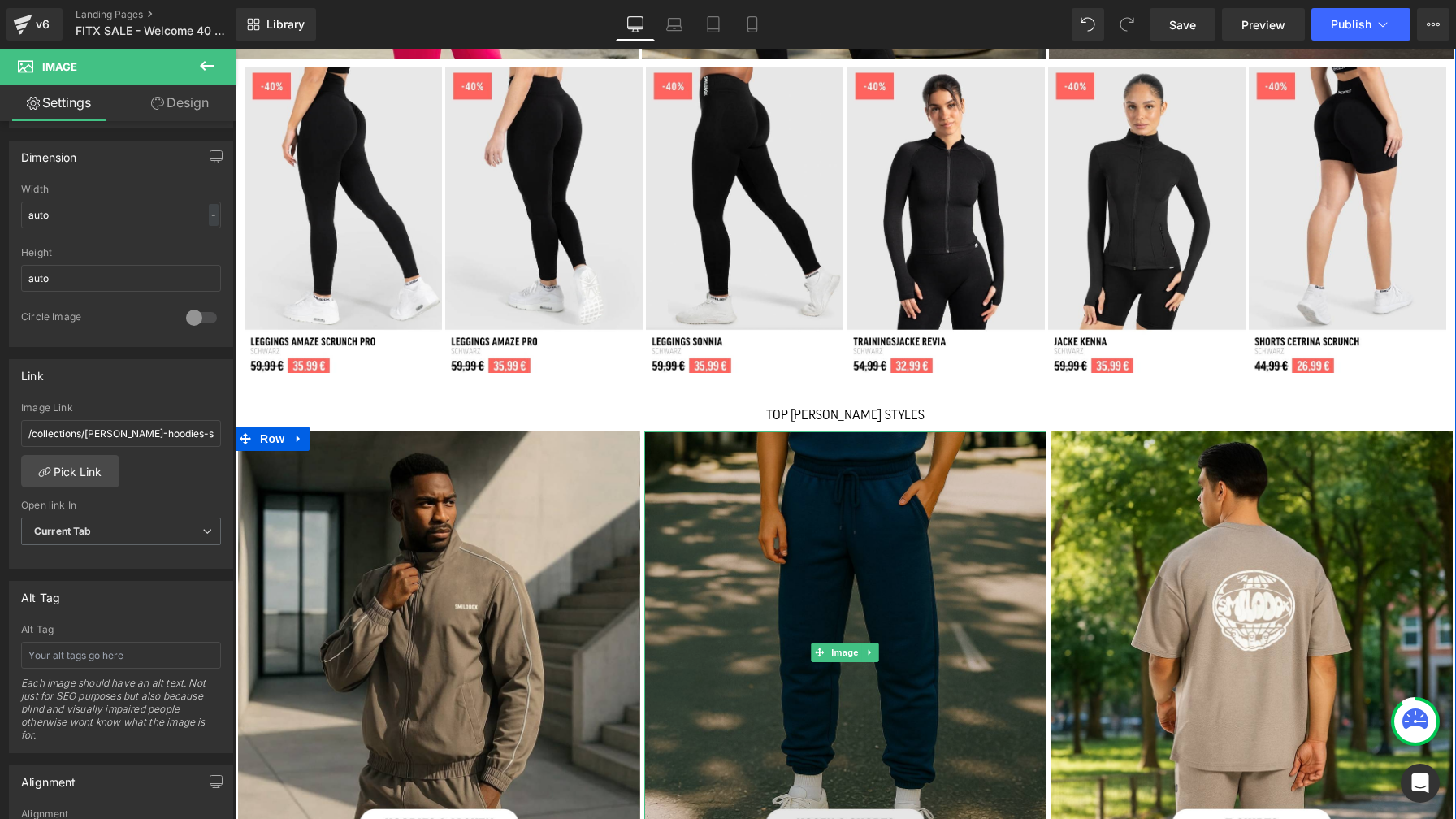
drag, startPoint x: 795, startPoint y: 541, endPoint x: 805, endPoint y: 553, distance: 15.6
click at [795, 541] on img at bounding box center [845, 651] width 402 height 442
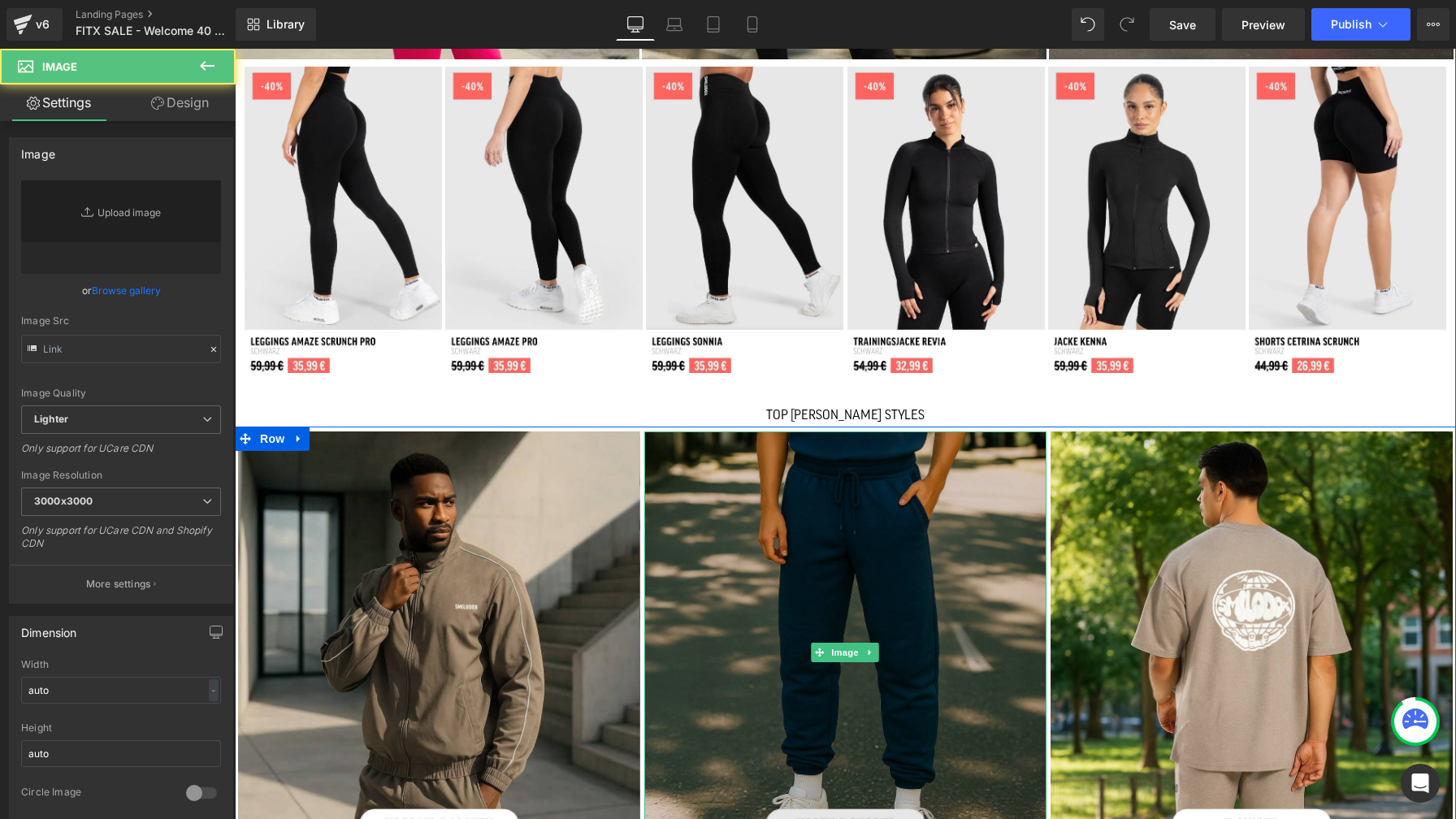
type input "[URL][DOMAIN_NAME]"
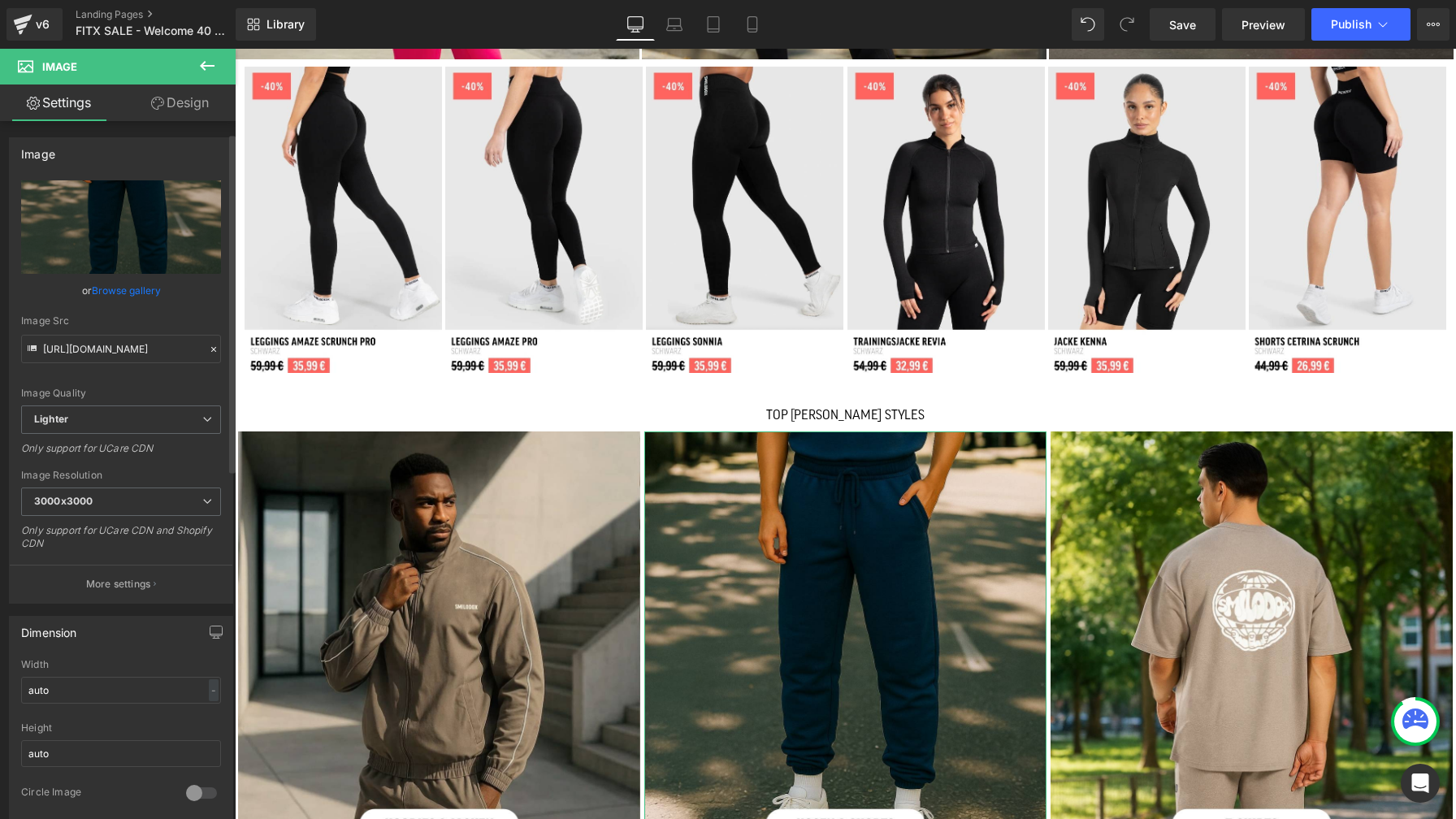
scroll to position [485, 0]
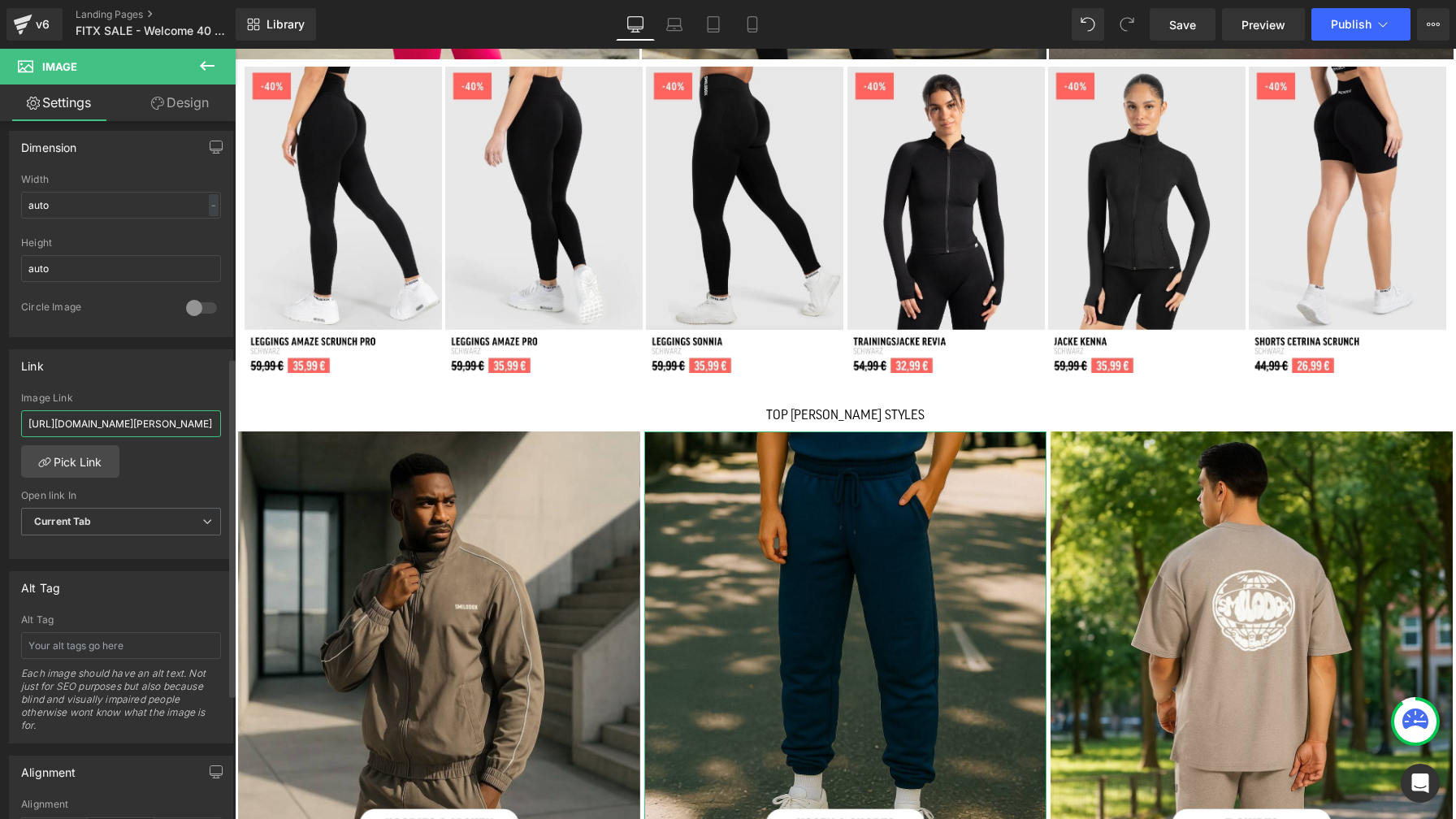
drag, startPoint x: 125, startPoint y: 417, endPoint x: 25, endPoint y: 421, distance: 100.1
click at [25, 421] on input "[URL][DOMAIN_NAME][PERSON_NAME]" at bounding box center [121, 424] width 200 height 27
type input "/collections/[PERSON_NAME]-shorts"
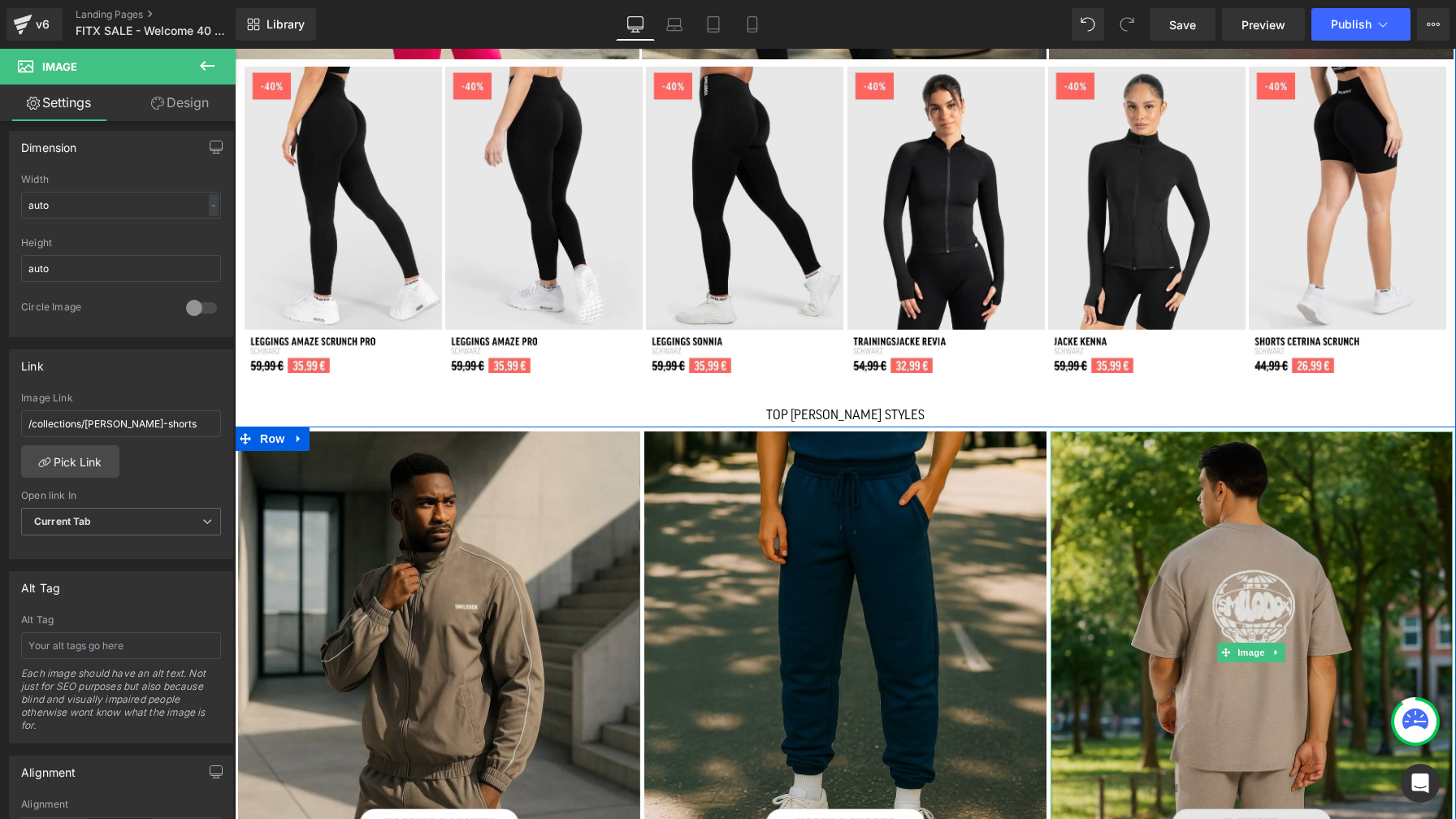
click at [1139, 502] on img at bounding box center [1251, 651] width 402 height 442
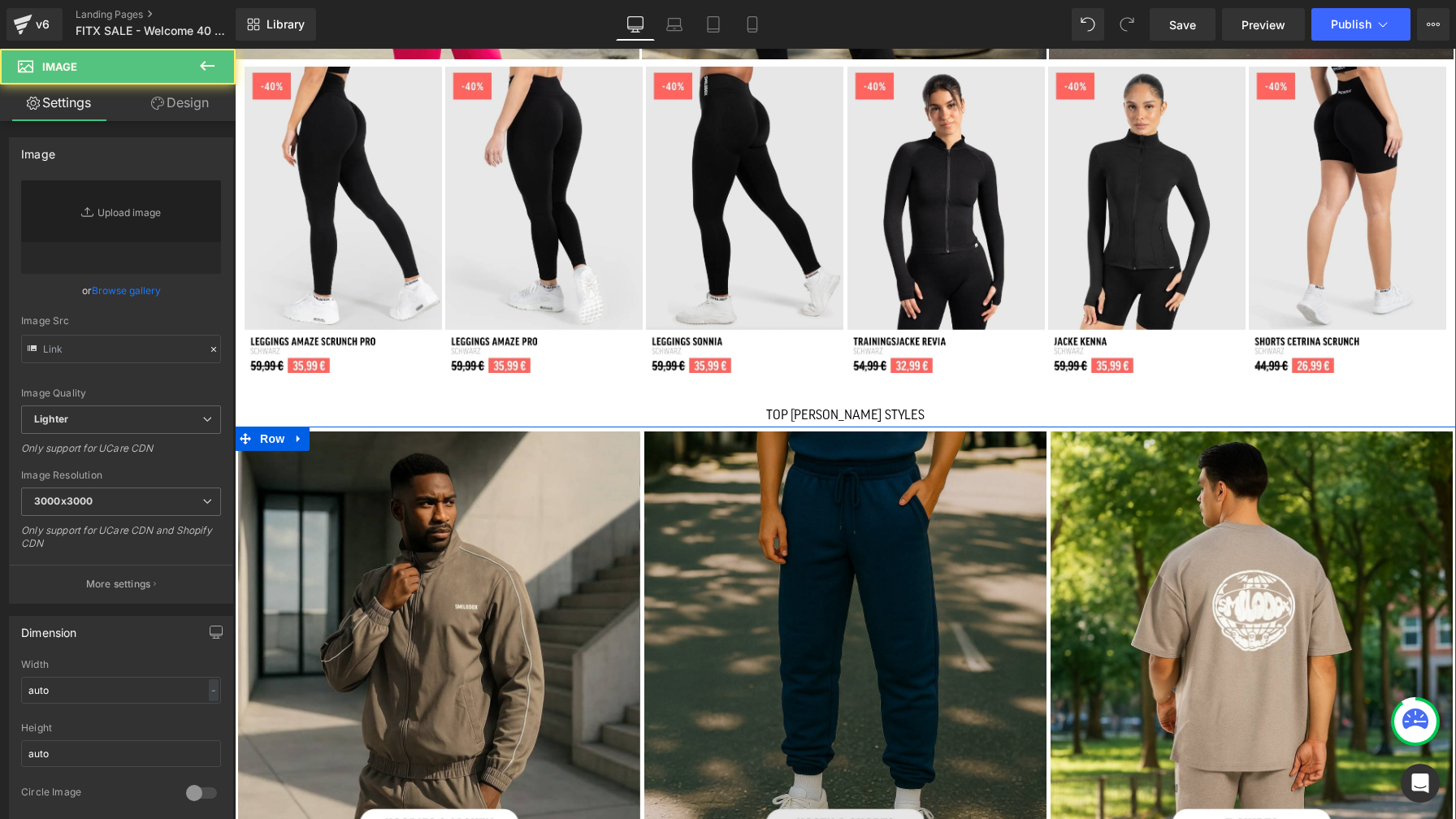
type input "[URL][DOMAIN_NAME]"
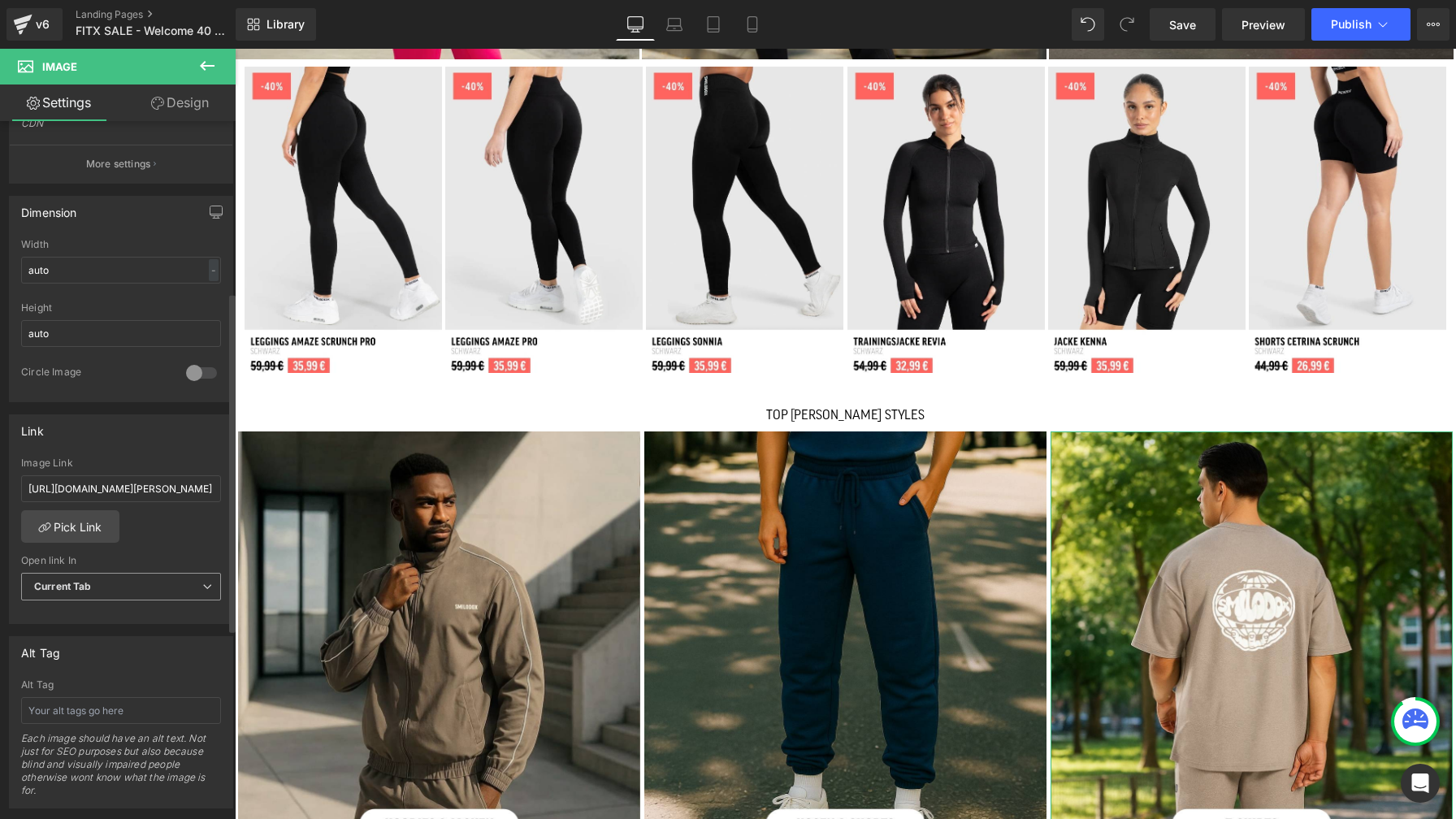
scroll to position [443, 0]
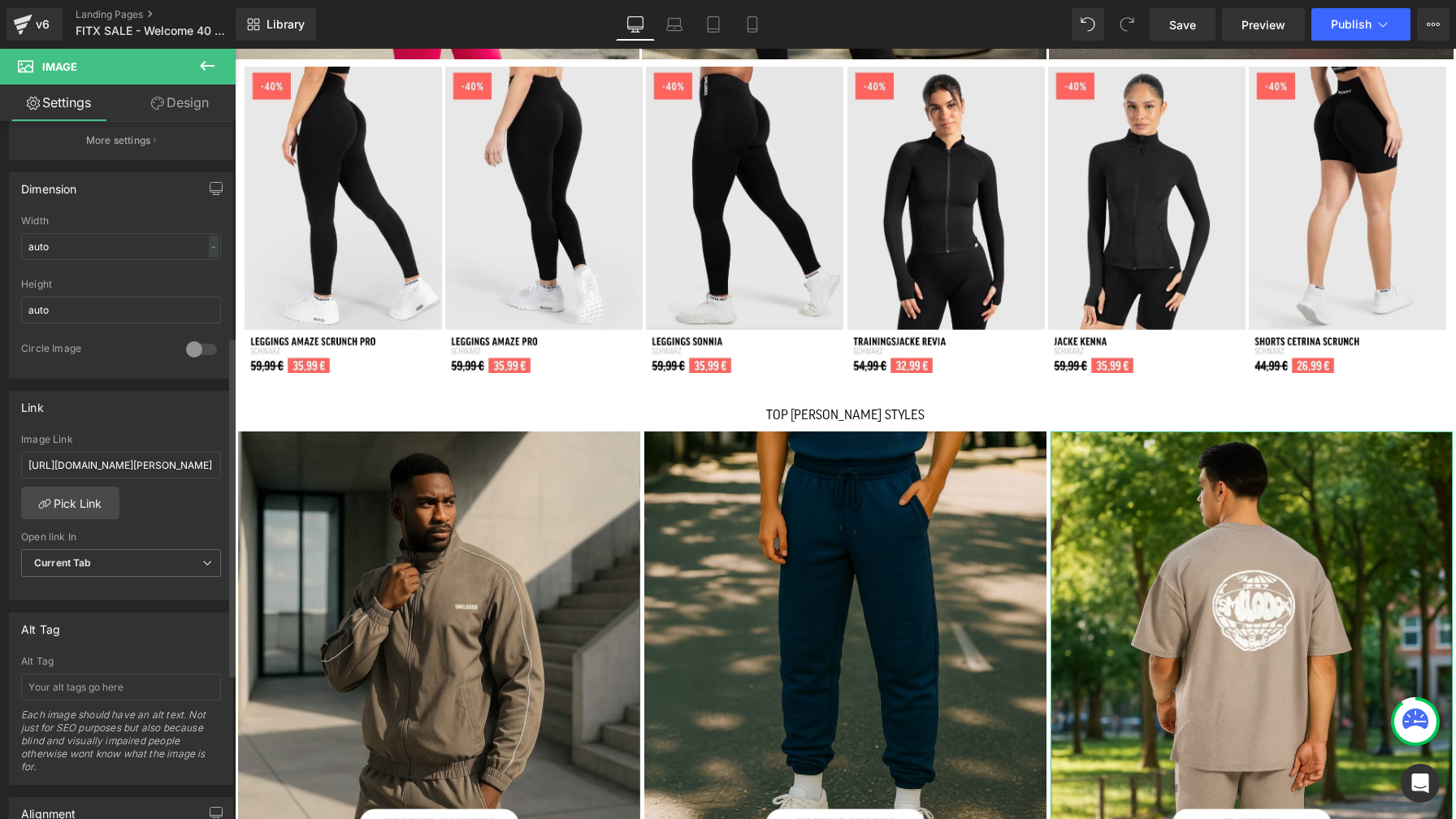
drag, startPoint x: 126, startPoint y: 465, endPoint x: 12, endPoint y: 467, distance: 114.0
click at [12, 467] on div "[URL][DOMAIN_NAME][PERSON_NAME] Image Link [URL][DOMAIN_NAME][PERSON_NAME] Pick…" at bounding box center [120, 517] width 222 height 167
type input "/collections/[PERSON_NAME]-t-shirts"
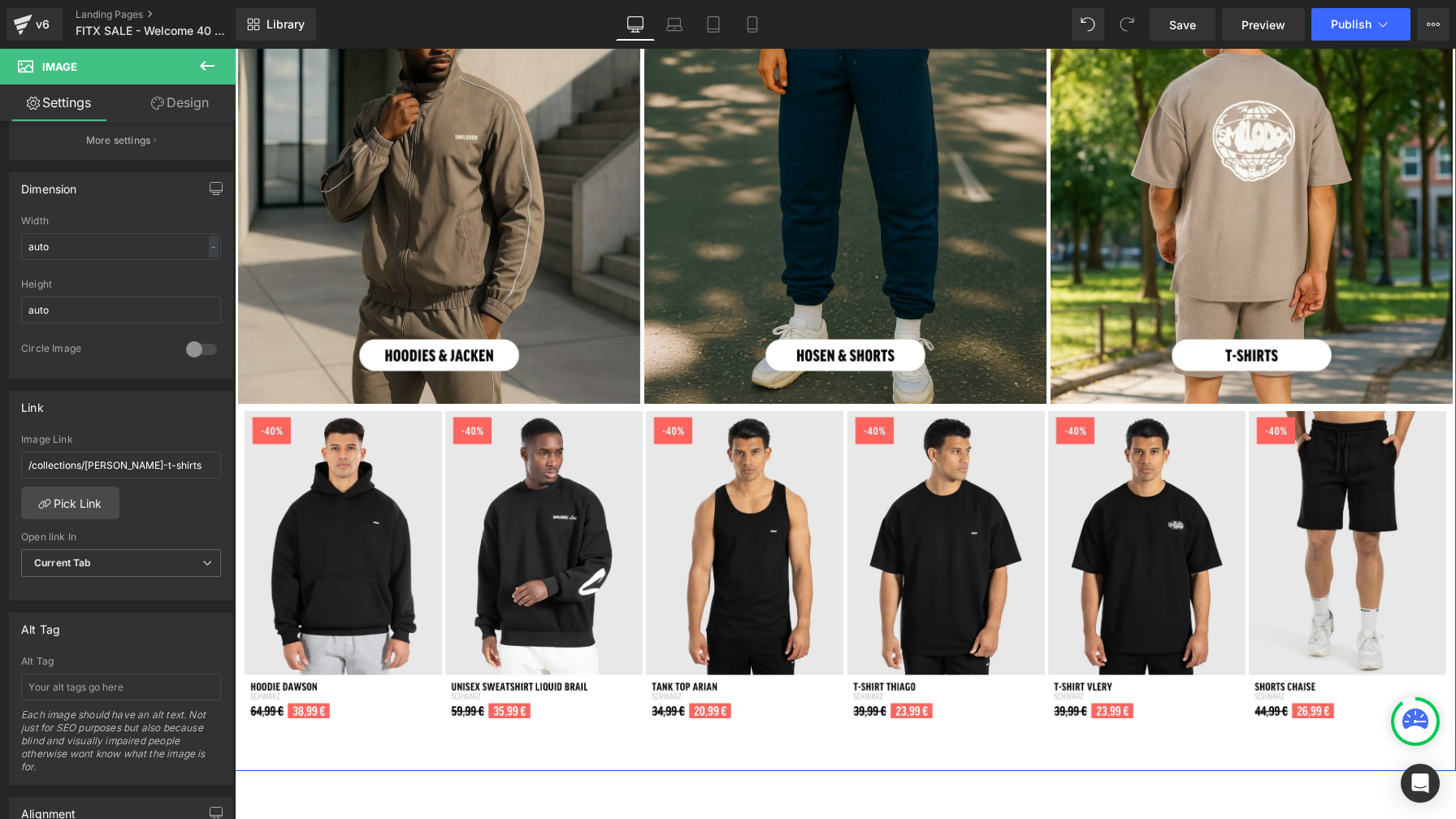
scroll to position [2152, 0]
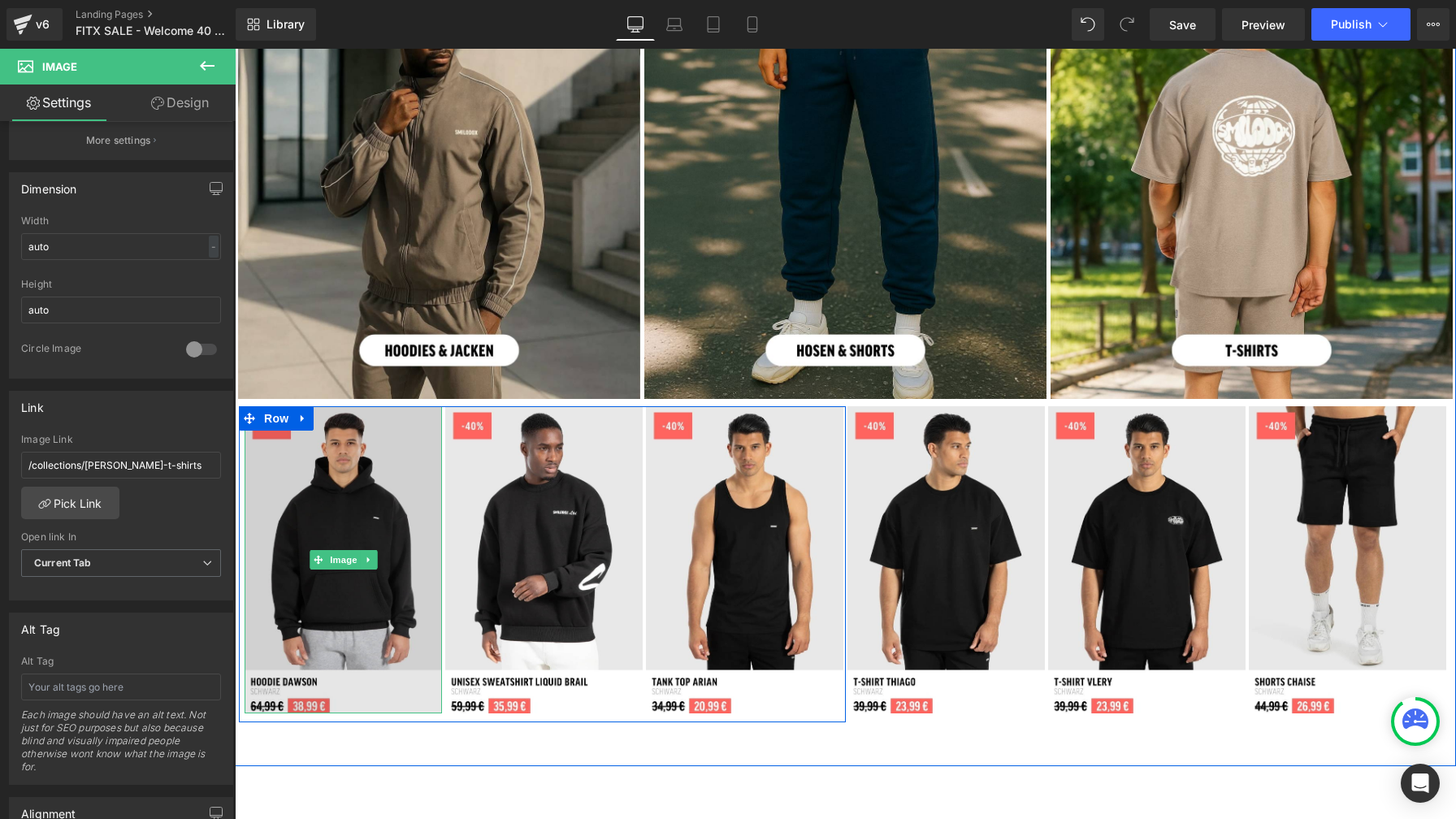
drag, startPoint x: 316, startPoint y: 539, endPoint x: 350, endPoint y: 532, distance: 34.7
click at [316, 550] on span at bounding box center [318, 559] width 17 height 20
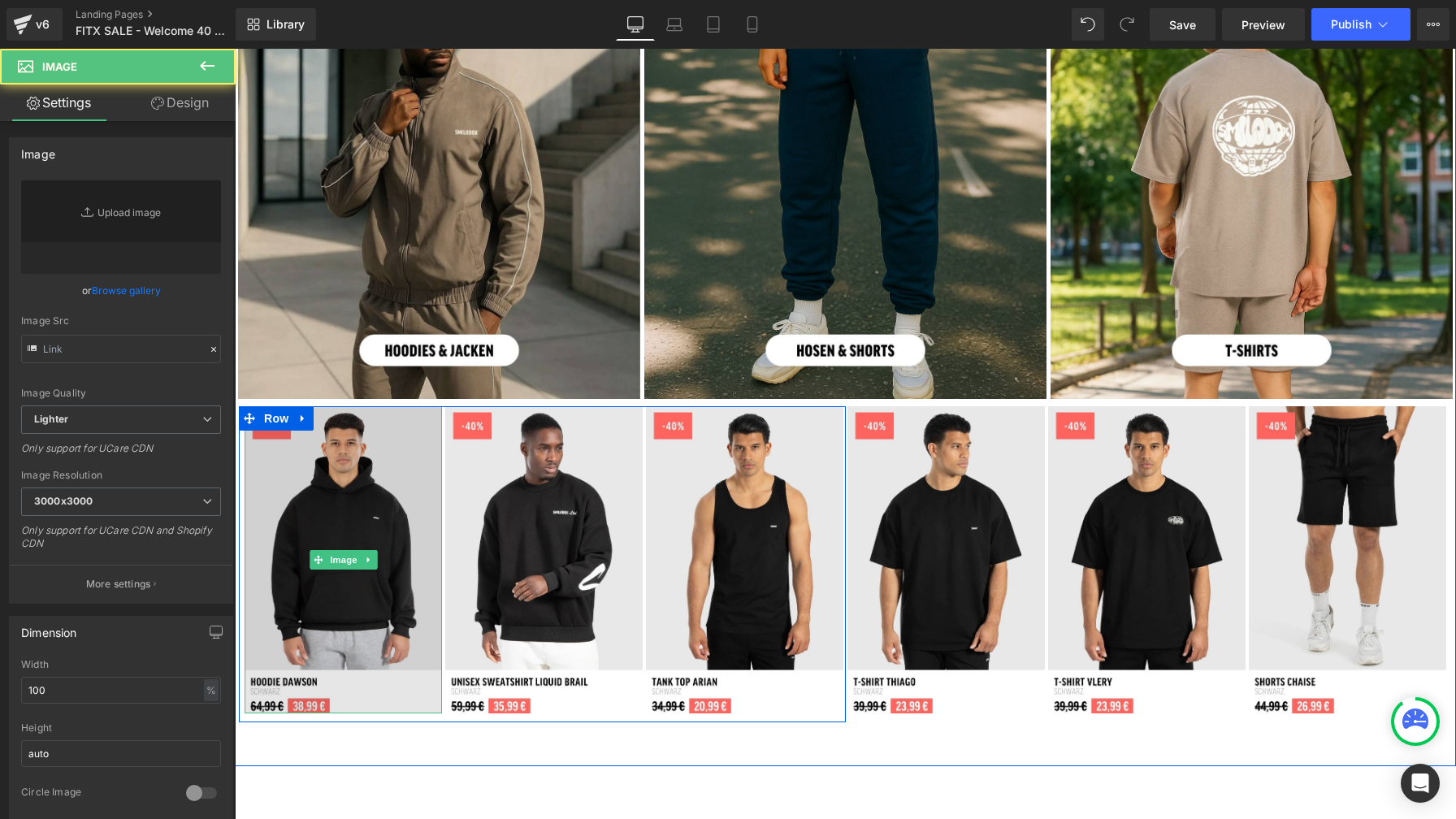
type input "[URL][DOMAIN_NAME]"
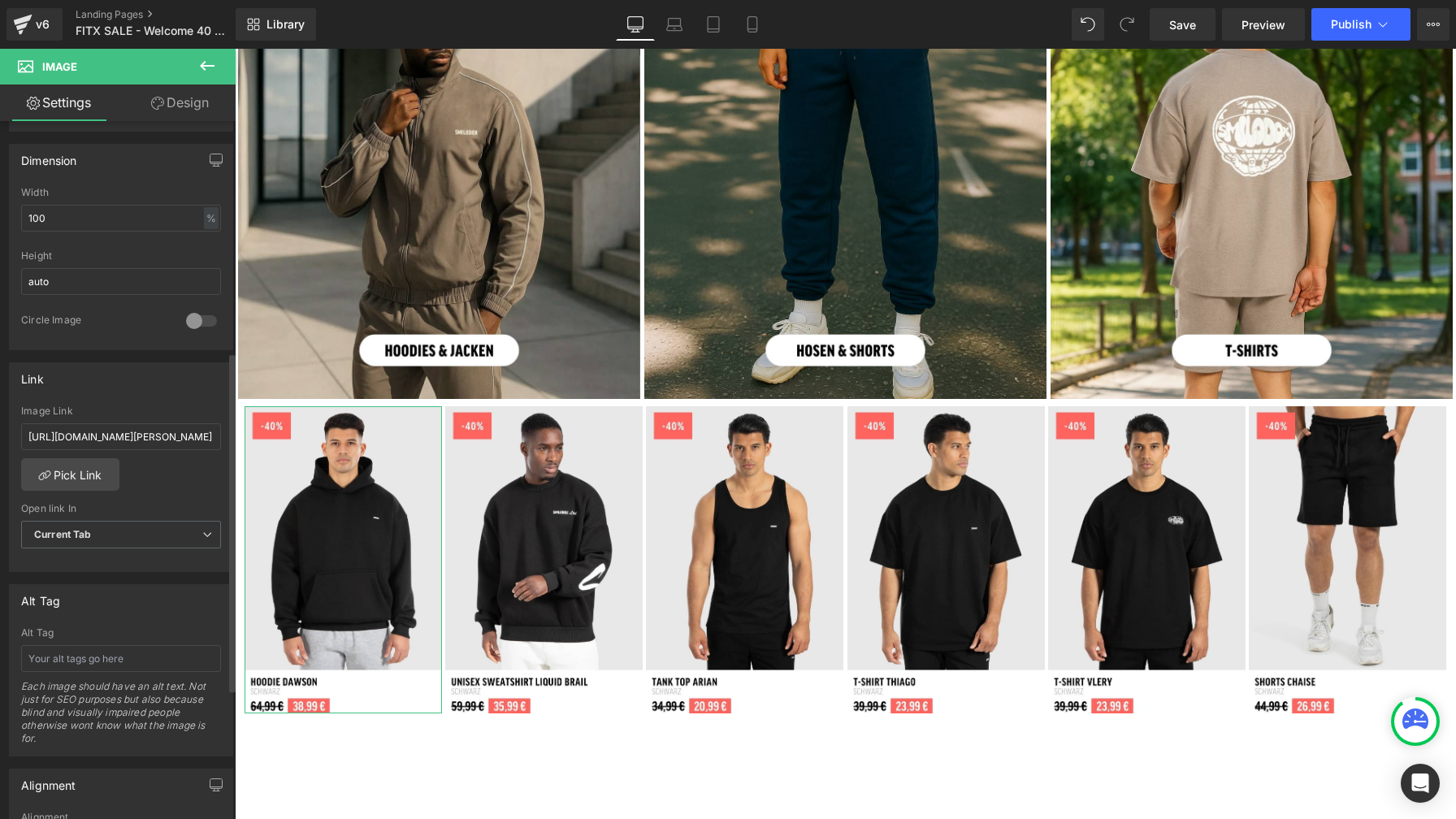
scroll to position [475, 0]
drag, startPoint x: 124, startPoint y: 432, endPoint x: 2, endPoint y: 429, distance: 122.0
click at [2, 429] on div "Link [URL][DOMAIN_NAME][PERSON_NAME] Image Link [URL][DOMAIN_NAME][PERSON_NAME]…" at bounding box center [121, 459] width 243 height 222
type input "/products/hoodie-[PERSON_NAME]?_pos=1&_psq=dawson+-tag%3Ashop-hide&_ss=e&_v=1.0…"
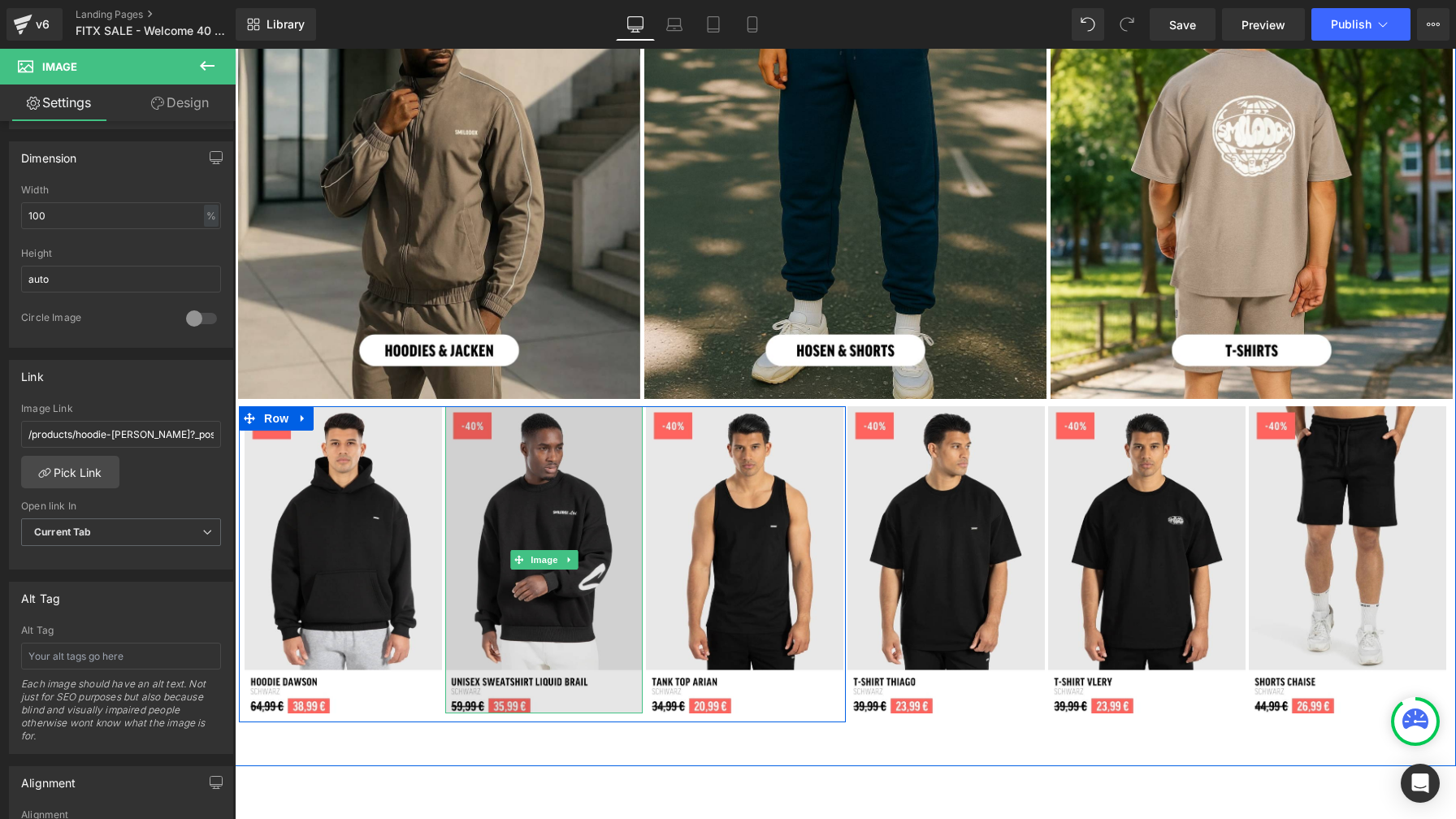
click at [538, 484] on img at bounding box center [543, 559] width 197 height 307
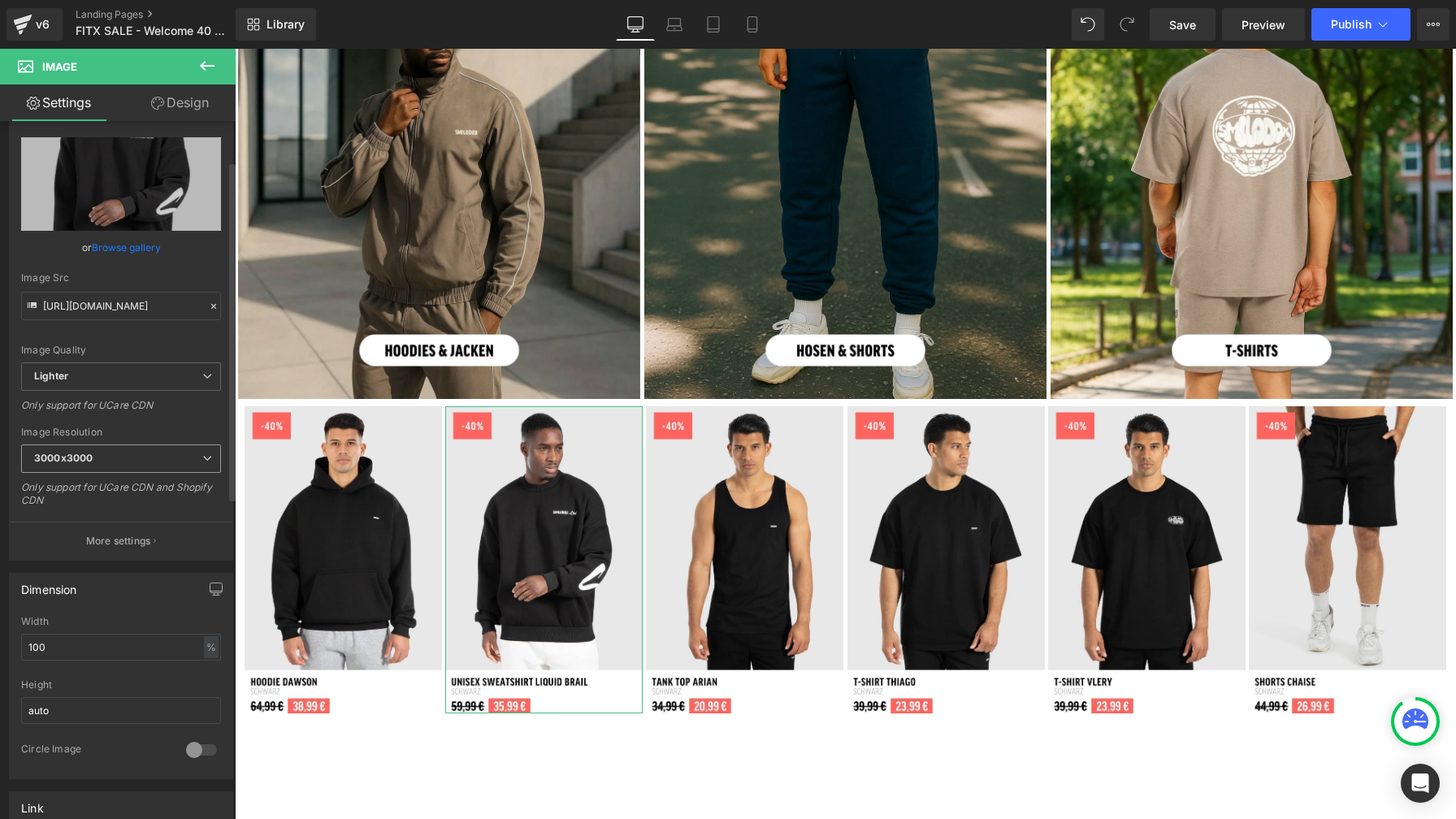
scroll to position [258, 0]
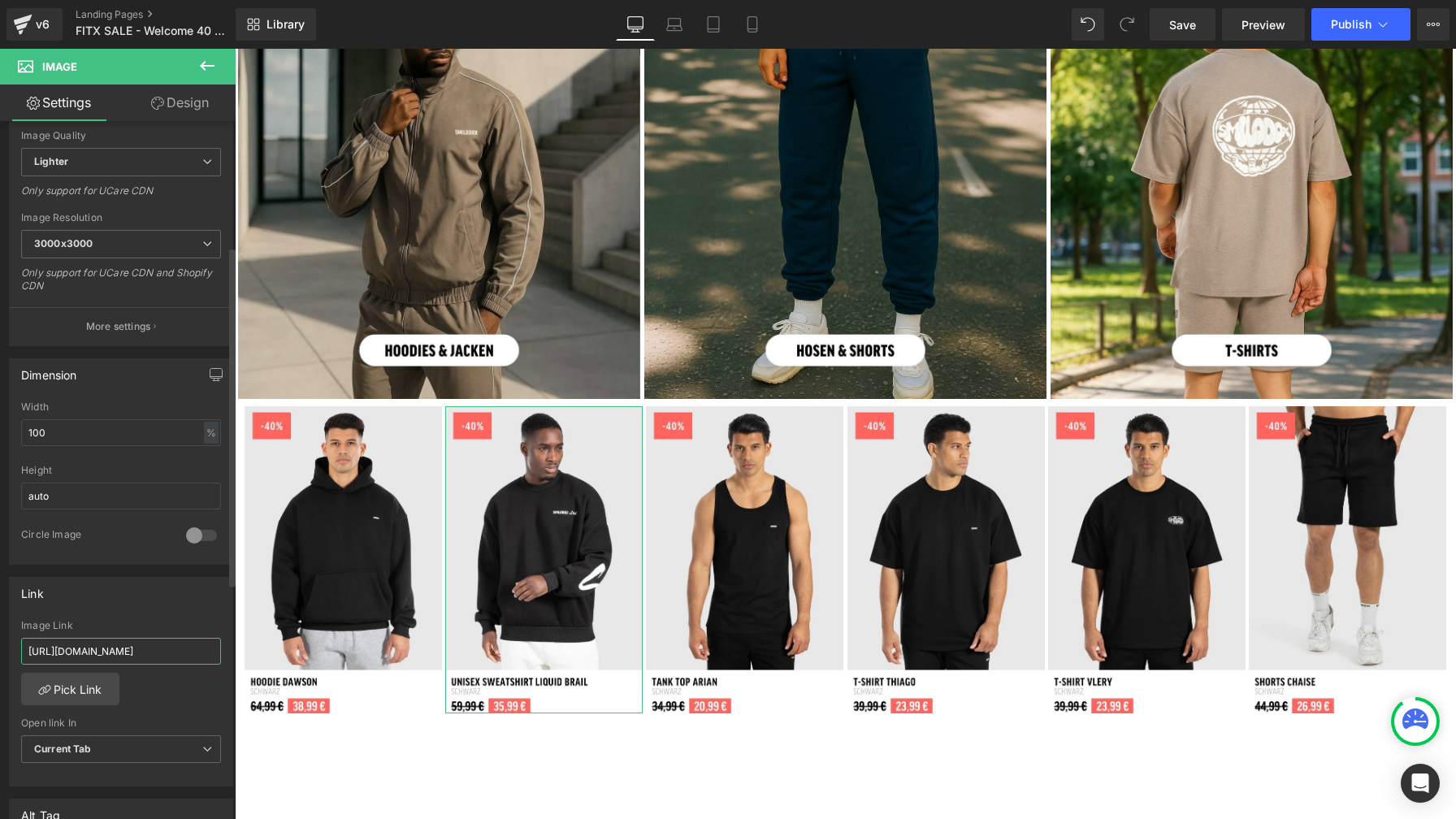
drag, startPoint x: 123, startPoint y: 652, endPoint x: 29, endPoint y: 642, distance: 94.5
click at [29, 642] on input "[URL][DOMAIN_NAME]" at bounding box center [121, 651] width 200 height 27
type input "/products/unisex-sweatshirt-liquid-brail?variant=51249015783691"
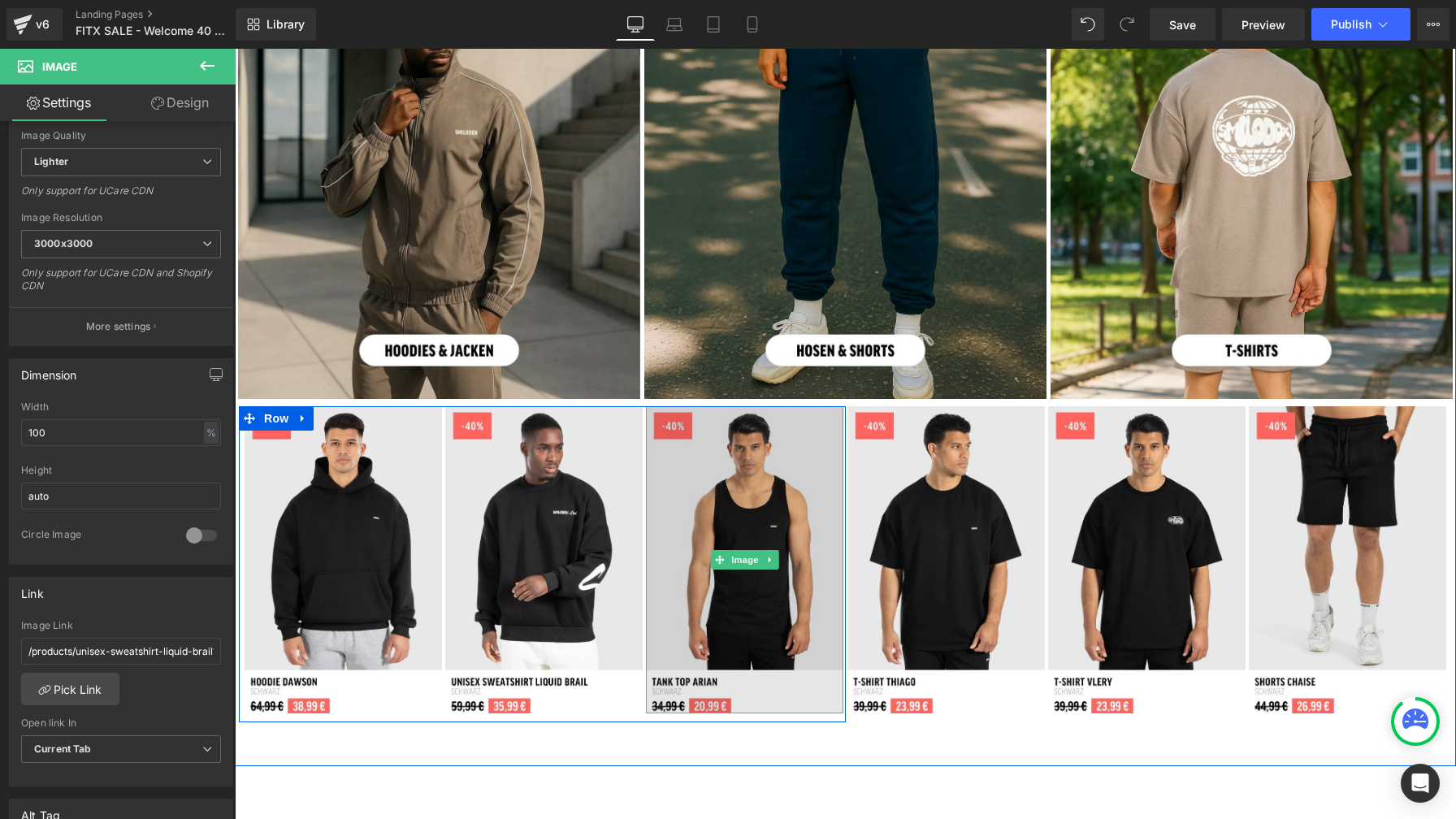
drag, startPoint x: 783, startPoint y: 491, endPoint x: 689, endPoint y: 513, distance: 96.5
click at [783, 492] on img at bounding box center [744, 559] width 197 height 307
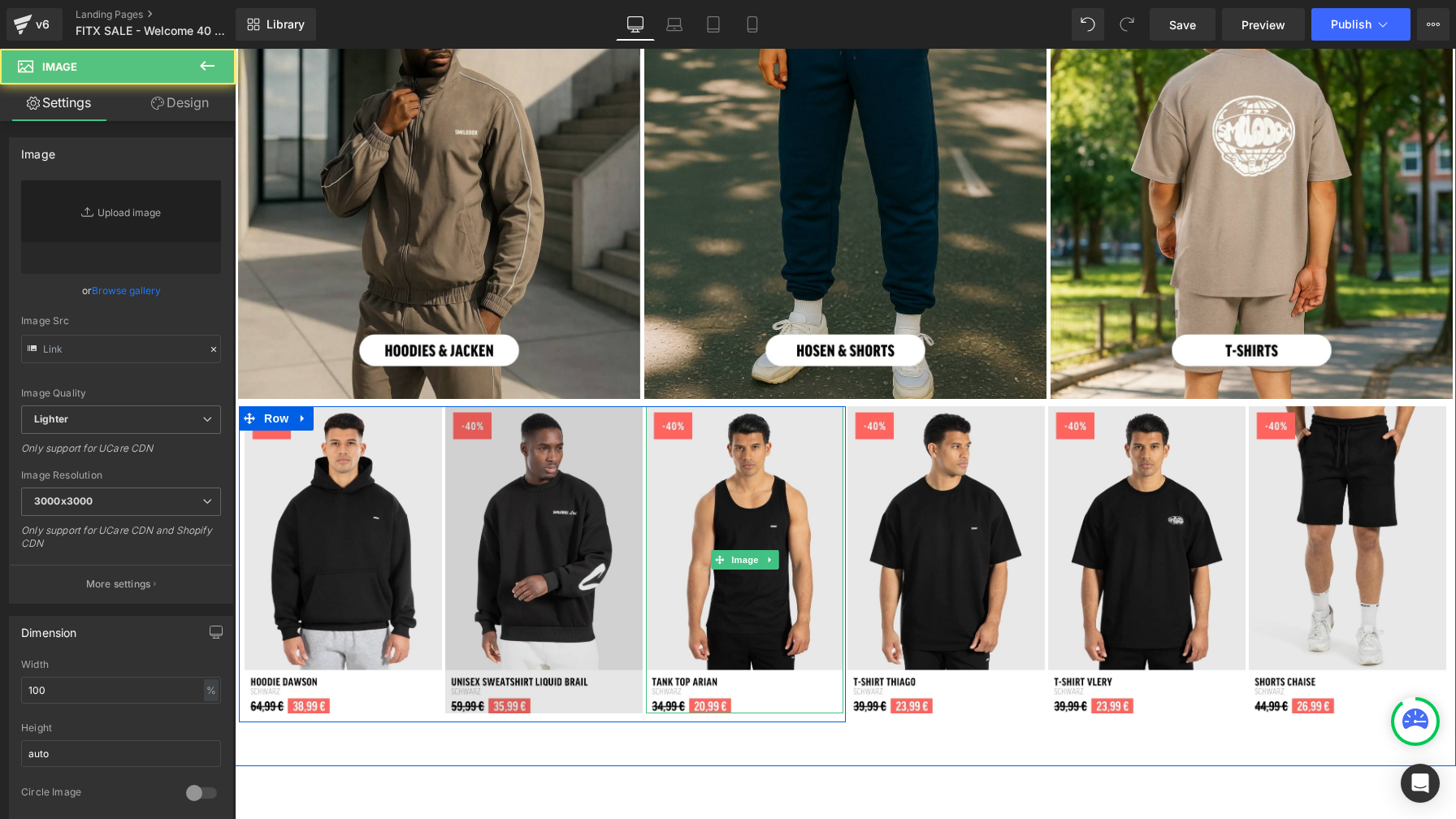
type input "[URL][DOMAIN_NAME]"
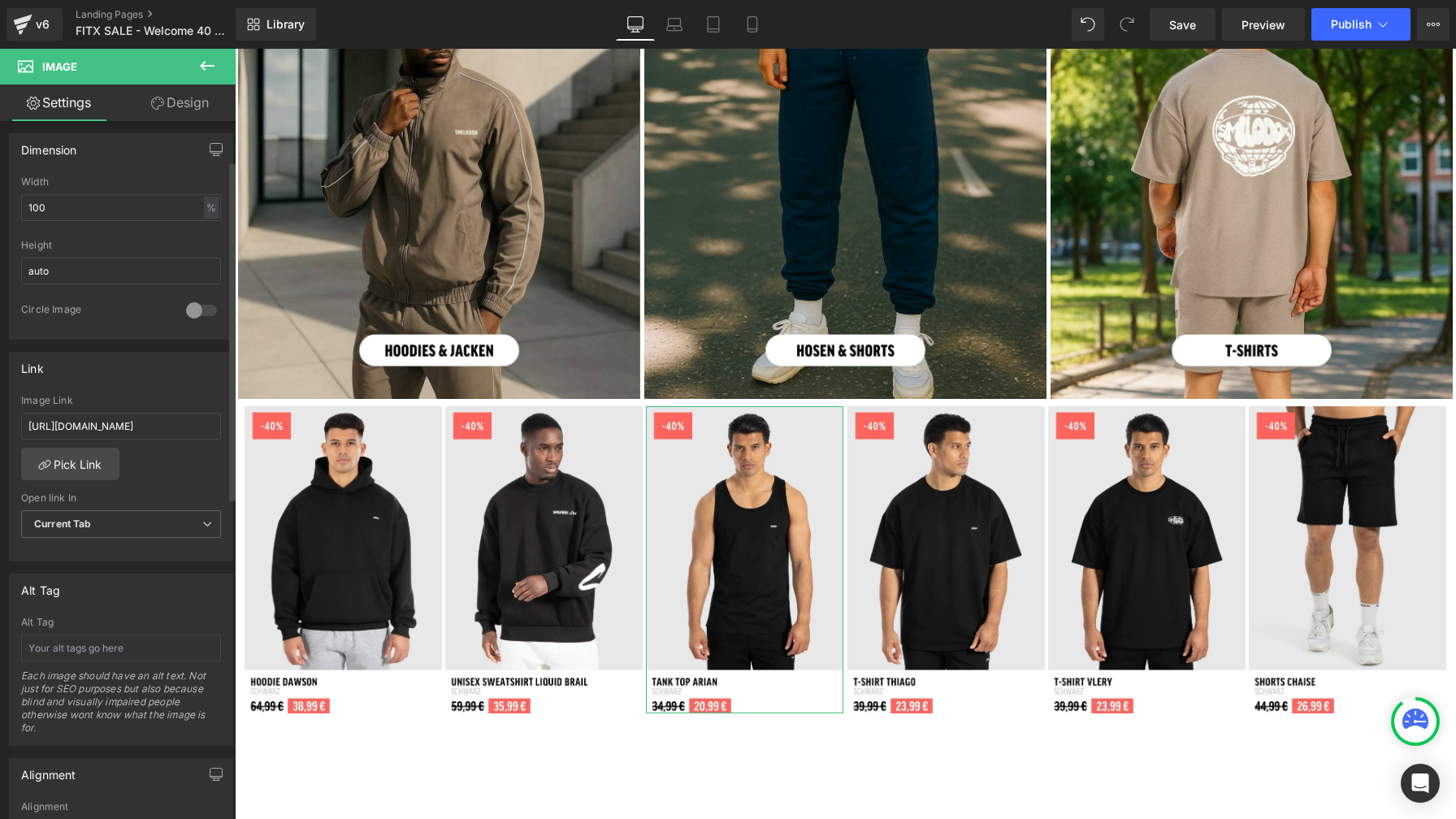
scroll to position [649, 0]
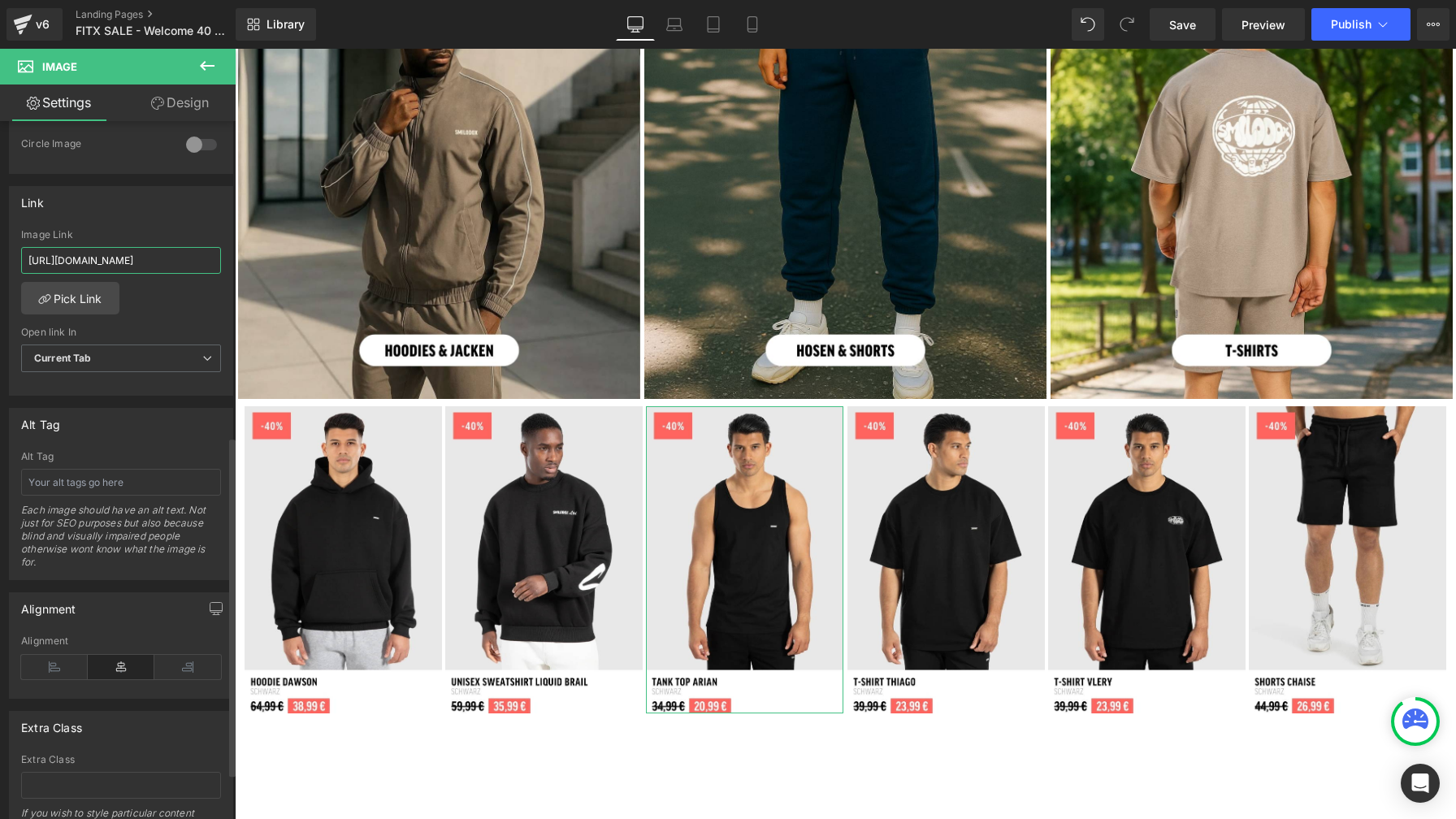
drag, startPoint x: 124, startPoint y: 258, endPoint x: 18, endPoint y: 259, distance: 106.0
click at [18, 259] on div "[URL][DOMAIN_NAME] Image Link [URL][DOMAIN_NAME] Pick Link Current Tab New Tab …" at bounding box center [120, 312] width 222 height 167
type input "/products/tank-top-arian?variant=51552160121099"
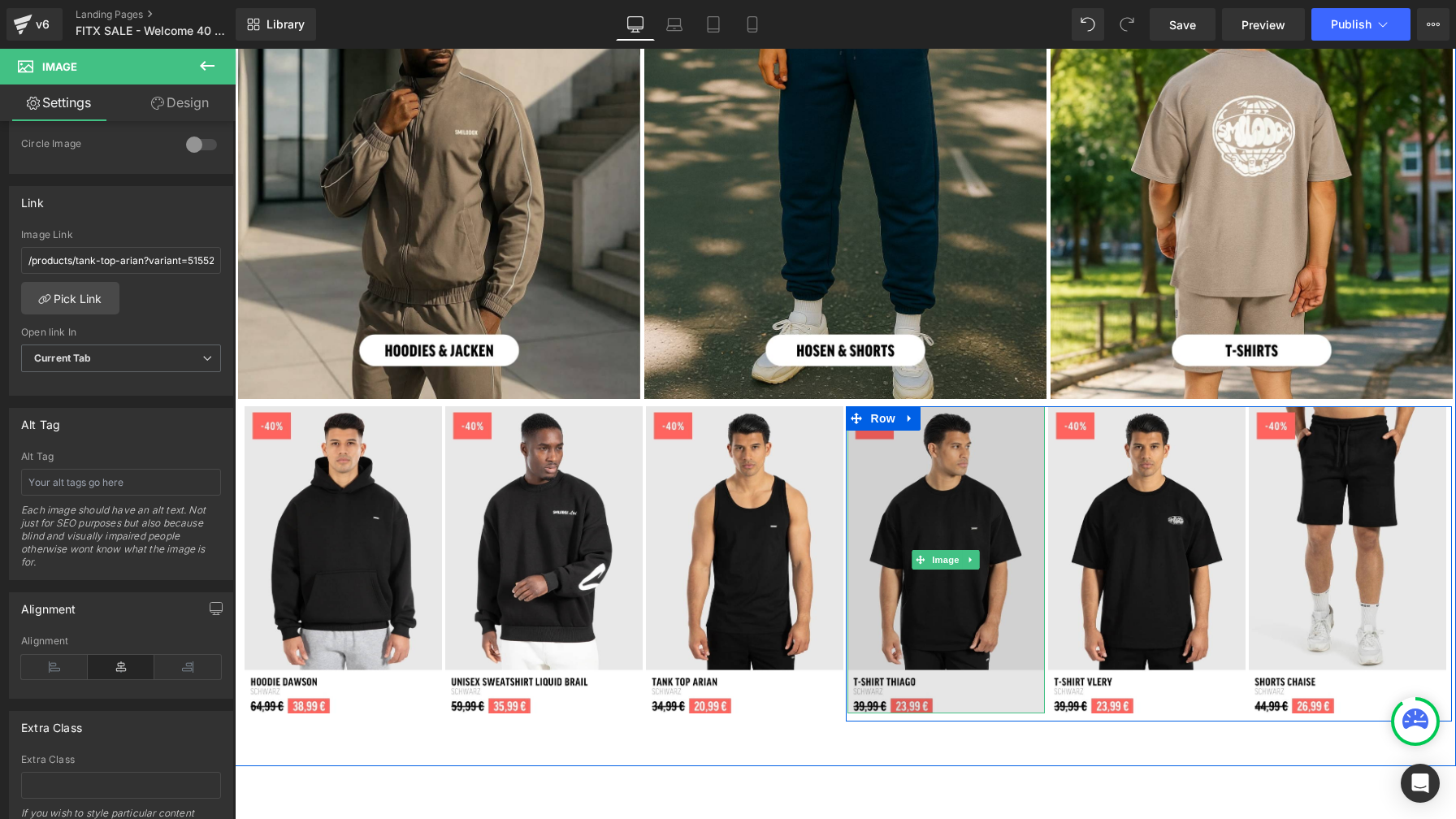
click at [899, 462] on img at bounding box center [946, 559] width 197 height 307
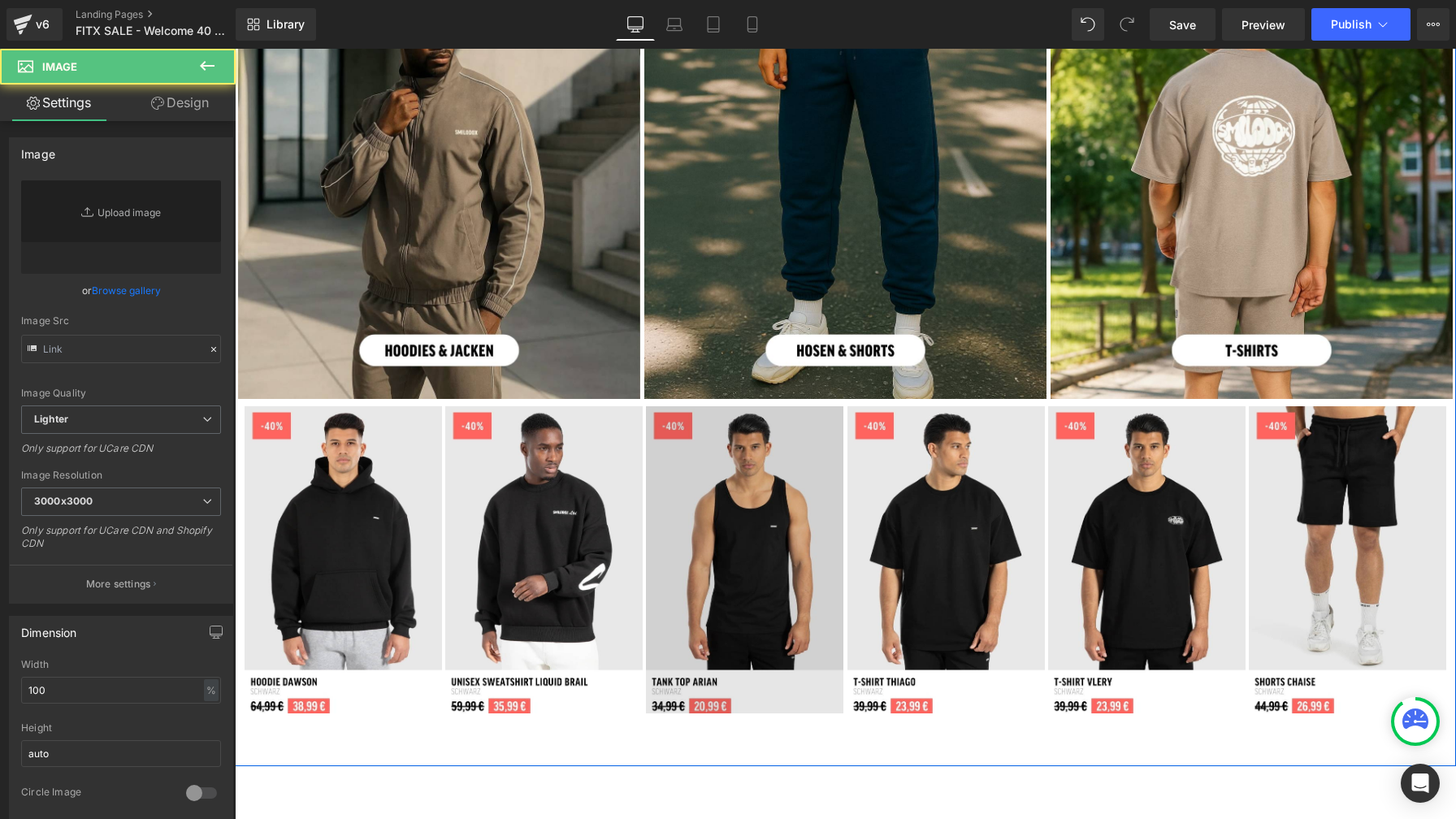
type input "[URL][DOMAIN_NAME]"
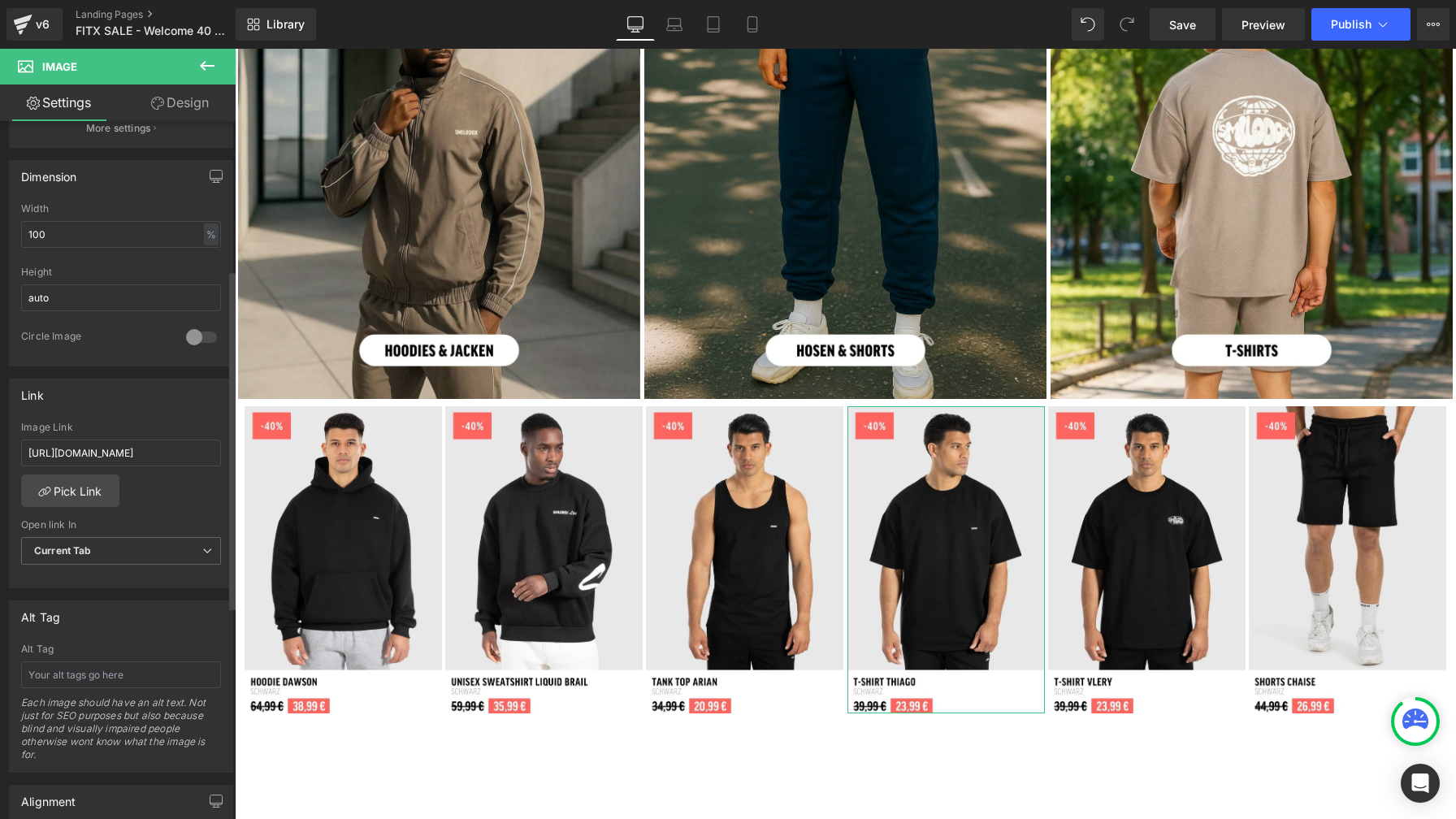
scroll to position [475, 0]
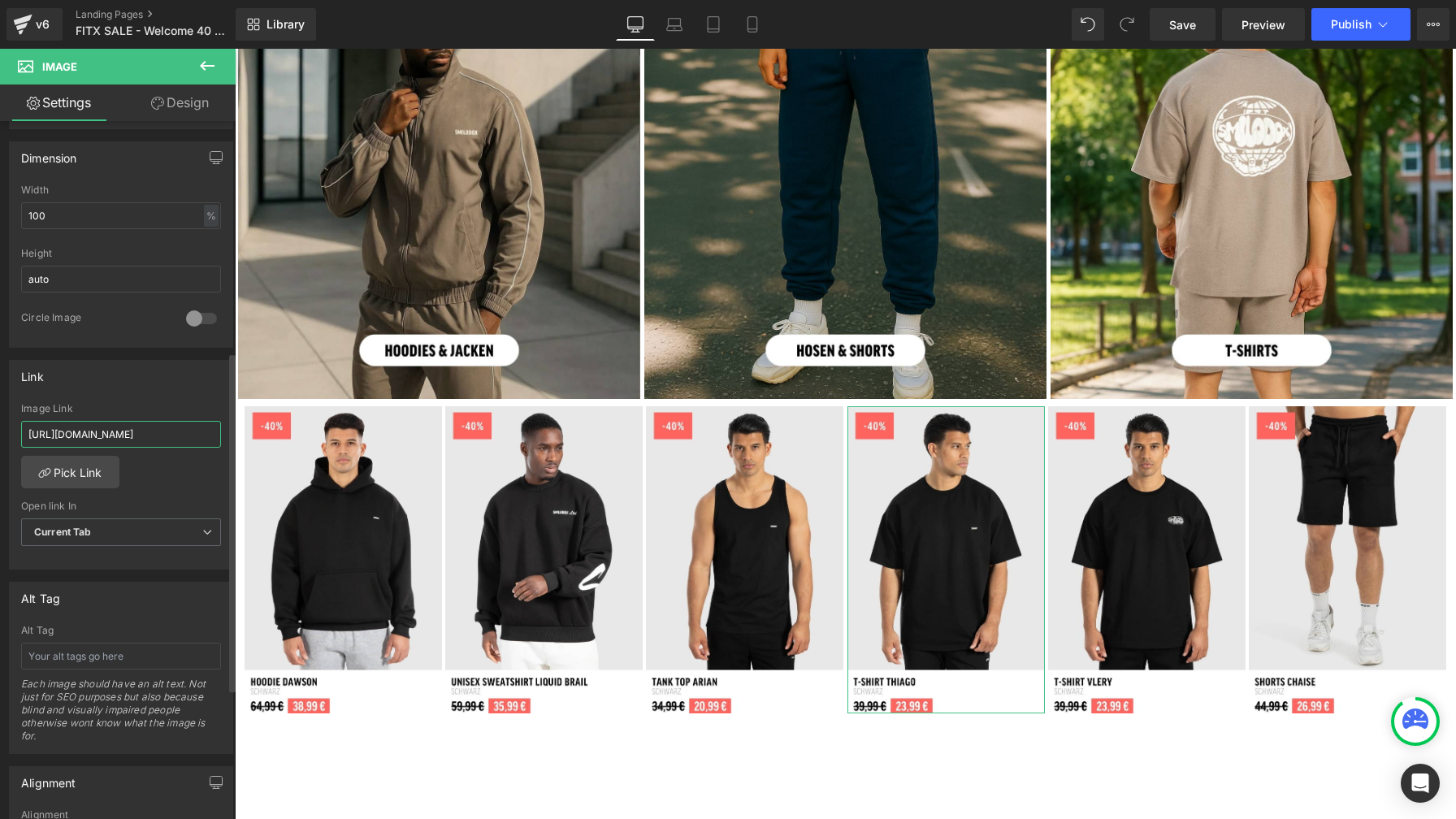
drag, startPoint x: 122, startPoint y: 434, endPoint x: 23, endPoint y: 435, distance: 99.0
click at [23, 435] on input "[URL][DOMAIN_NAME]" at bounding box center [121, 434] width 200 height 27
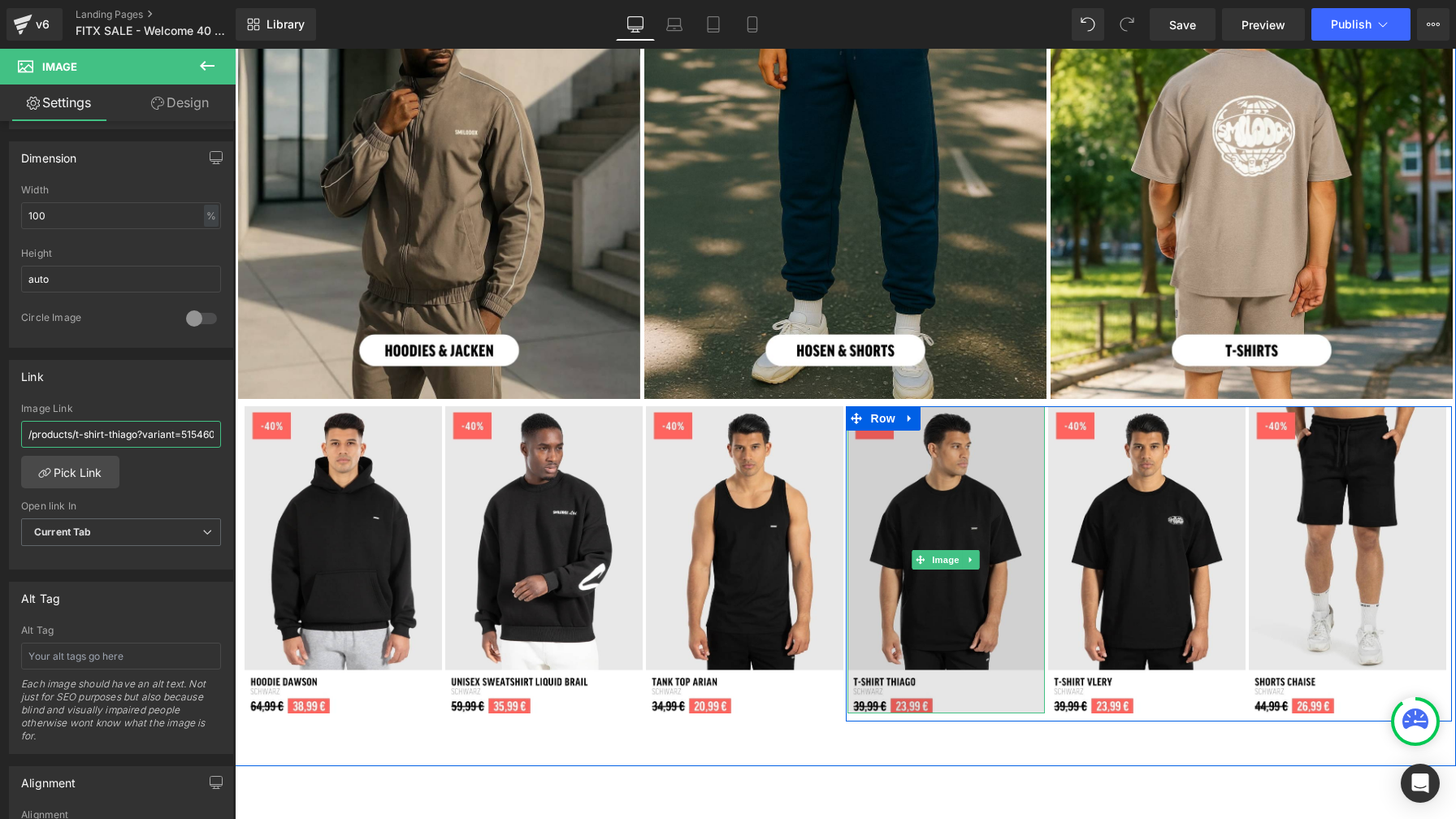
type input "/products/t-shirt-thiago?variant=51546006946059"
click at [890, 473] on img at bounding box center [946, 559] width 197 height 307
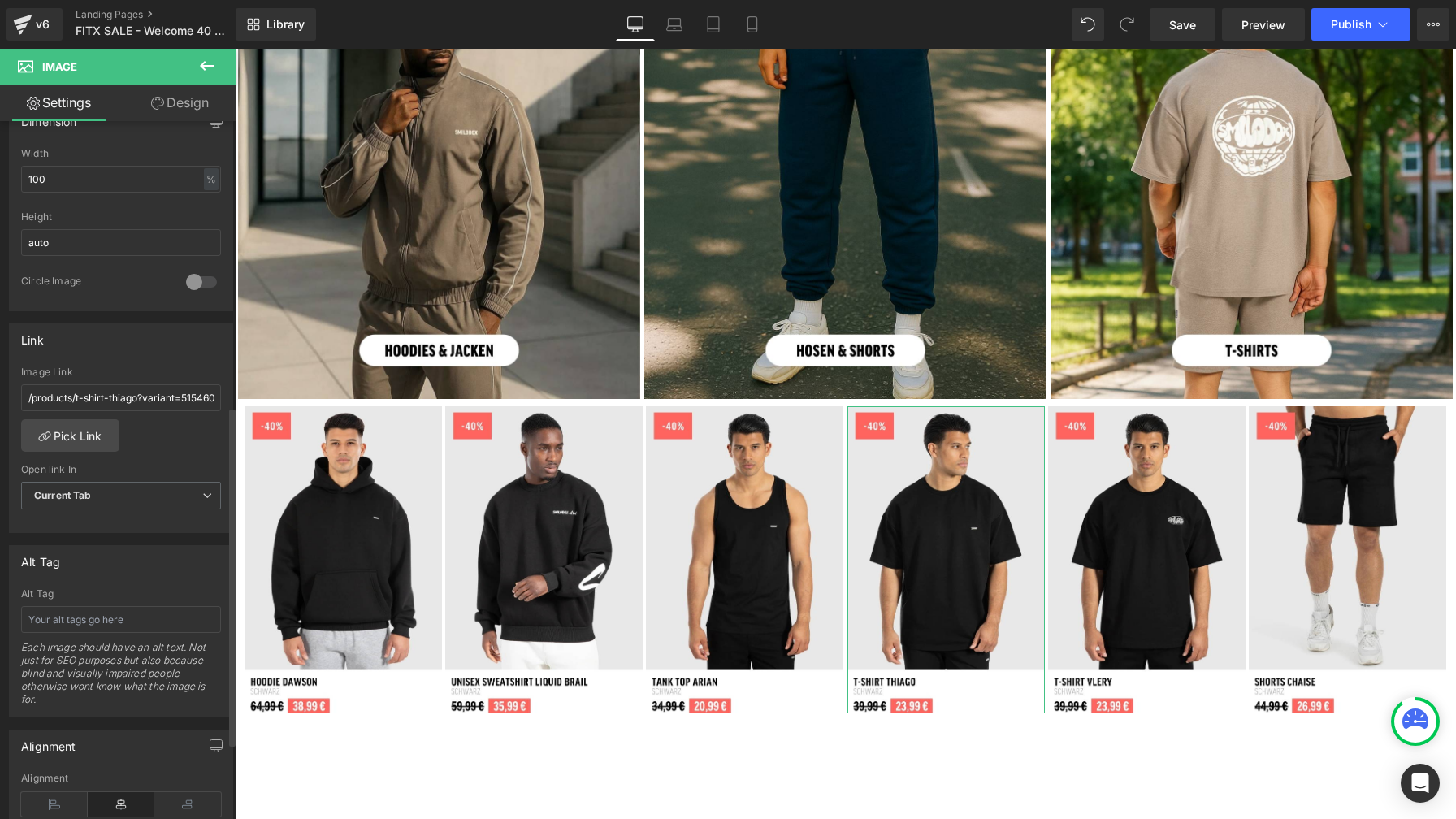
scroll to position [595, 0]
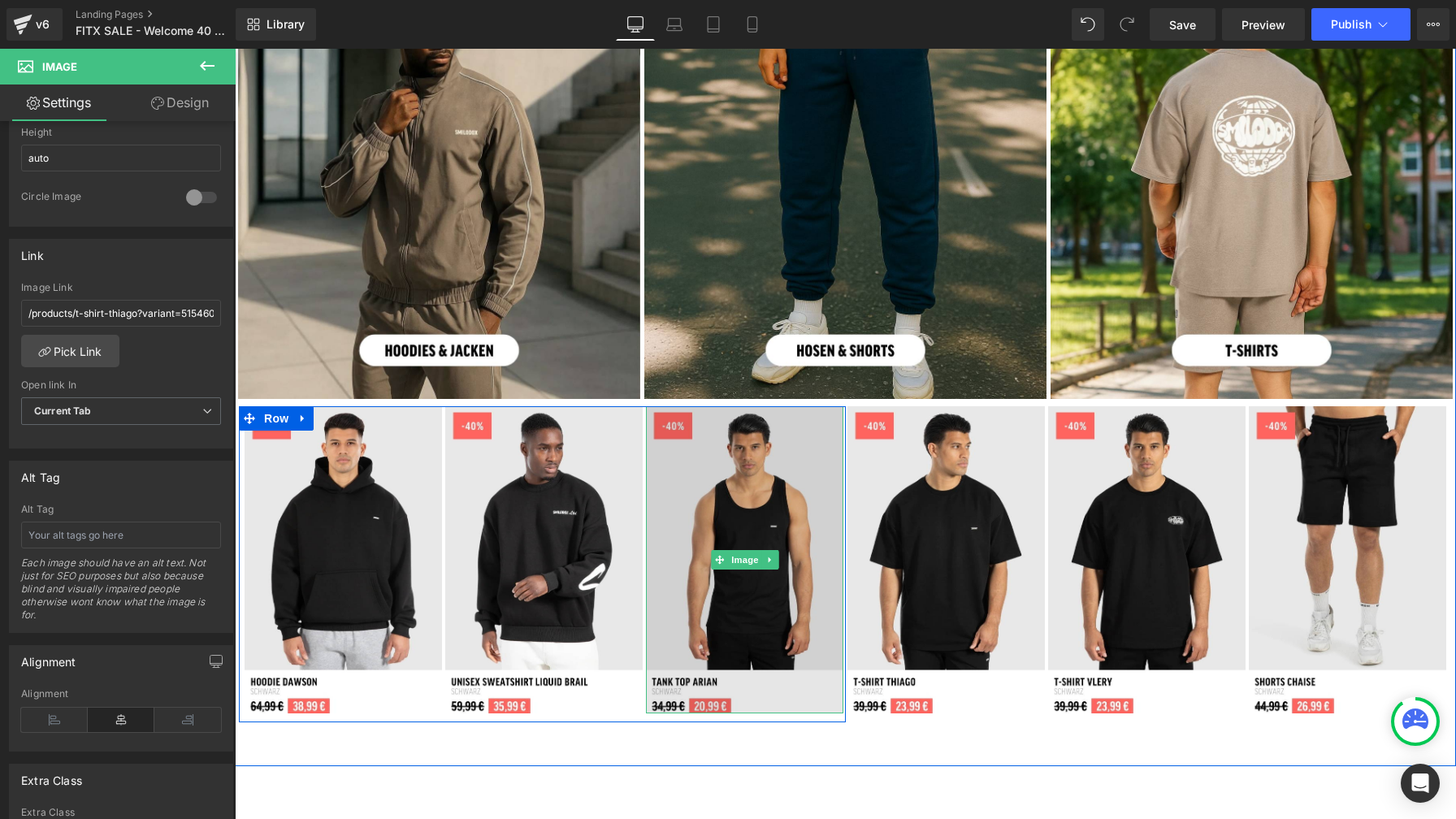
click at [758, 449] on img at bounding box center [744, 559] width 197 height 307
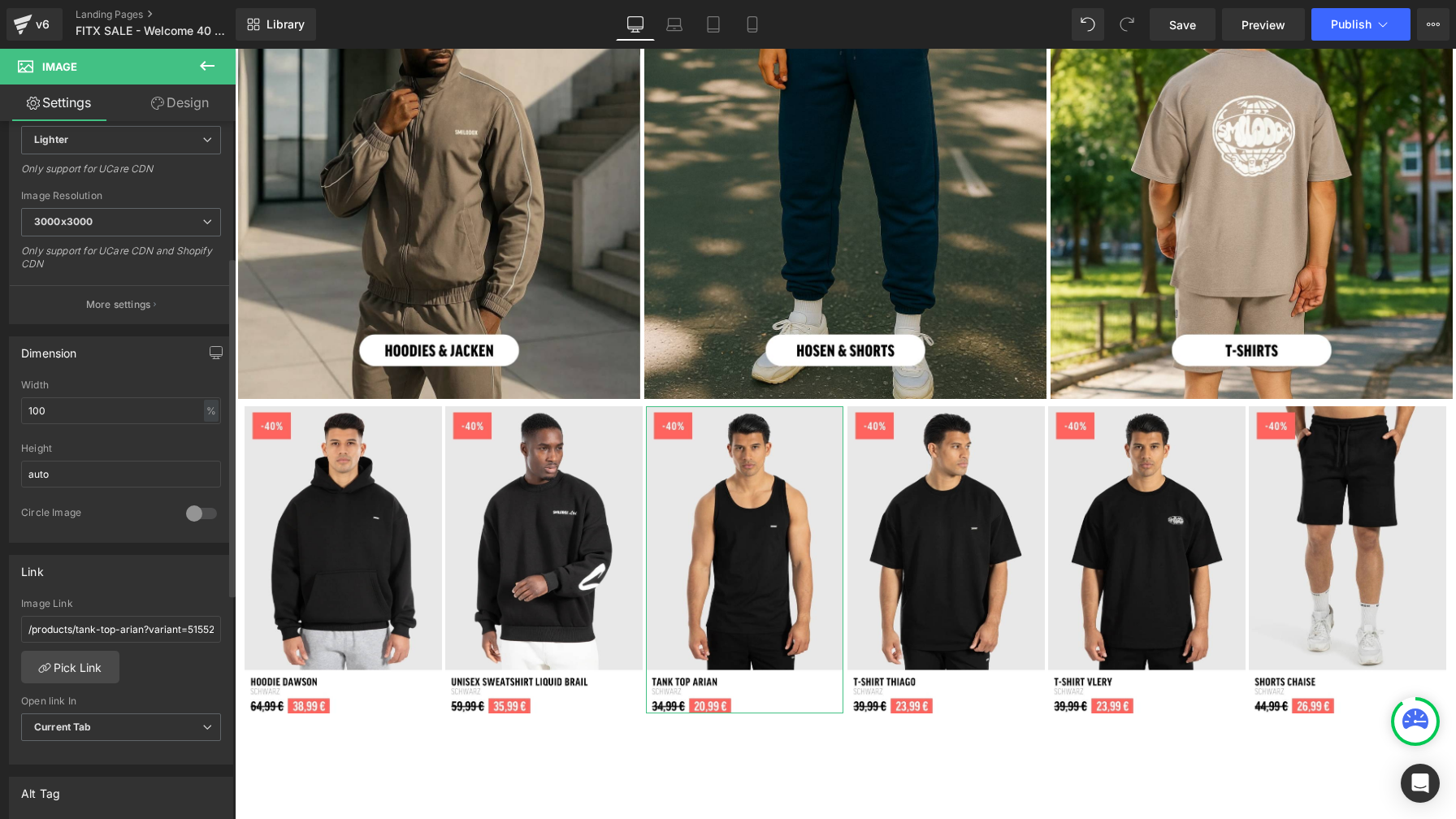
scroll to position [396, 0]
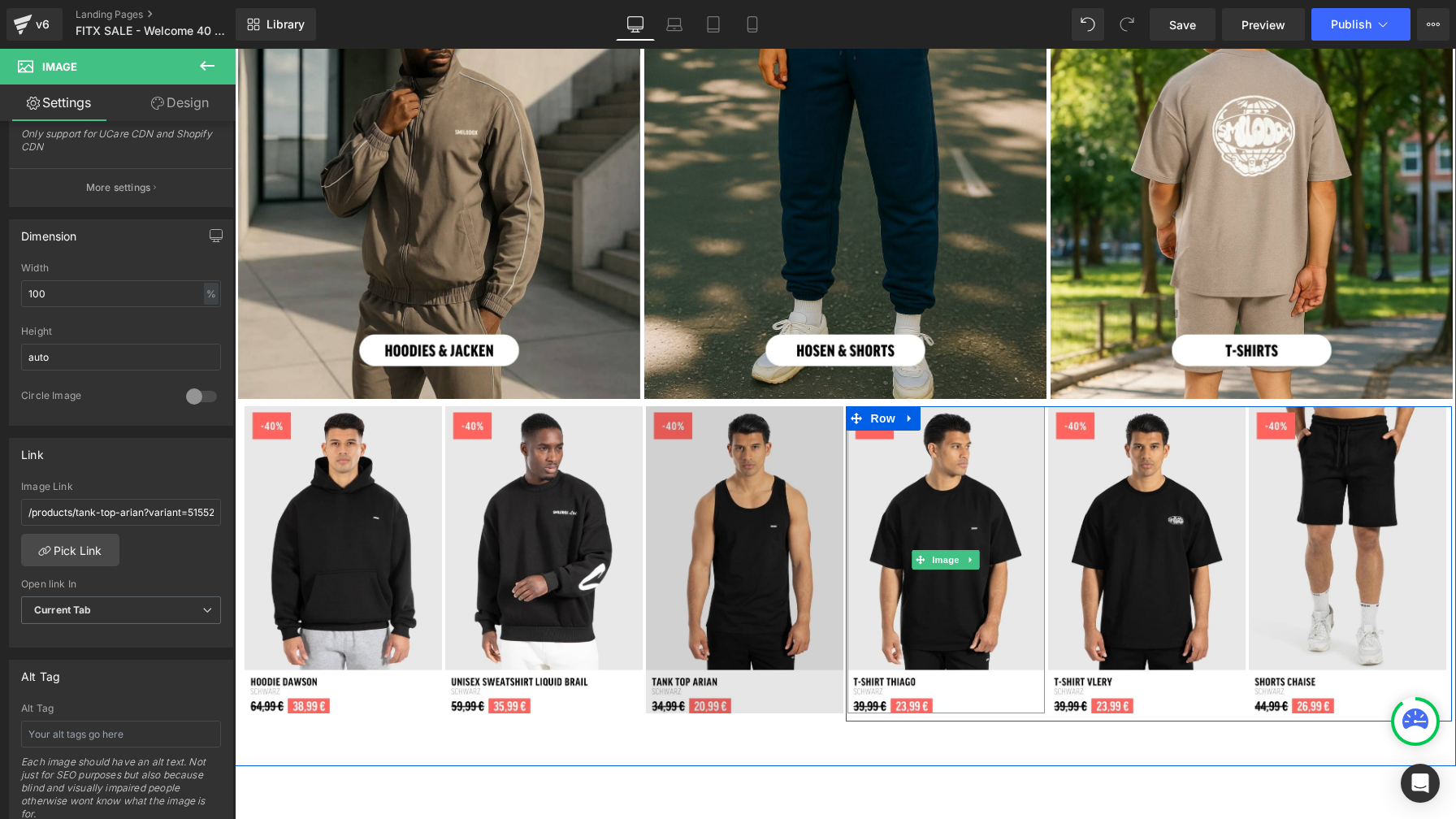
click at [922, 504] on img at bounding box center [946, 559] width 197 height 307
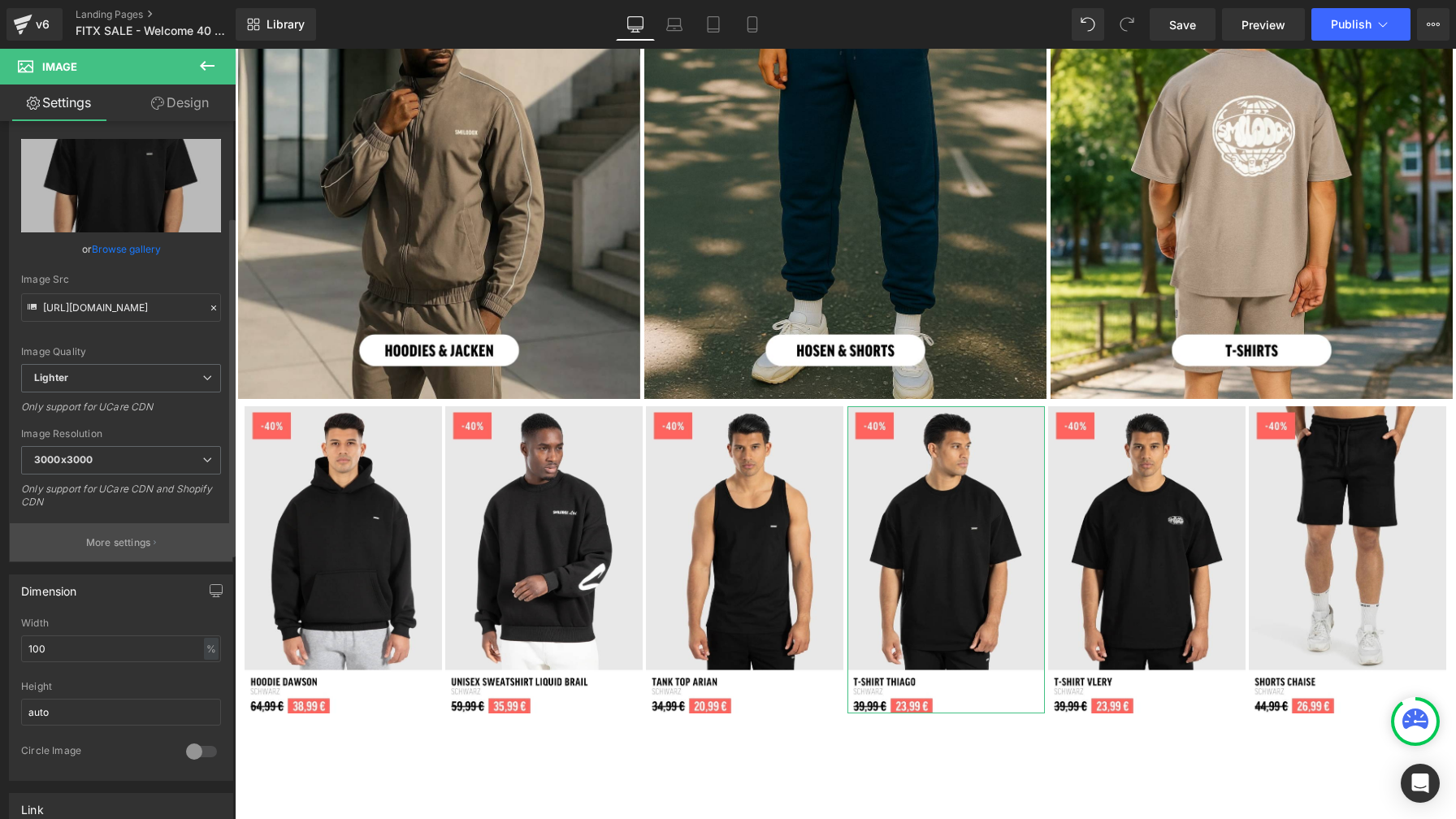
scroll to position [259, 0]
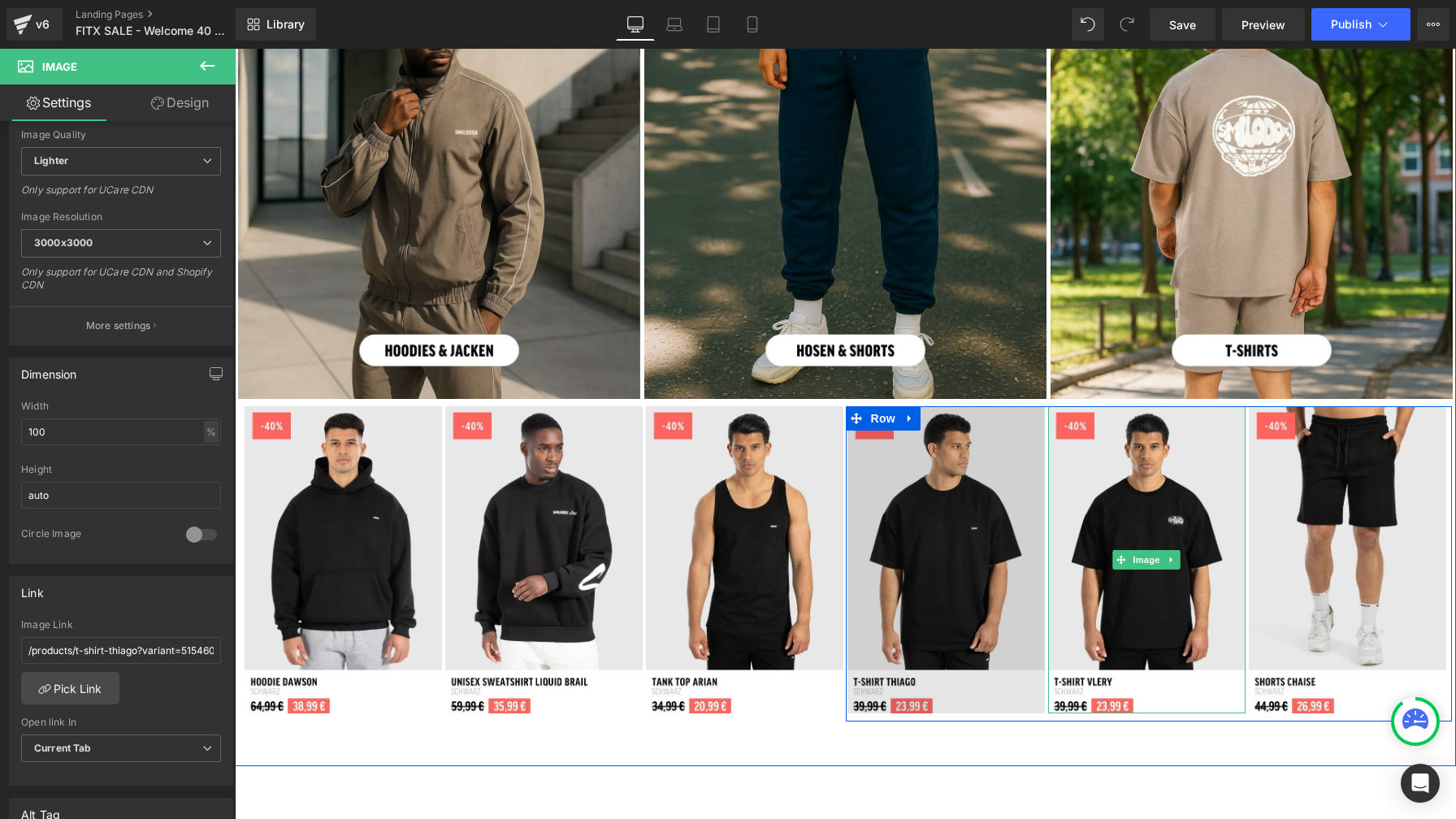
click at [1111, 489] on img at bounding box center [1146, 559] width 197 height 307
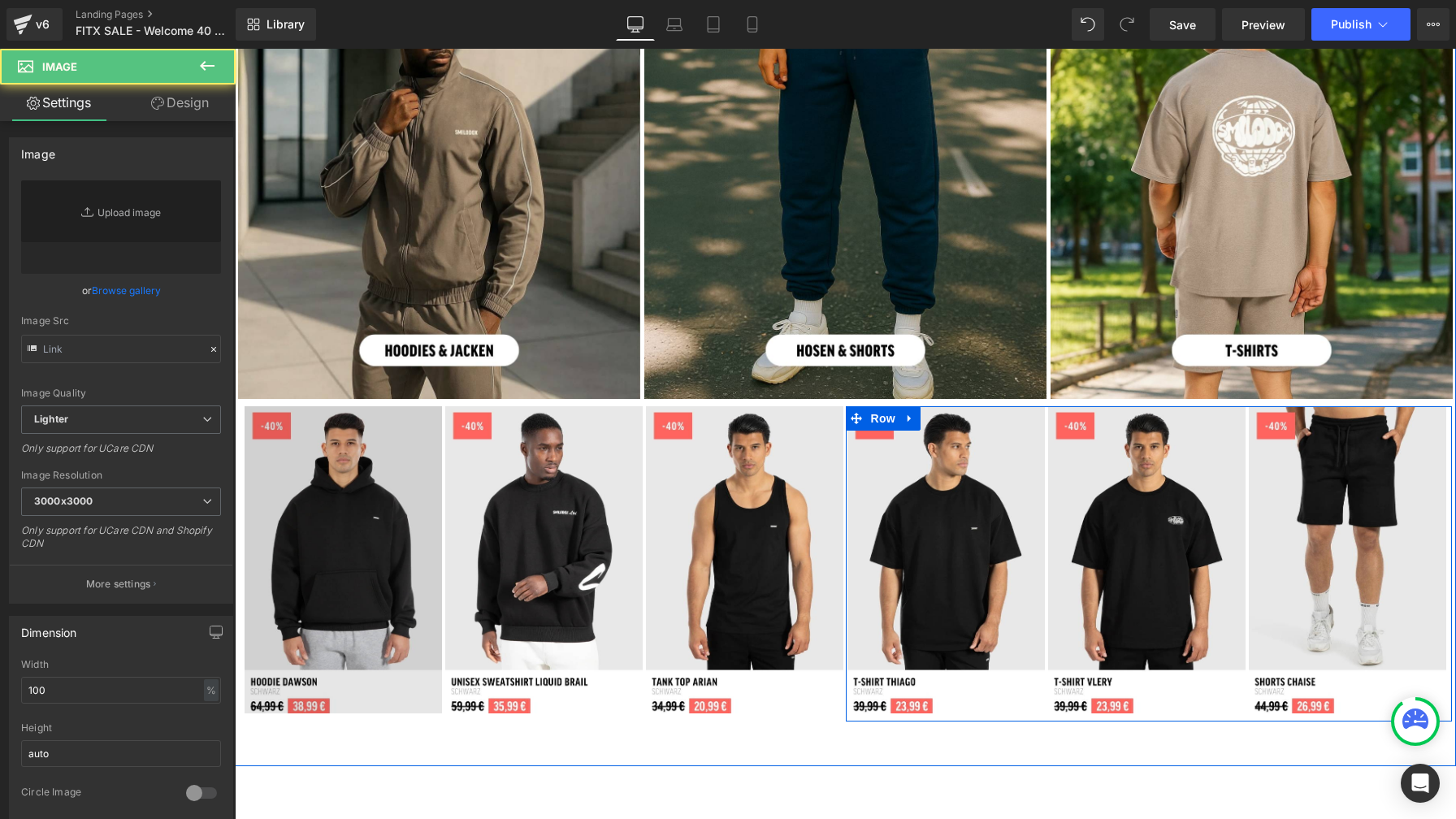
type input "[URL][DOMAIN_NAME]"
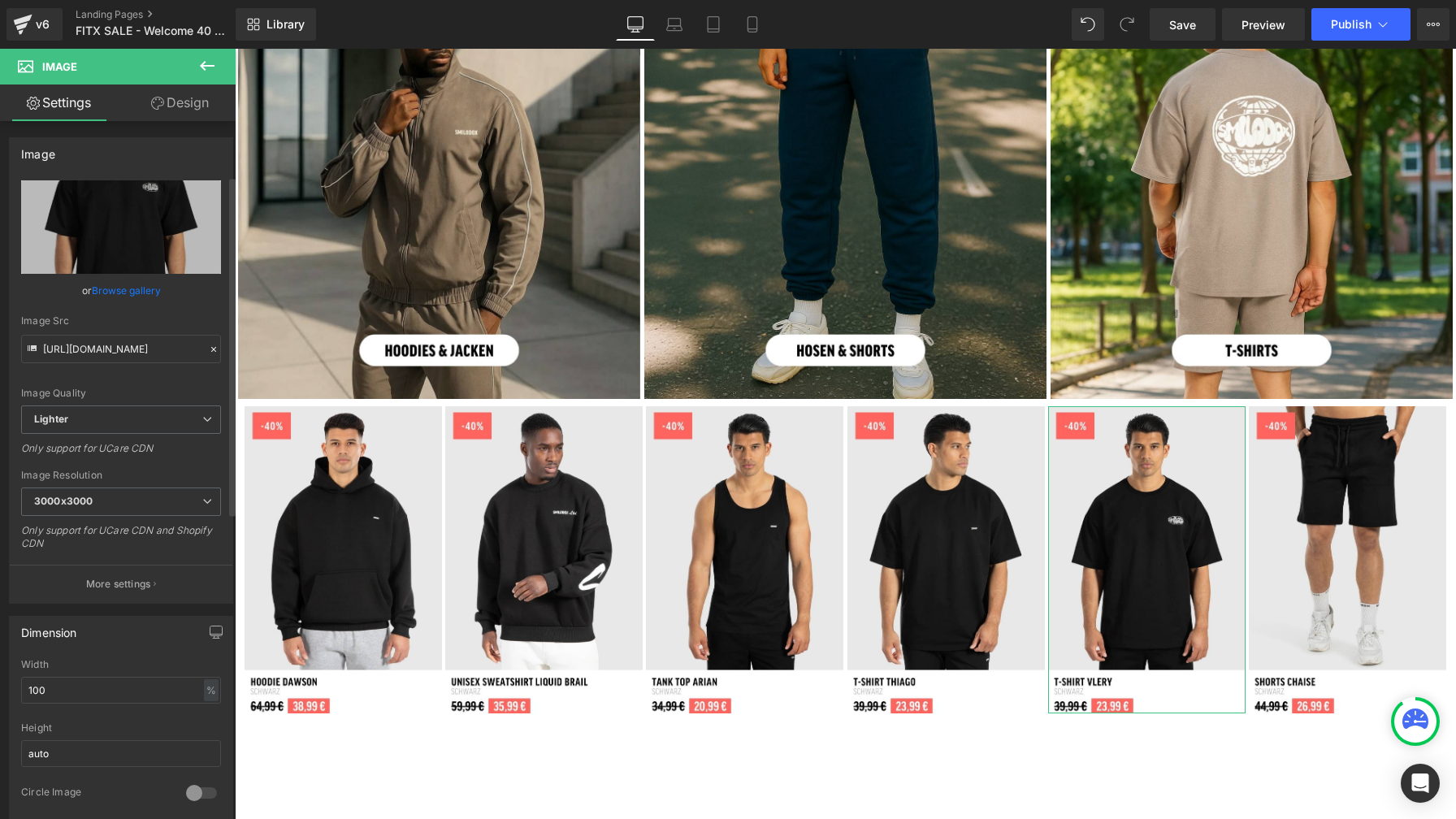
scroll to position [485, 0]
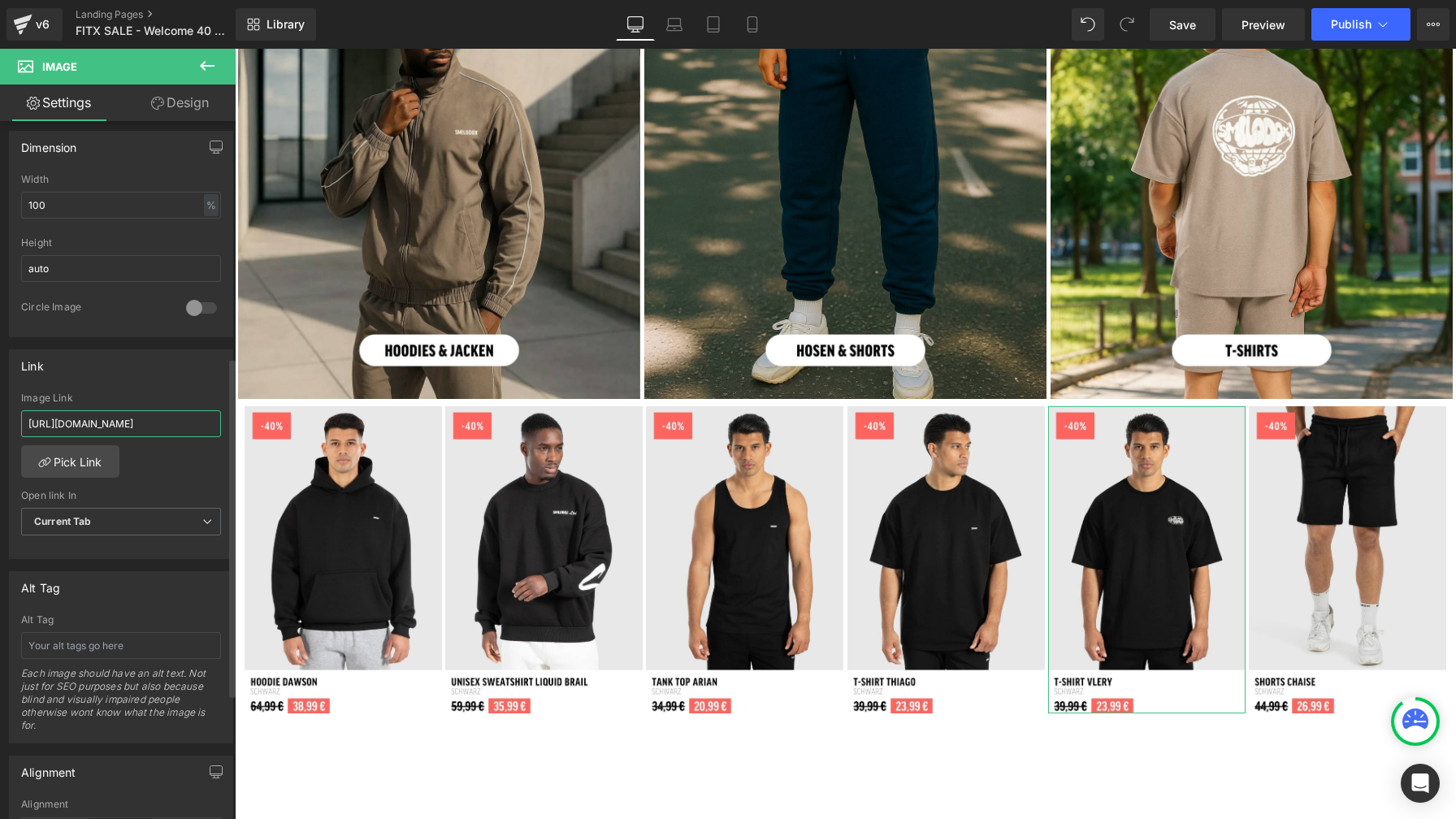
drag, startPoint x: 127, startPoint y: 422, endPoint x: 1, endPoint y: 423, distance: 126.0
click at [1, 423] on div "Link [URL][DOMAIN_NAME] Image Link [URL][DOMAIN_NAME] Pick Link Current Tab New…" at bounding box center [121, 448] width 243 height 222
type input "/products/t-shirt-vlery"
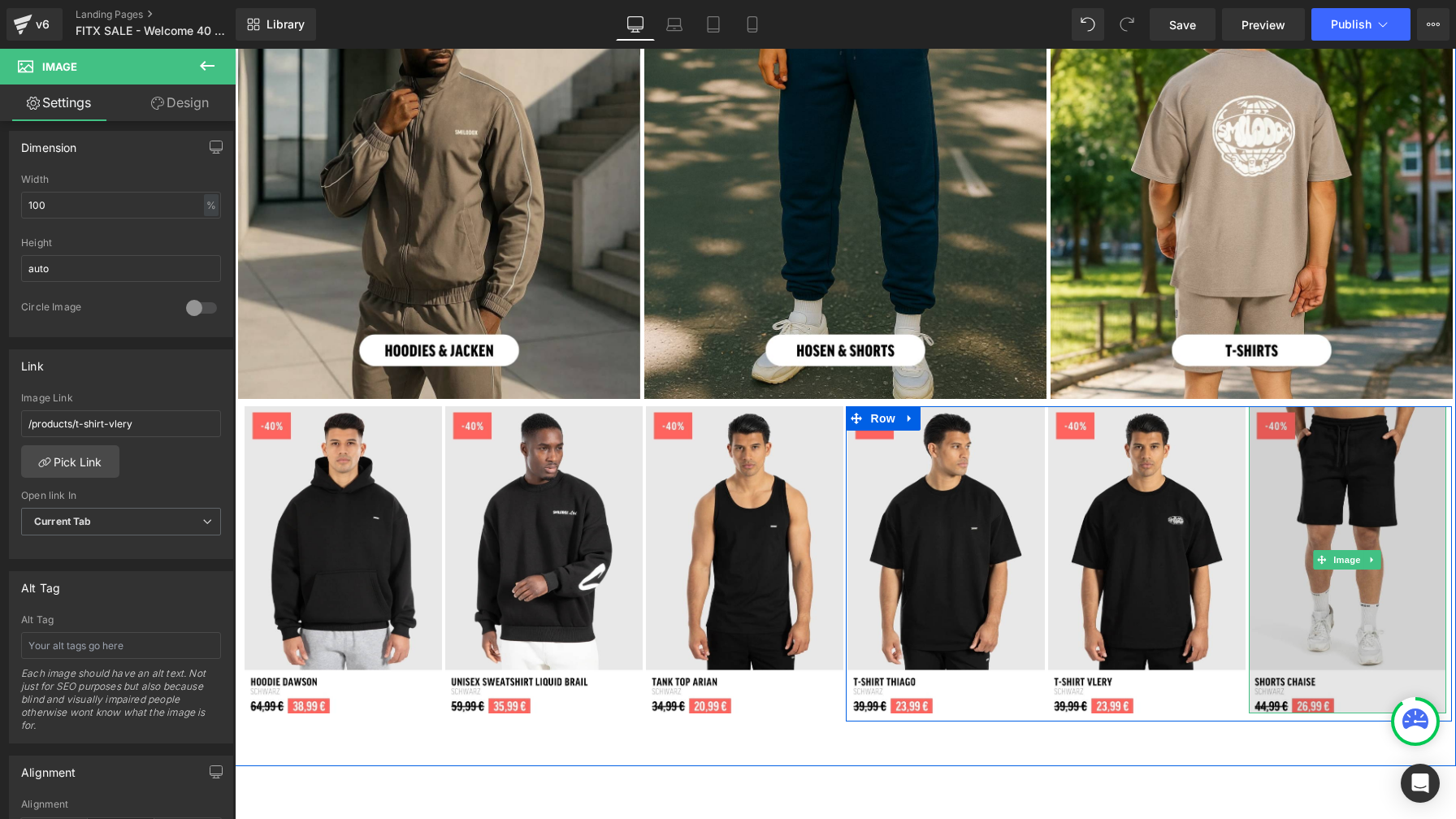
click at [1304, 472] on img at bounding box center [1347, 559] width 197 height 307
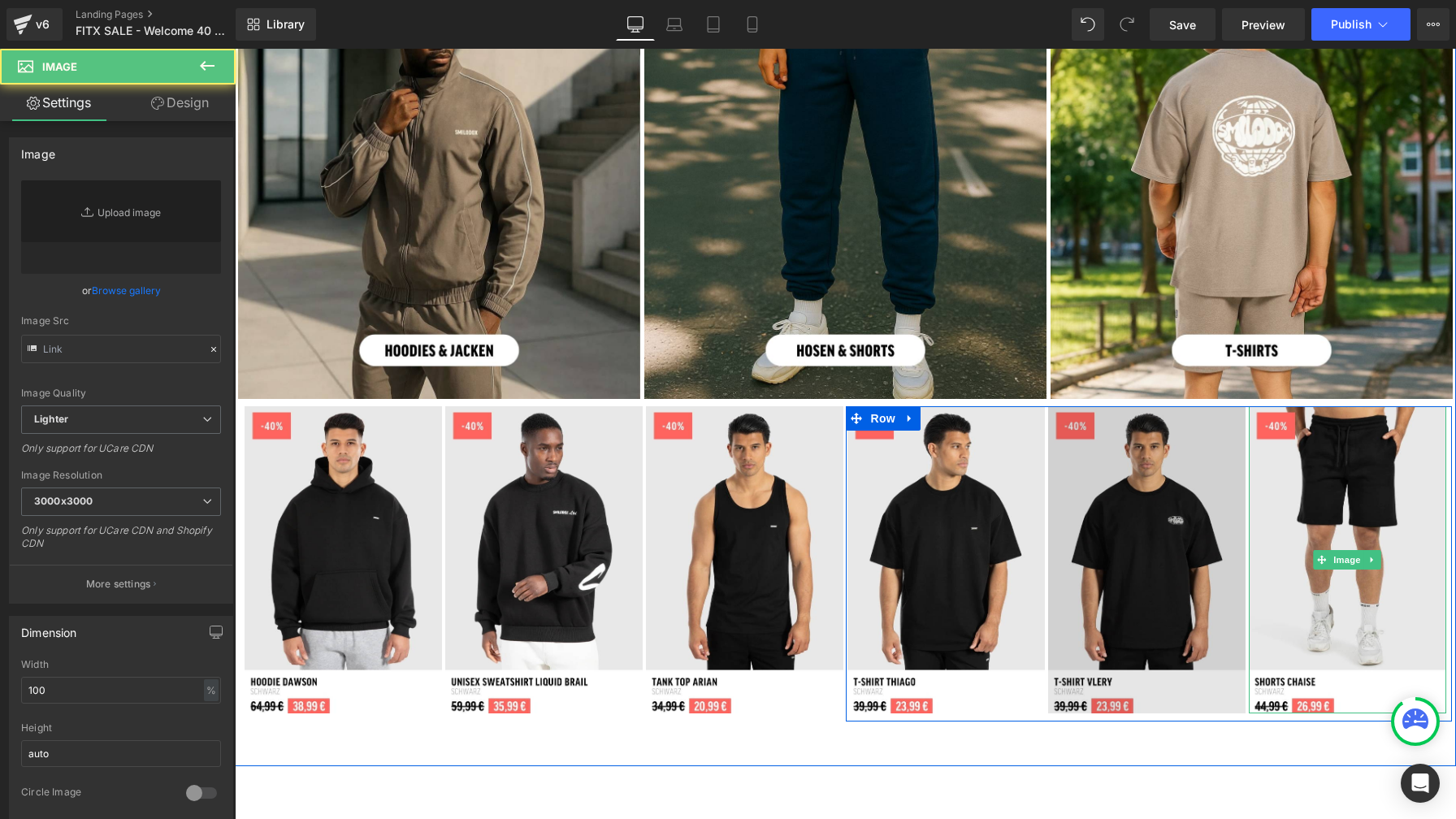
type input "[URL][DOMAIN_NAME]"
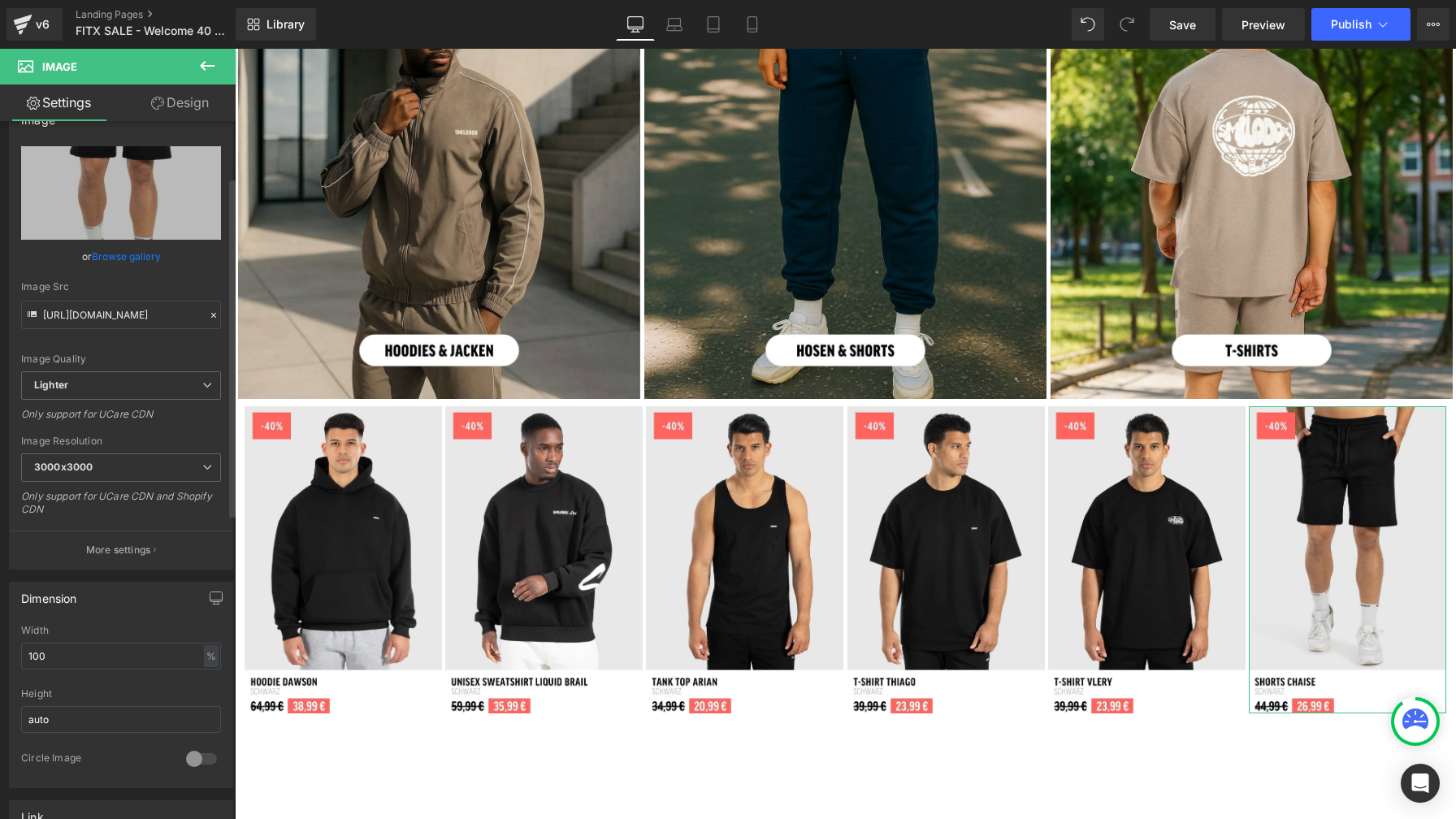
scroll to position [238, 0]
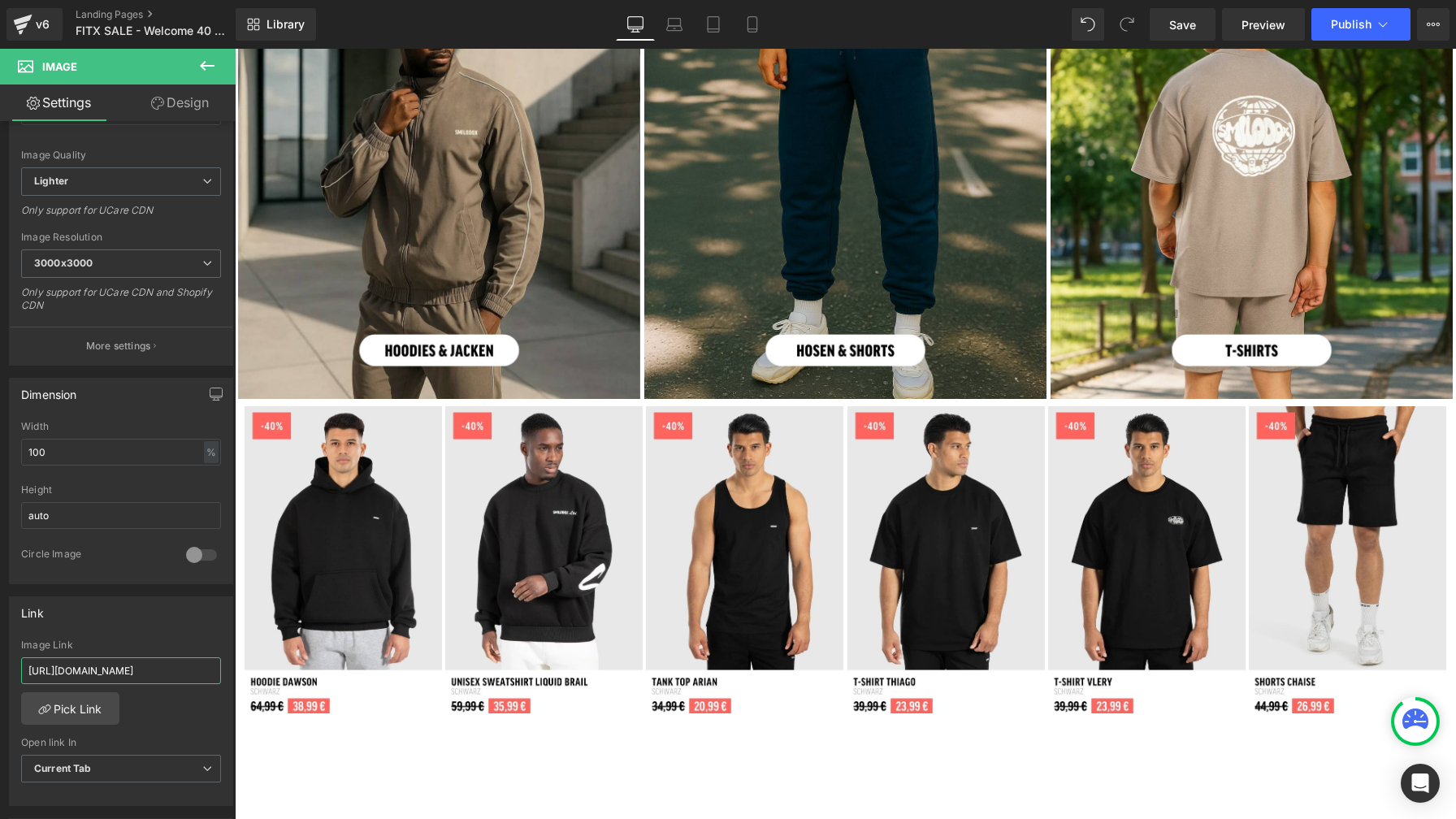
drag, startPoint x: 125, startPoint y: 670, endPoint x: -7, endPoint y: 665, distance: 132.1
click at [0, 665] on html "Image You are previewing how the will restyle your page. You can not edit Eleme…" at bounding box center [728, 410] width 1456 height 819
type input "/products/shorts-chaise?variant=51552153960715"
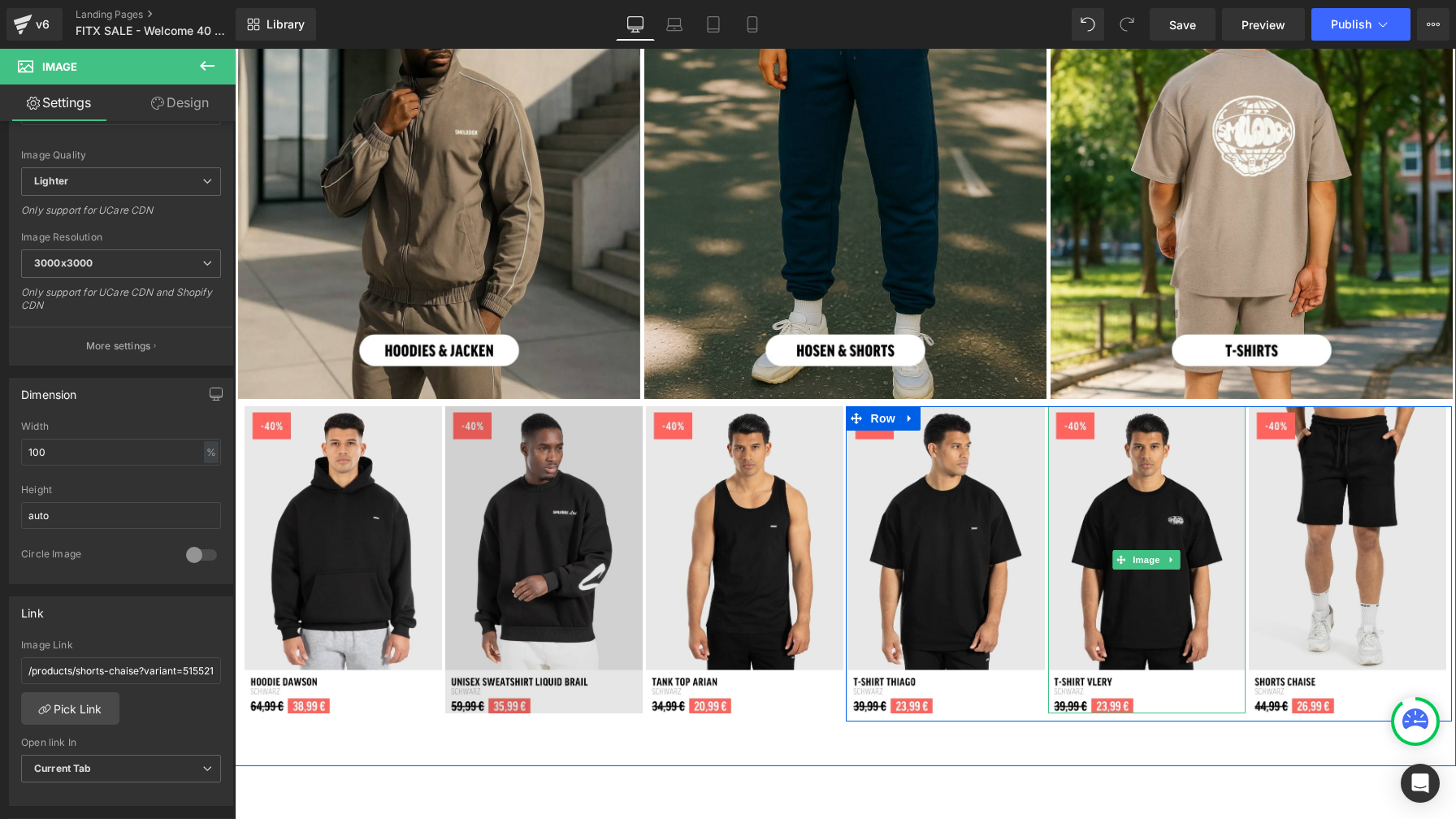
click at [1124, 465] on img at bounding box center [1146, 559] width 197 height 307
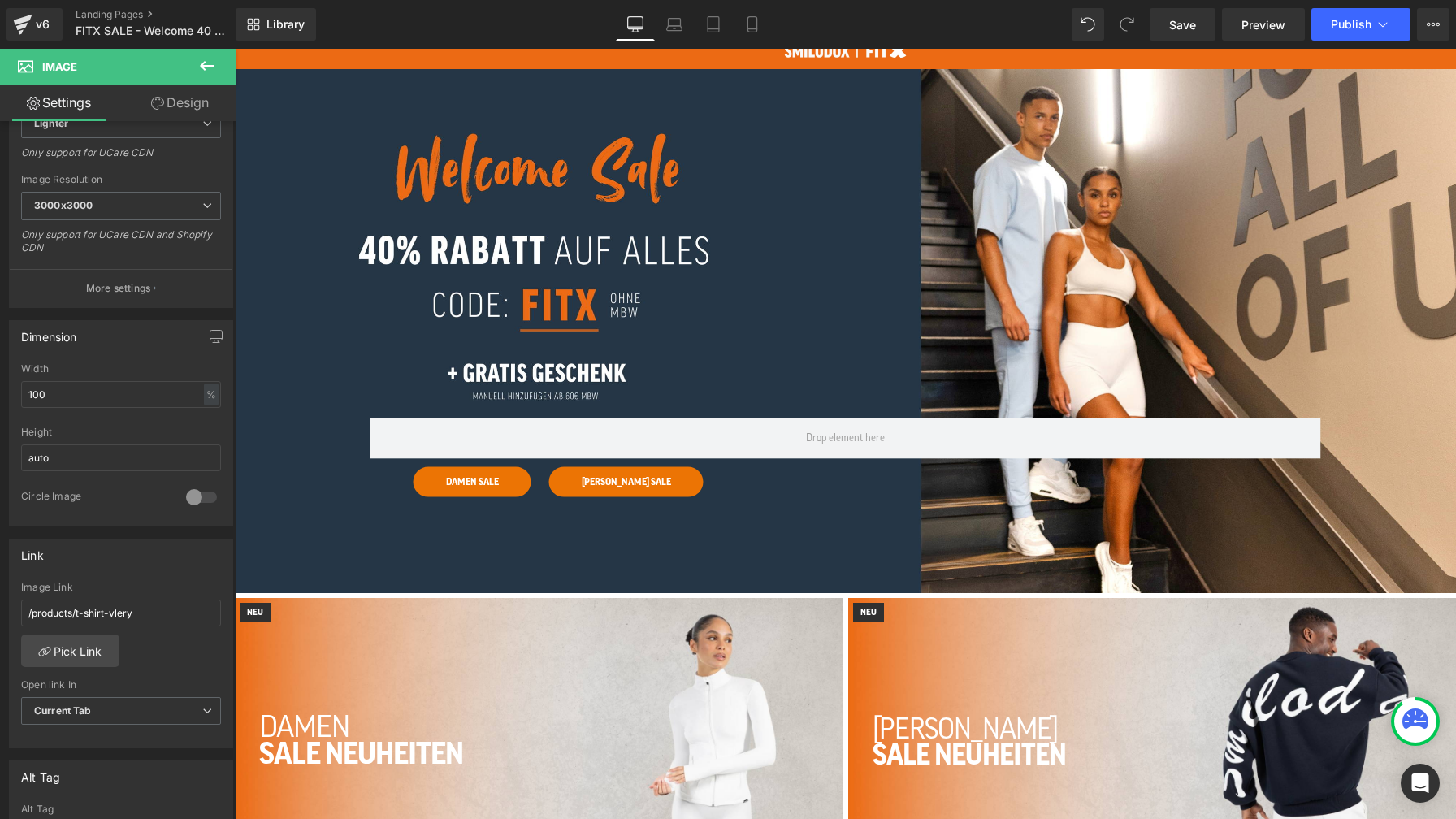
scroll to position [0, 0]
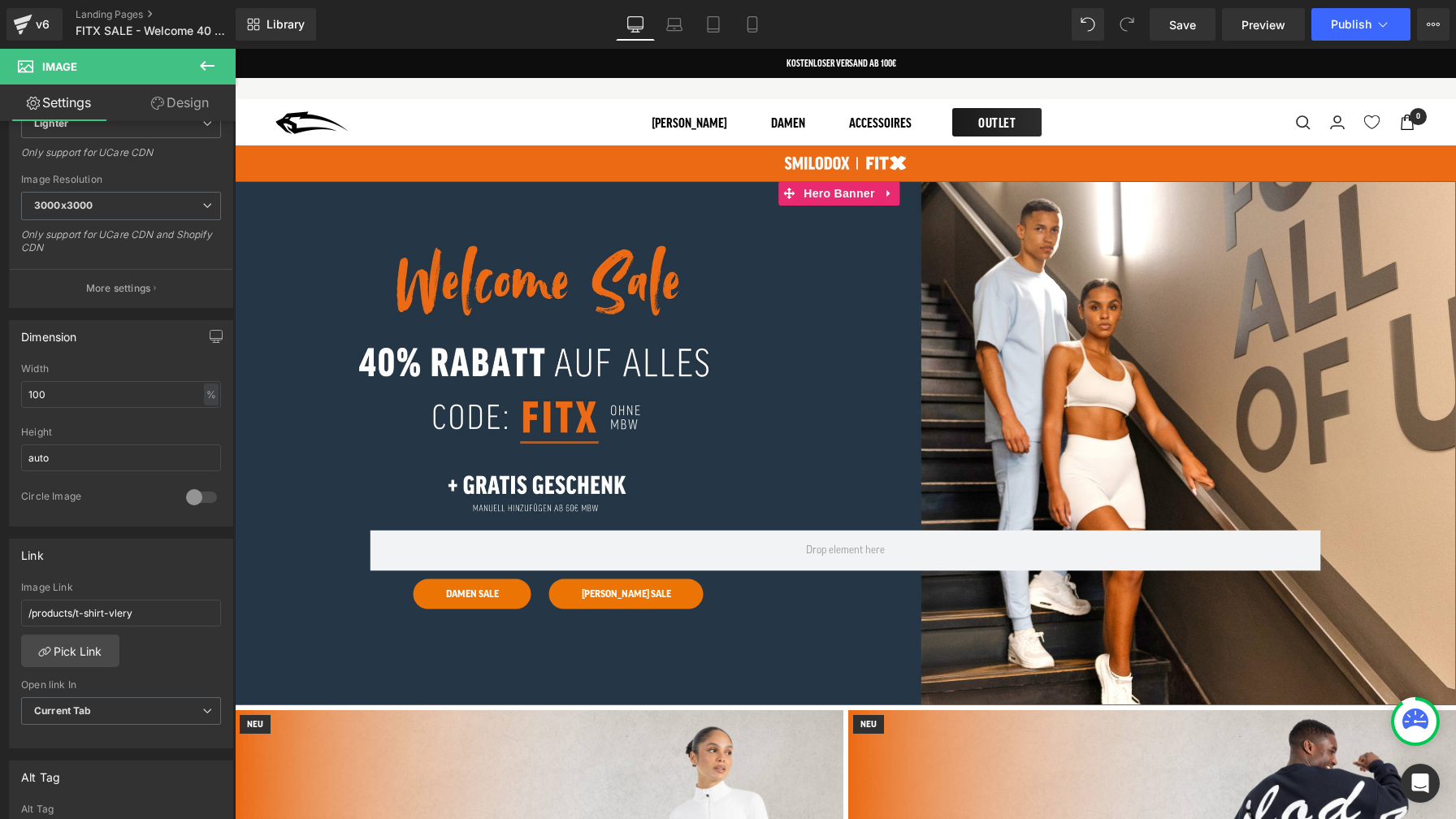
click at [797, 285] on span "Row DAMEN SALE Button [PERSON_NAME] SALE Button Row DAMEN SALE Button [PERSON_N…" at bounding box center [845, 443] width 1221 height 331
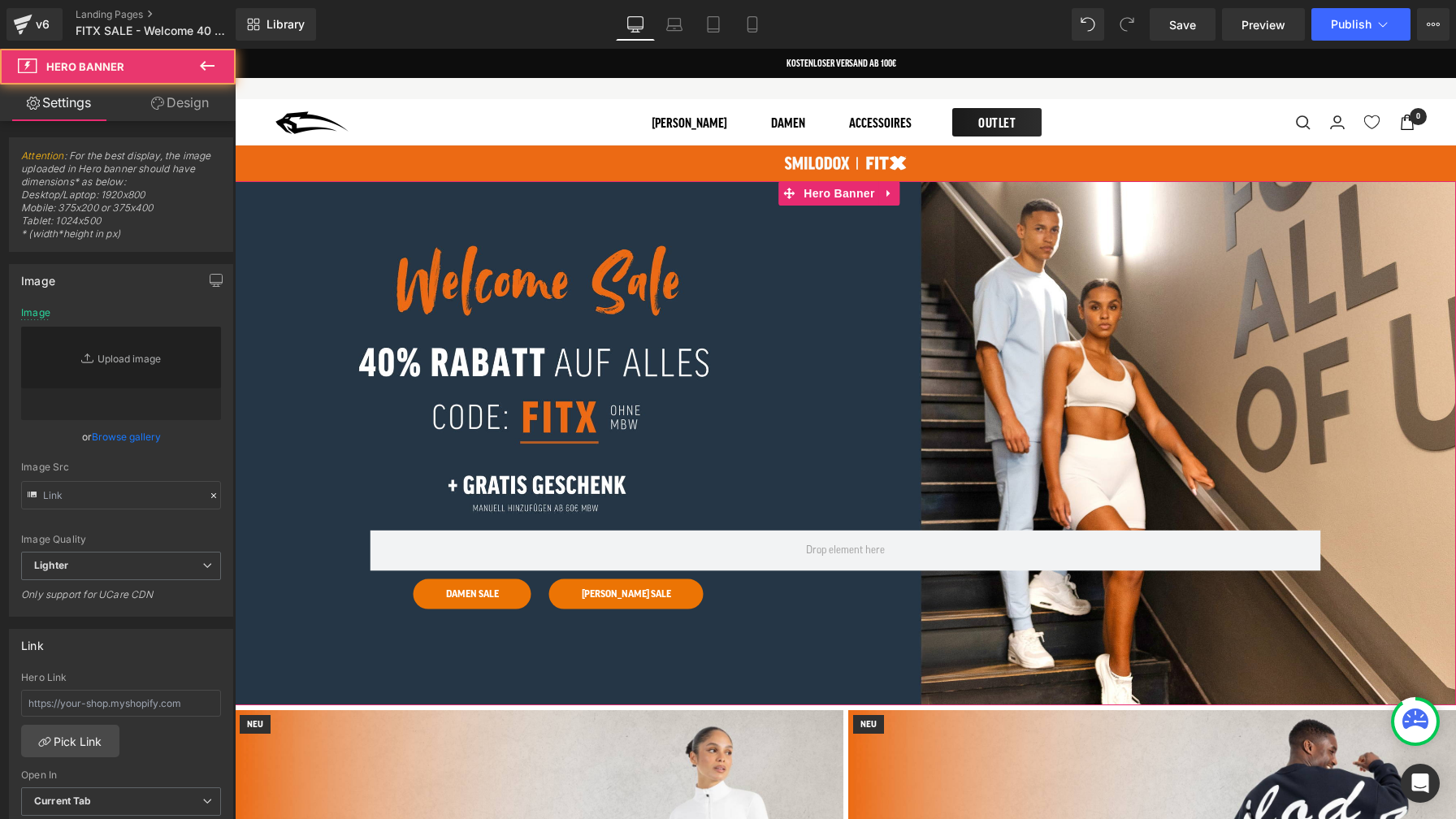
type input "[URL][DOMAIN_NAME]"
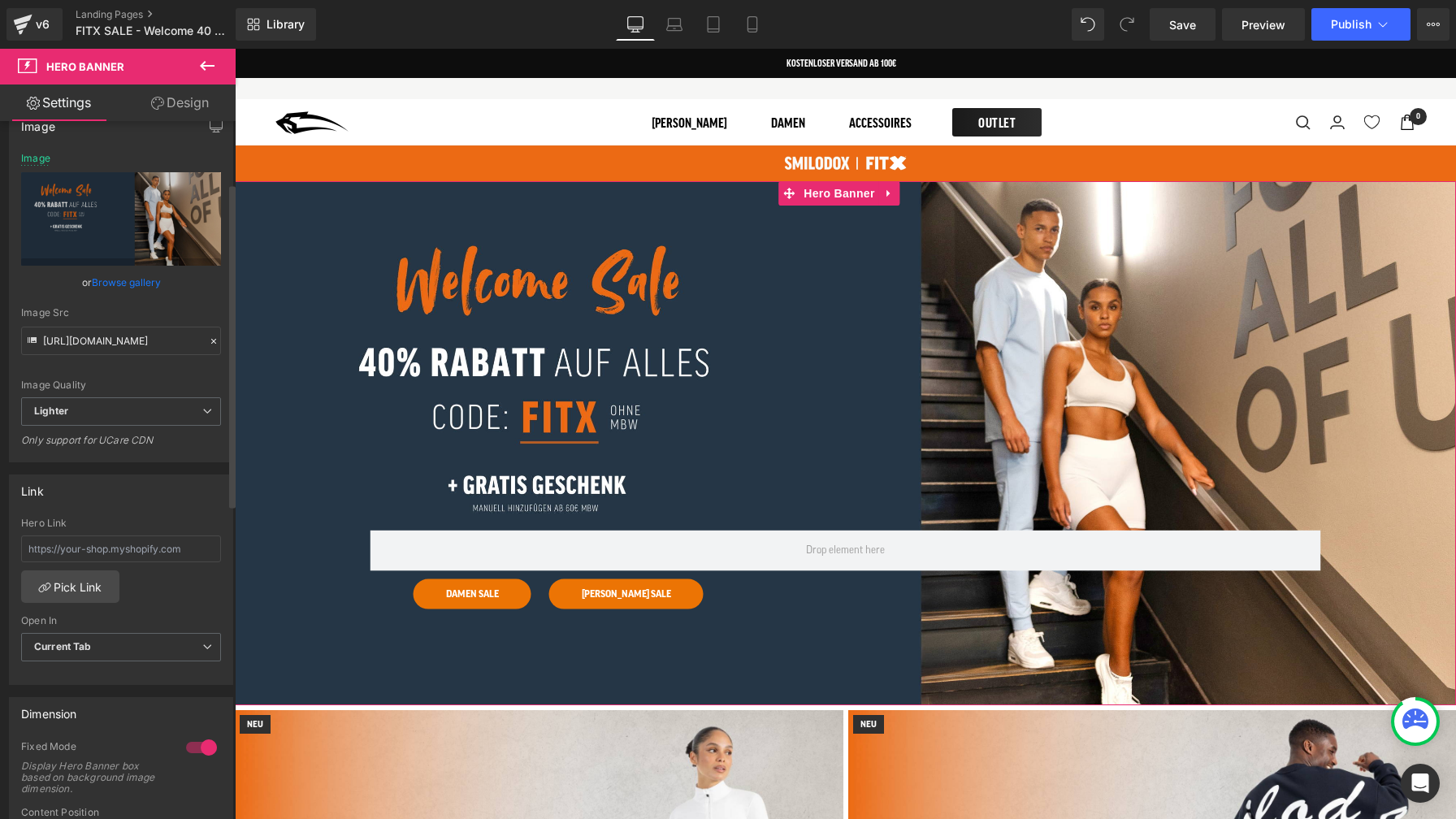
scroll to position [124, 0]
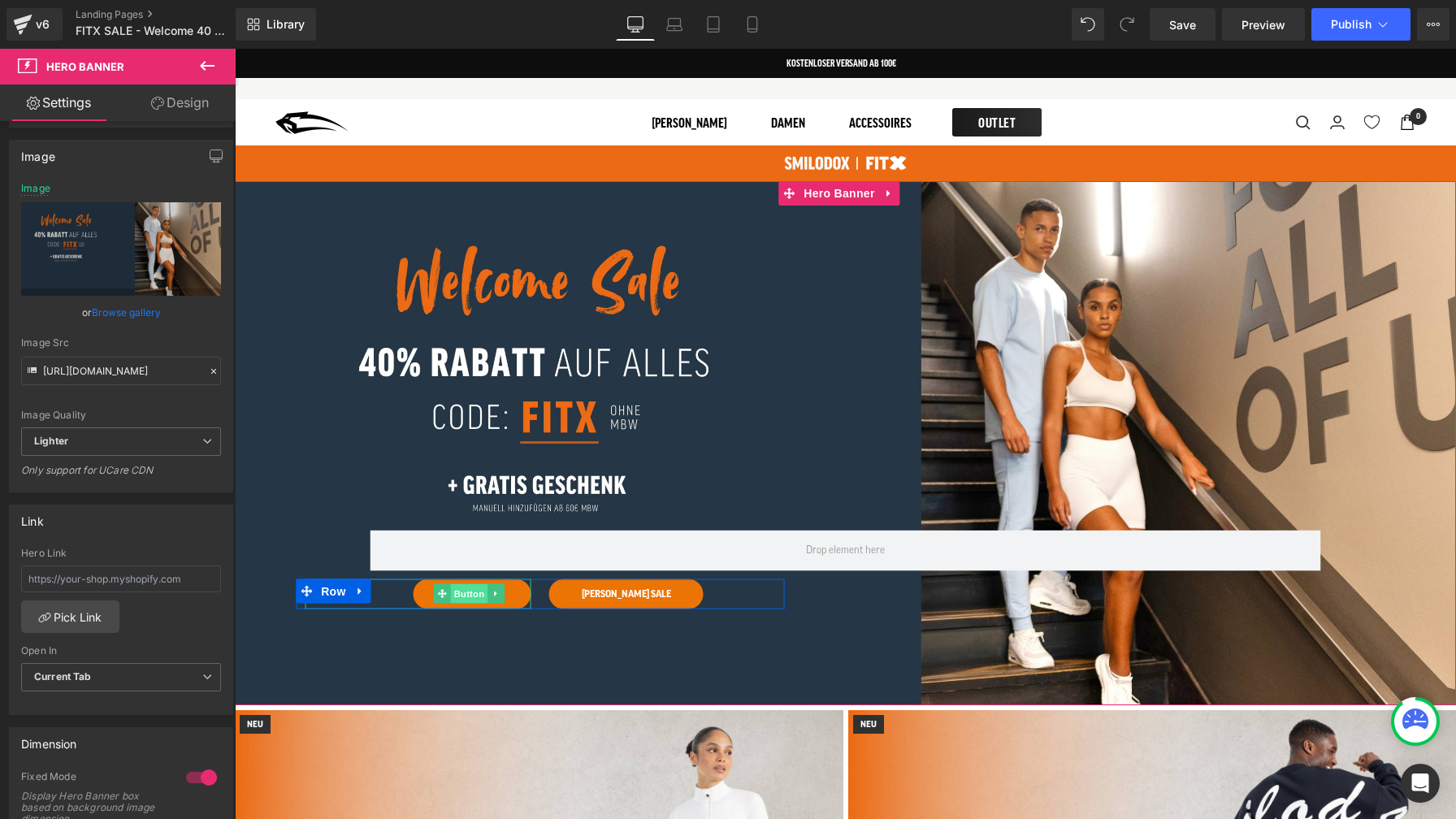
click at [467, 594] on span "Button" at bounding box center [469, 594] width 37 height 20
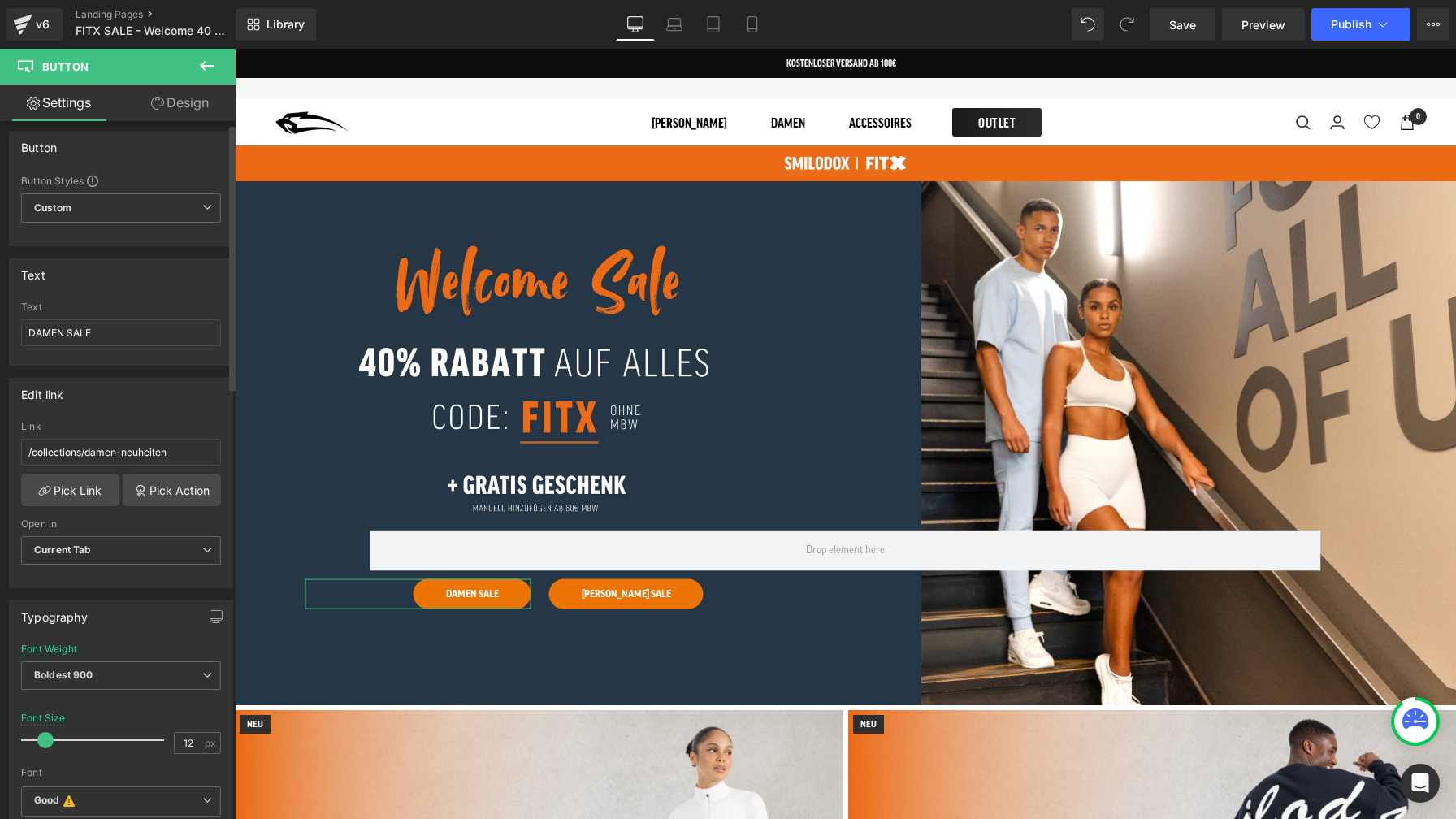
scroll to position [0, 0]
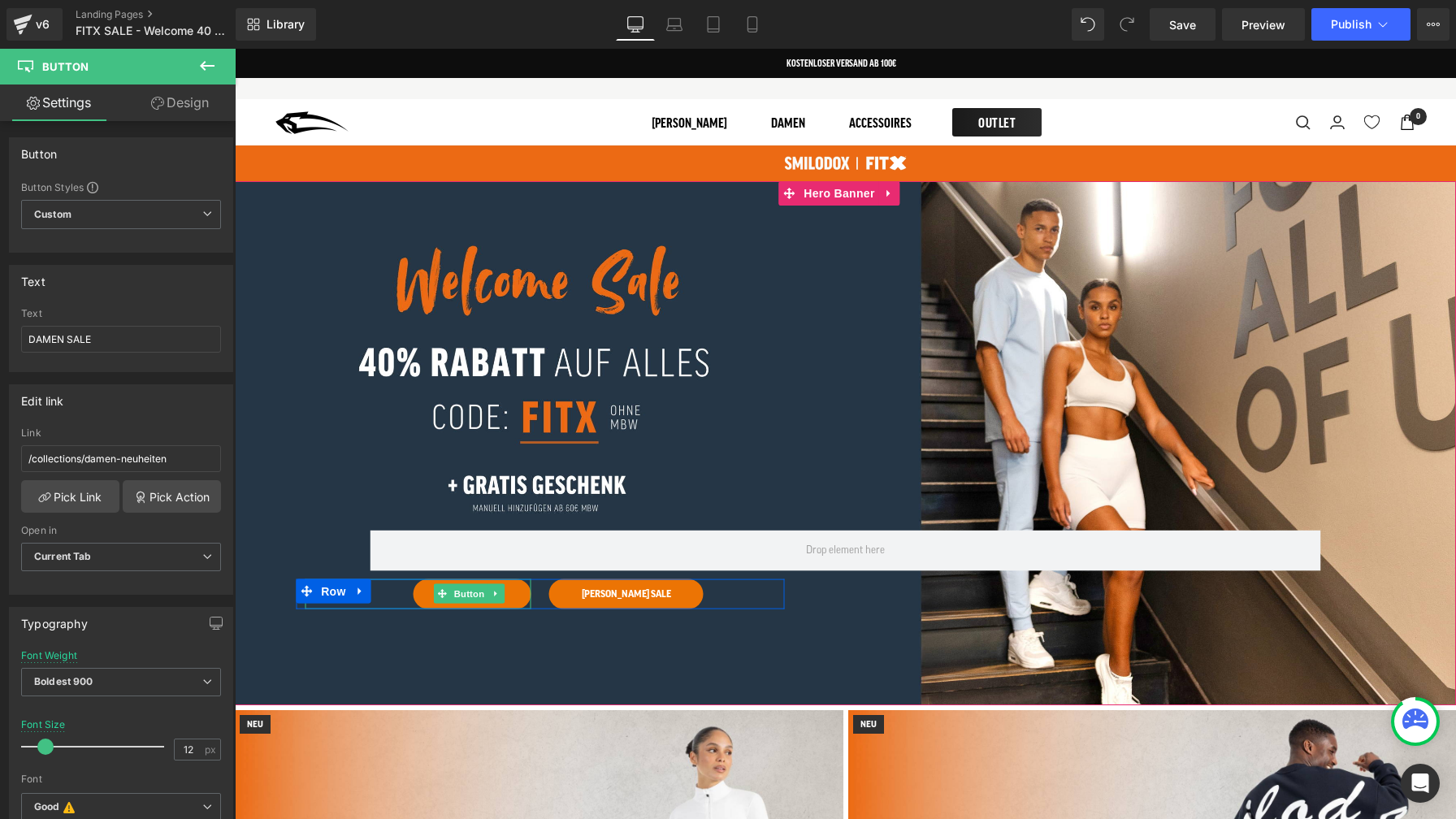
click at [404, 592] on div "DAMEN SALE" at bounding box center [418, 593] width 227 height 30
click at [334, 592] on span "Row" at bounding box center [333, 590] width 32 height 24
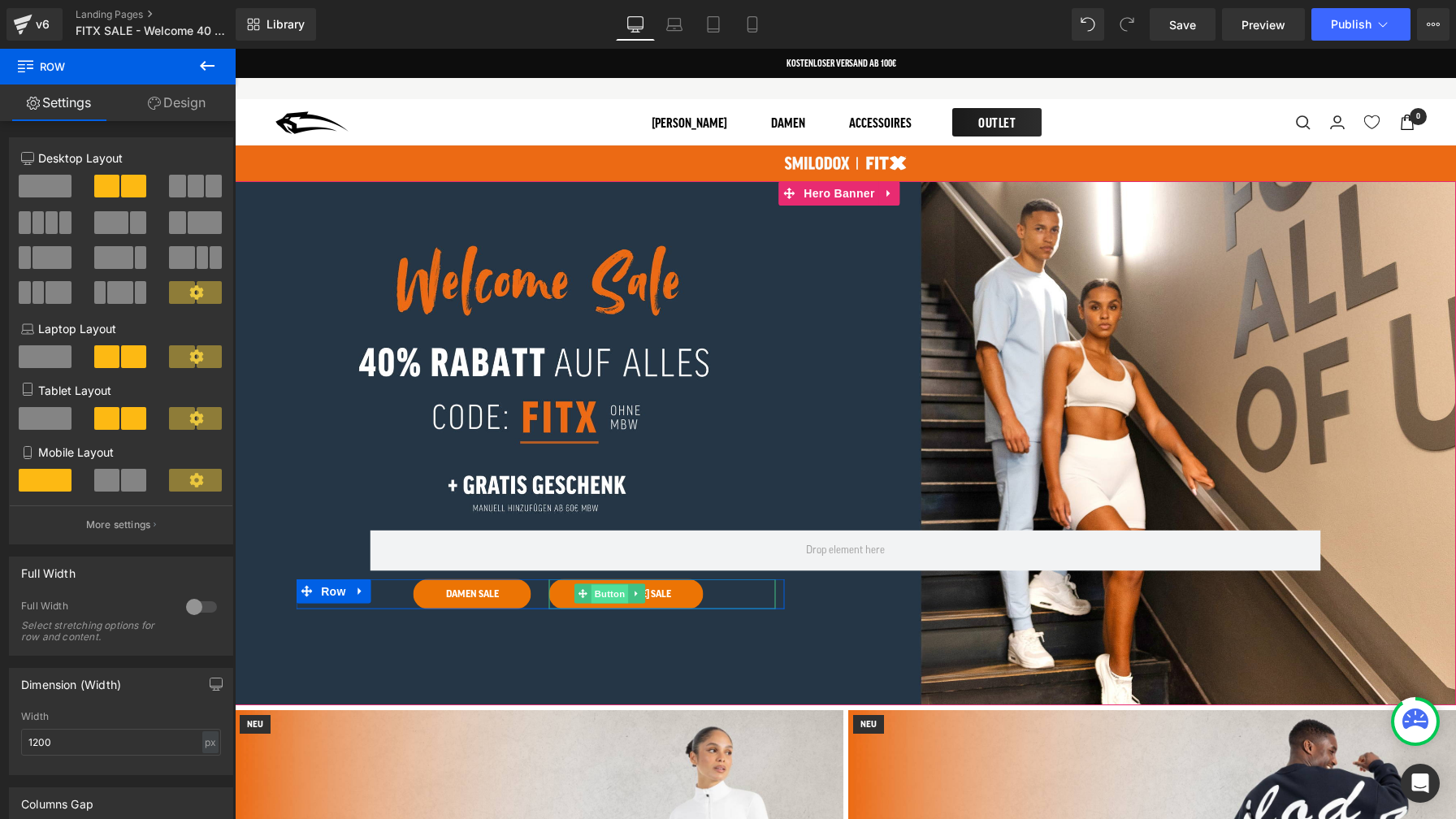
click at [608, 586] on span "Button" at bounding box center [610, 595] width 37 height 20
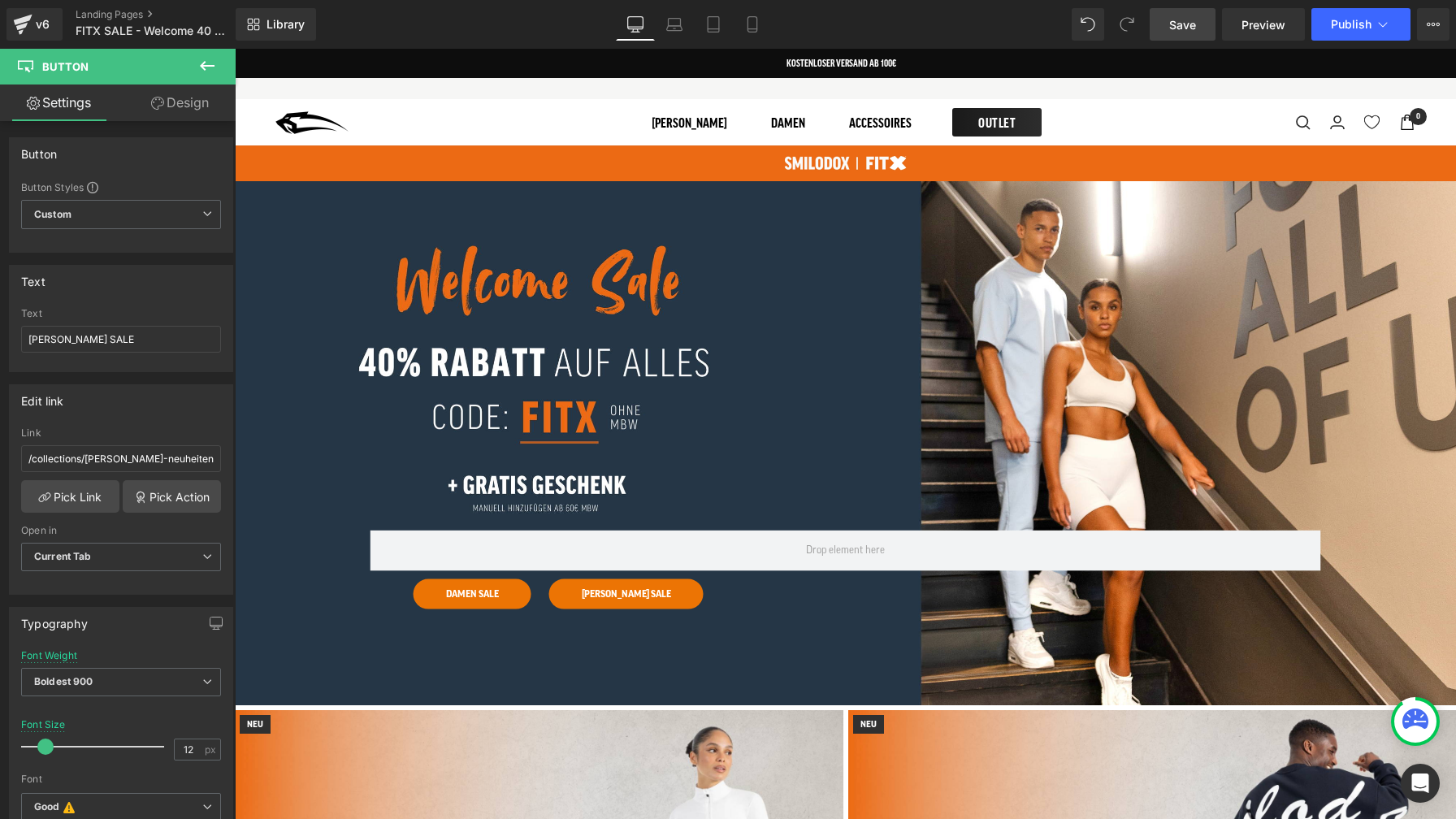
click at [1170, 24] on span "Save" at bounding box center [1182, 24] width 27 height 17
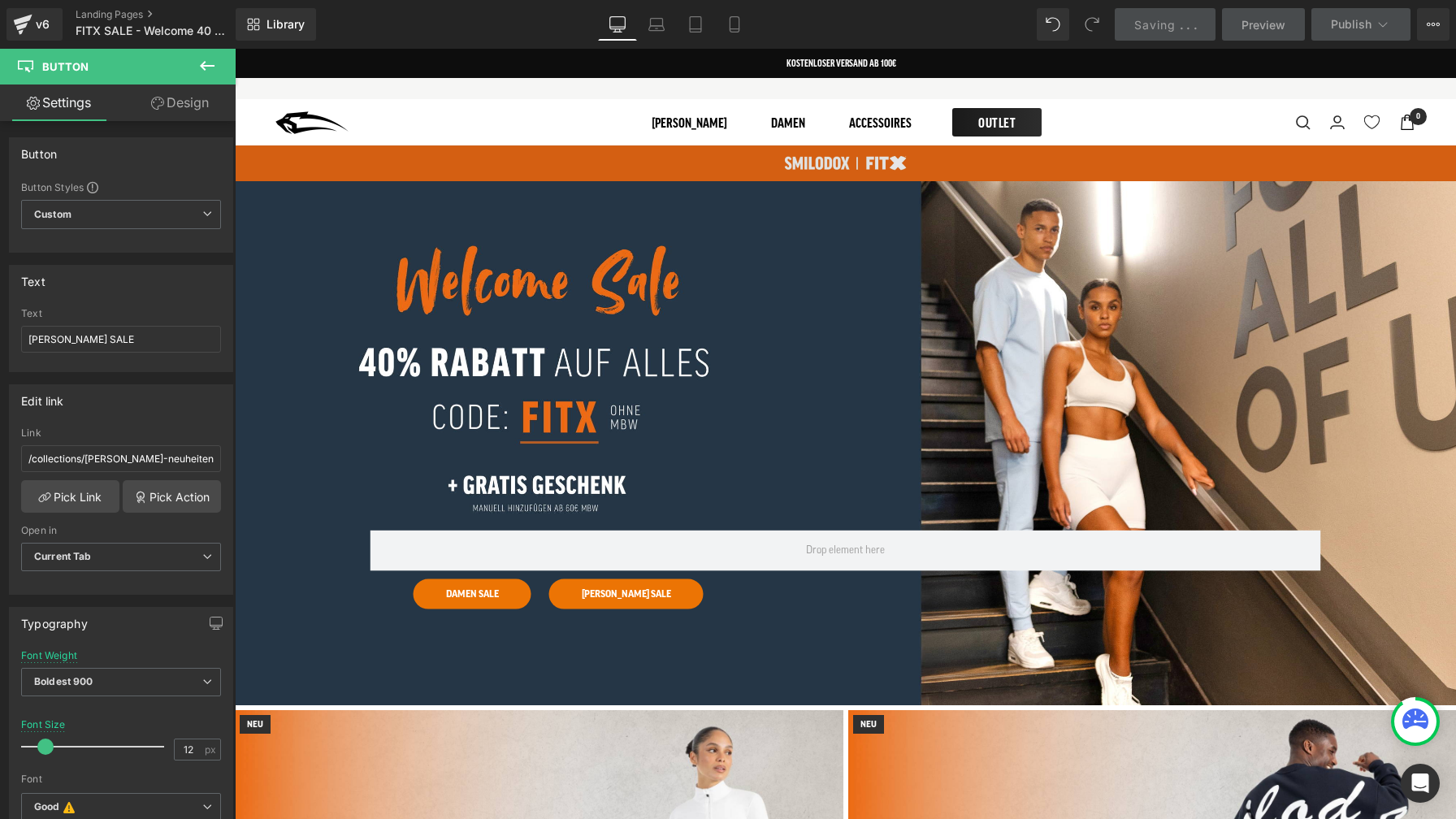
click at [826, 176] on img at bounding box center [845, 163] width 1221 height 36
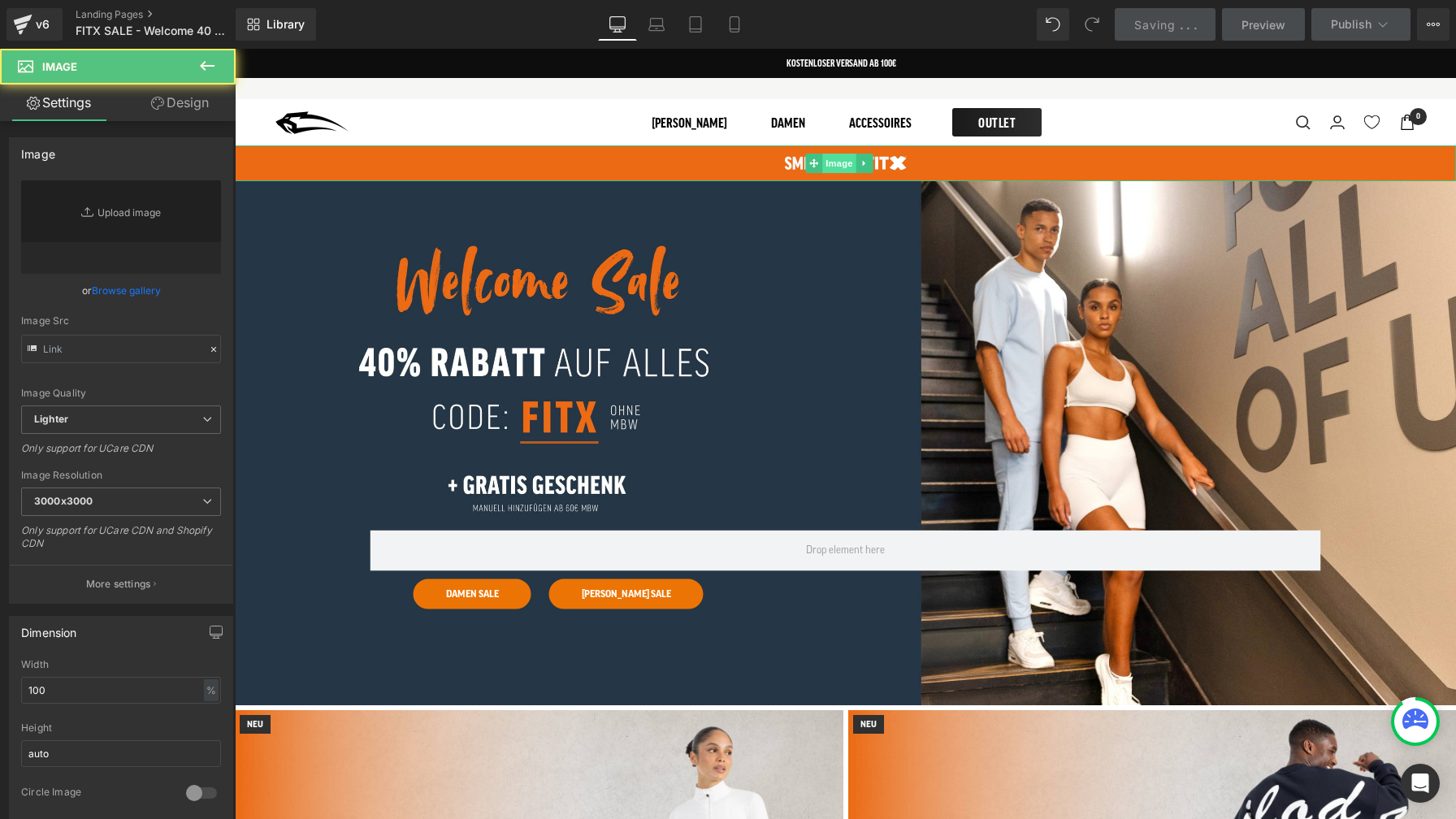
type input "[URL][DOMAIN_NAME]"
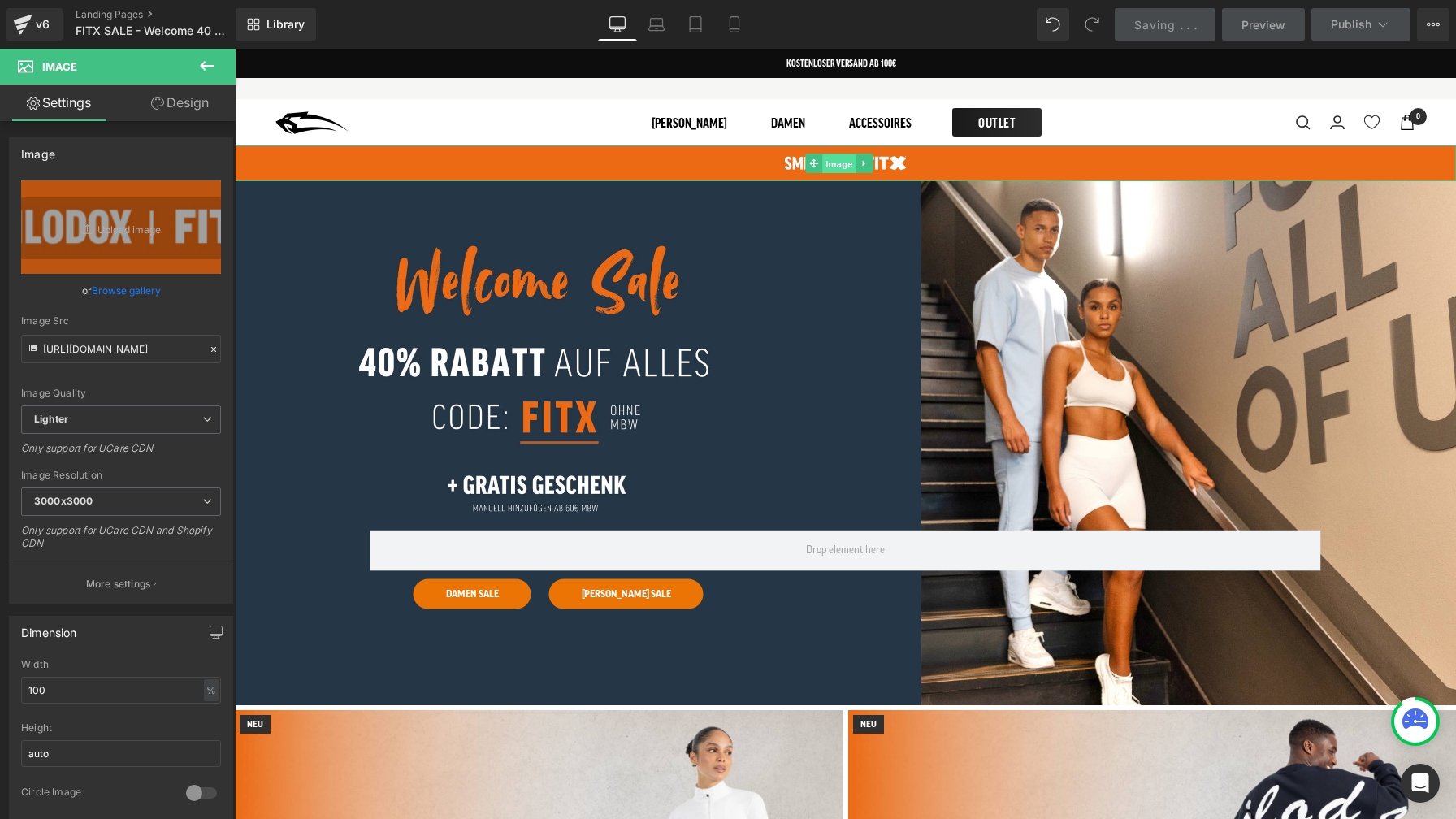
click at [839, 165] on span "Image" at bounding box center [839, 164] width 34 height 20
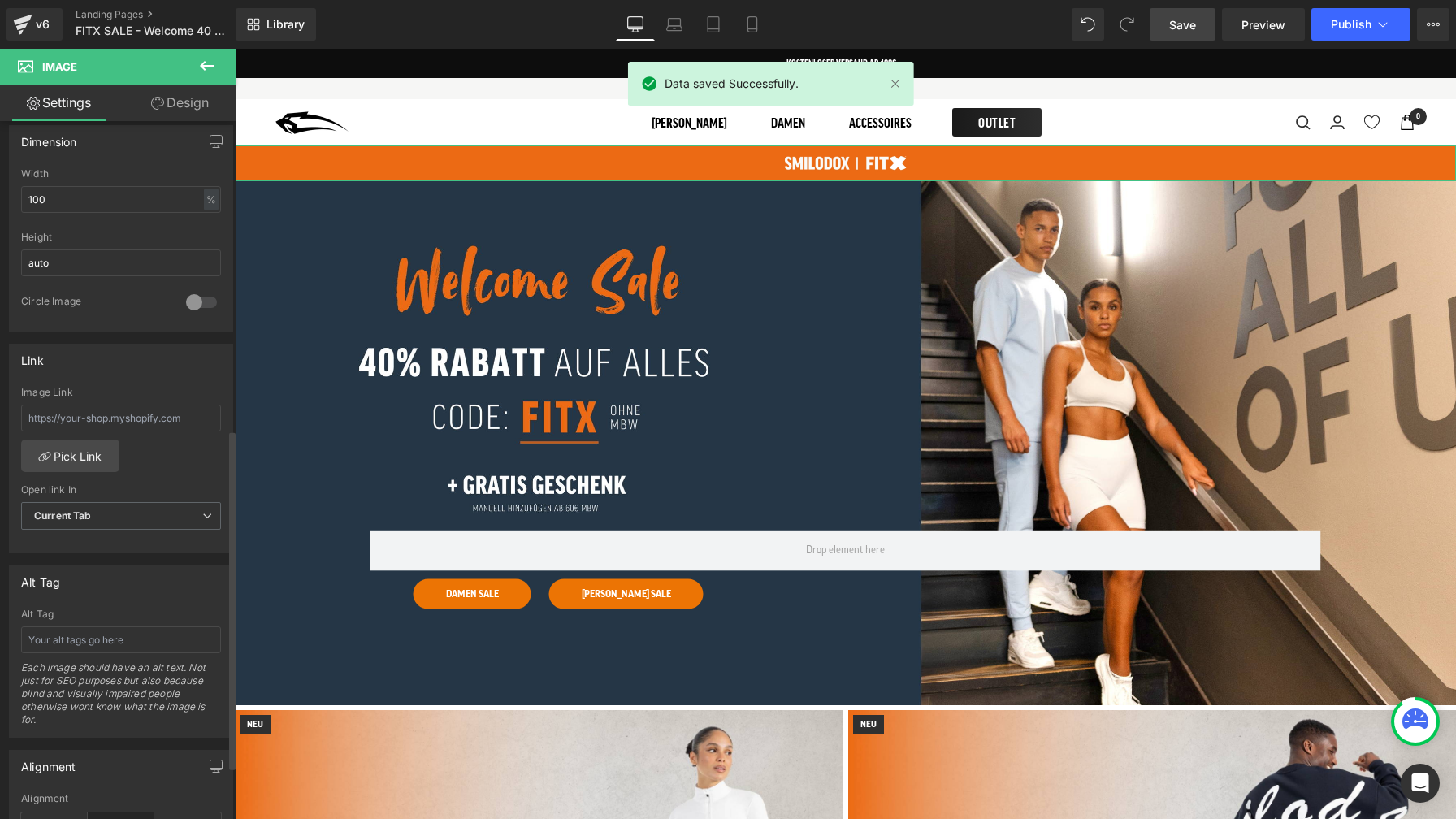
scroll to position [636, 0]
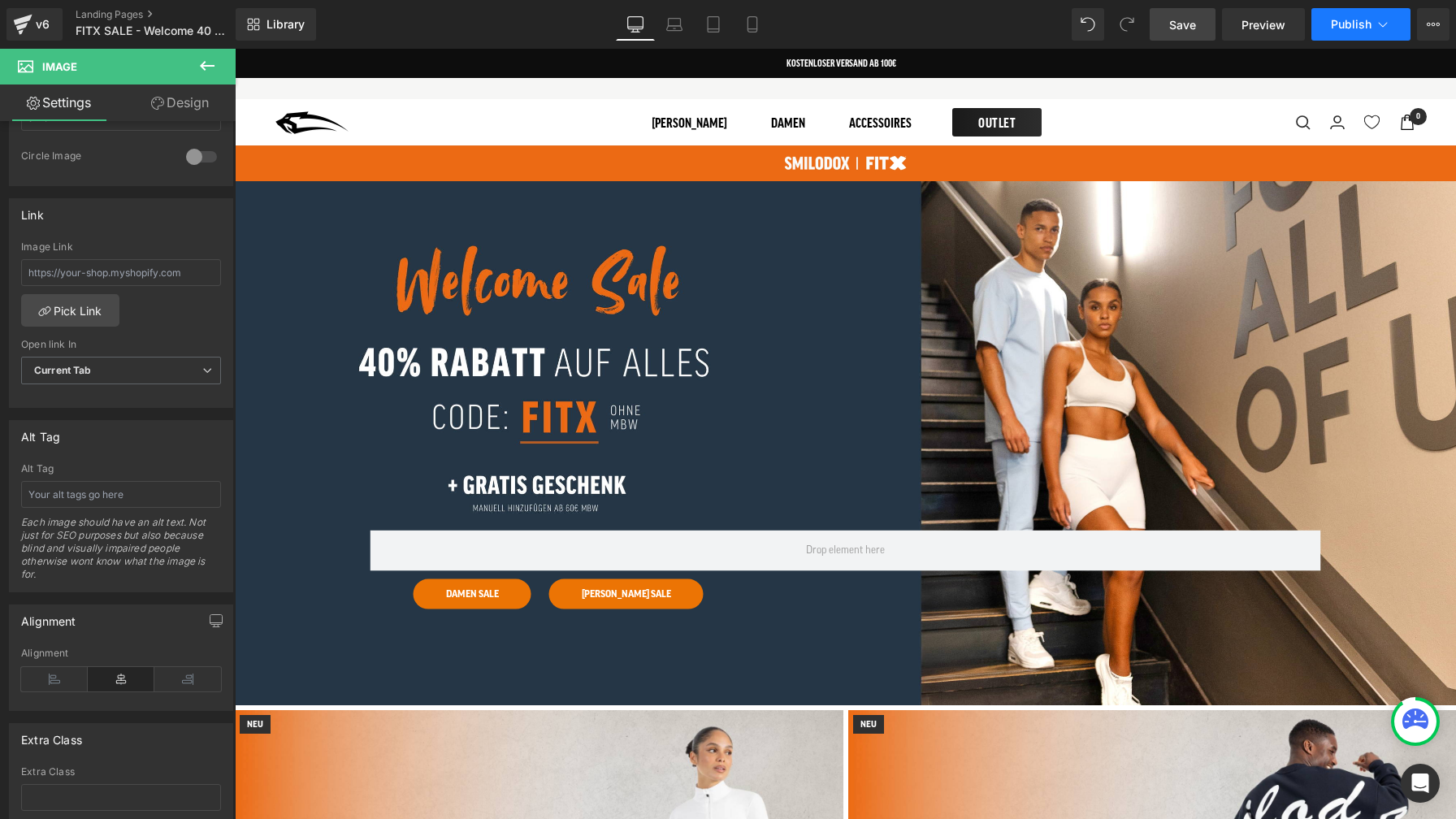
click at [1348, 29] on span "Publish" at bounding box center [1351, 24] width 41 height 13
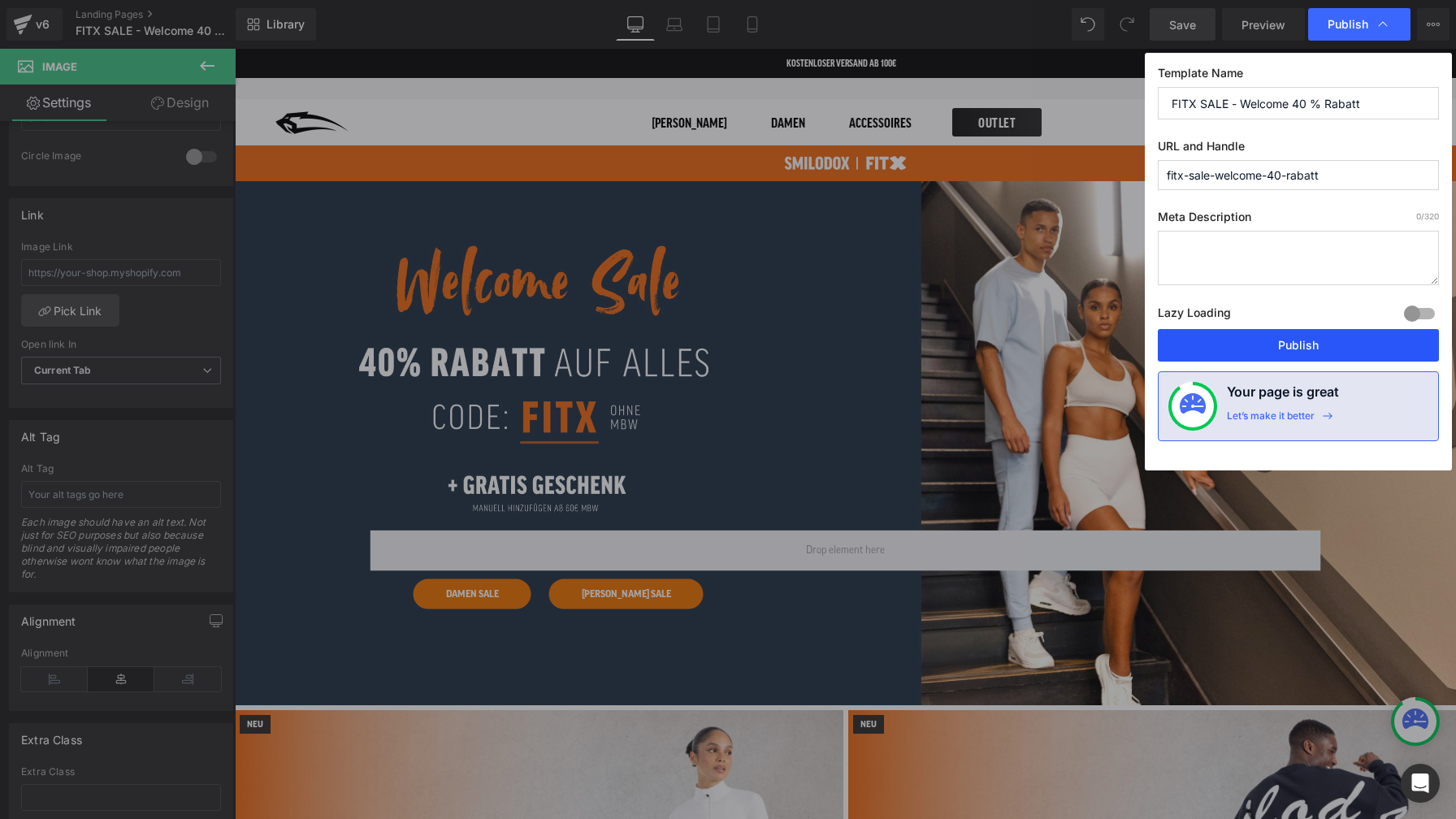
click at [1312, 352] on button "Publish" at bounding box center [1298, 345] width 281 height 32
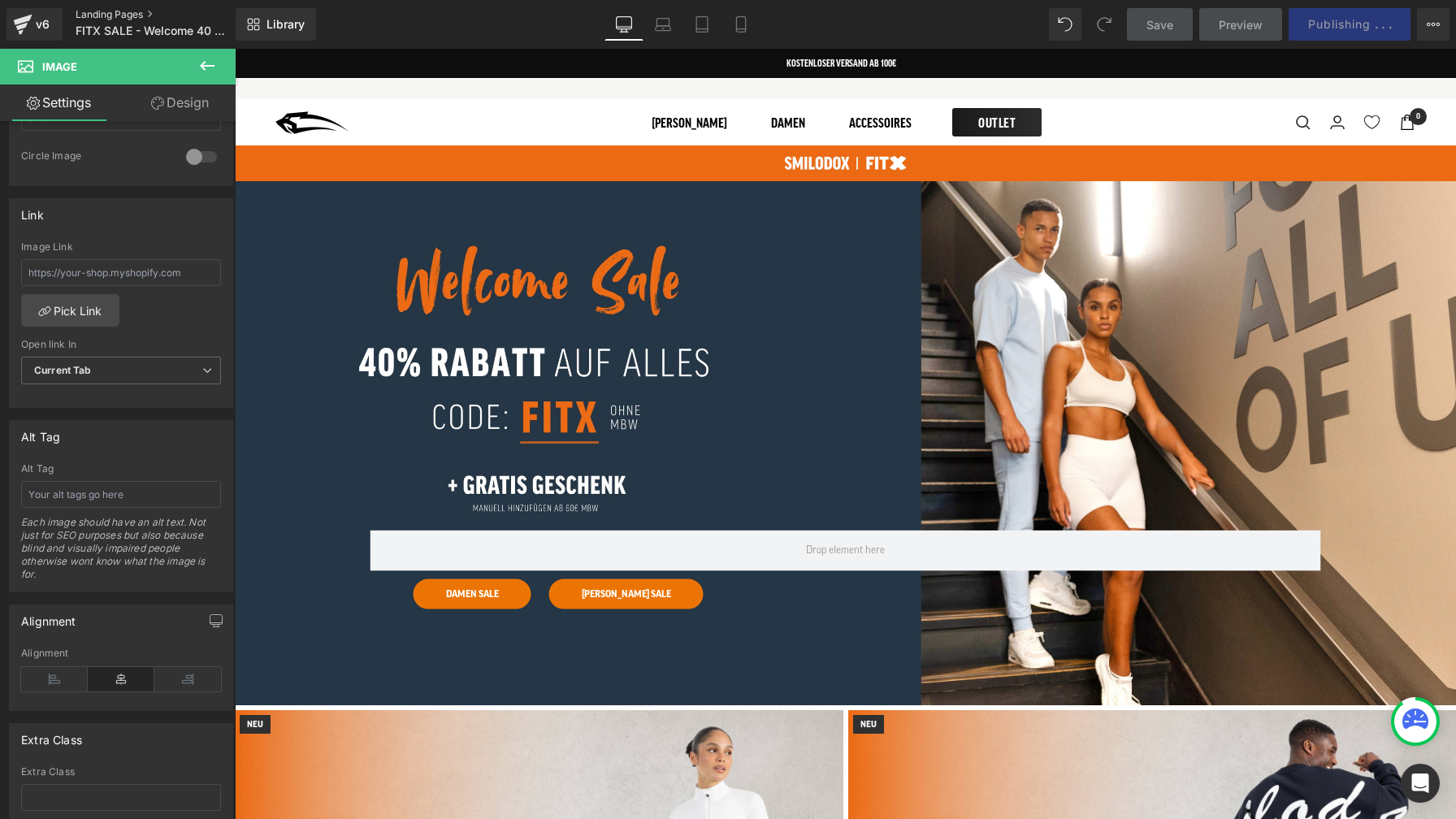
click at [131, 13] on link "Landing Pages" at bounding box center [169, 14] width 186 height 13
